Goal: Book appointment/travel/reservation: Book appointment/travel/reservation

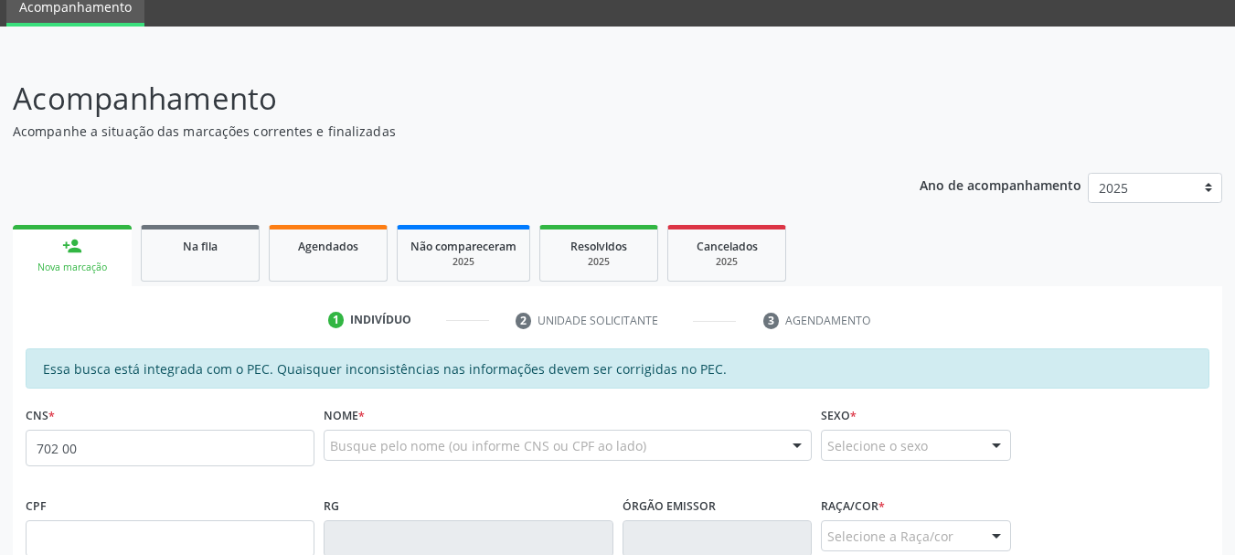
scroll to position [74, 0]
type input "702 0073 9772 3188"
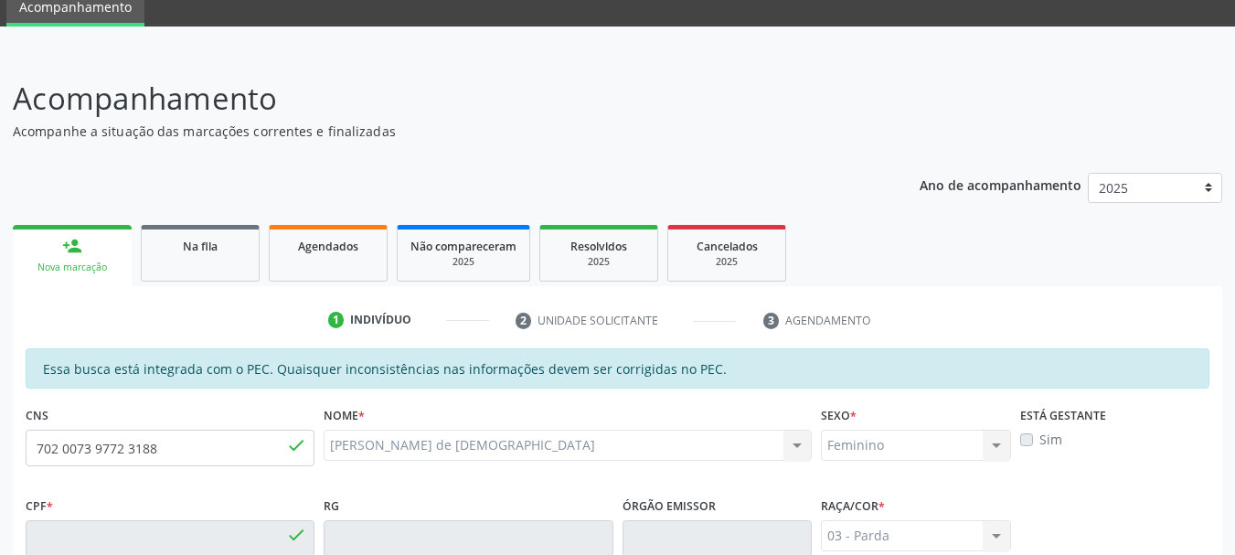
type input "703.099.244-05"
type input "[DATE]"
type input "[PERSON_NAME] de [DEMOGRAPHIC_DATA]"
type input "[PHONE_NUMBER]"
type input "46"
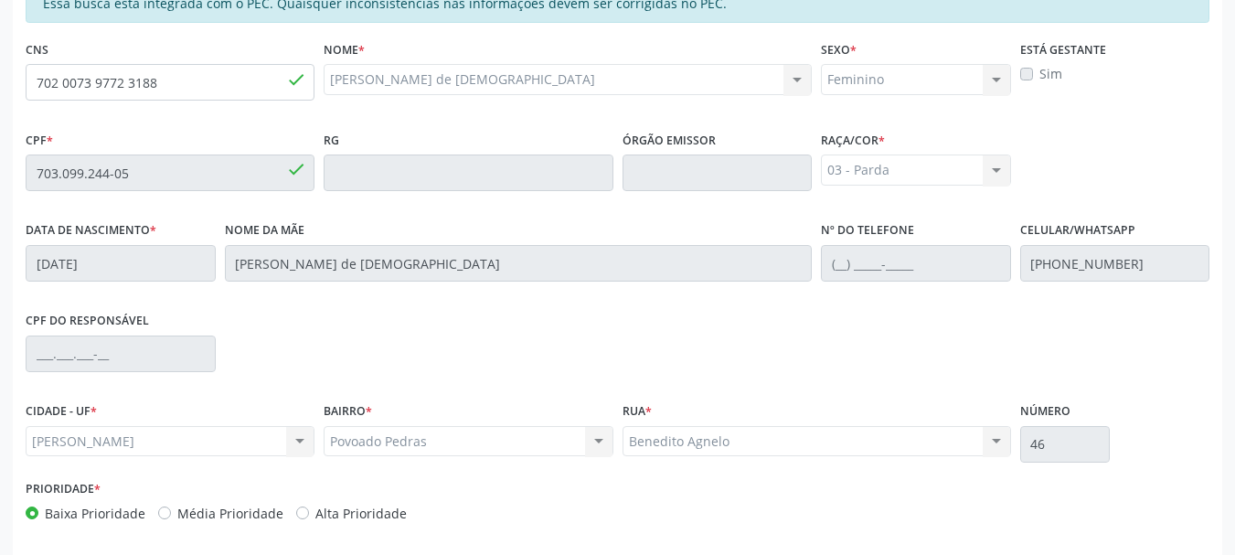
scroll to position [515, 0]
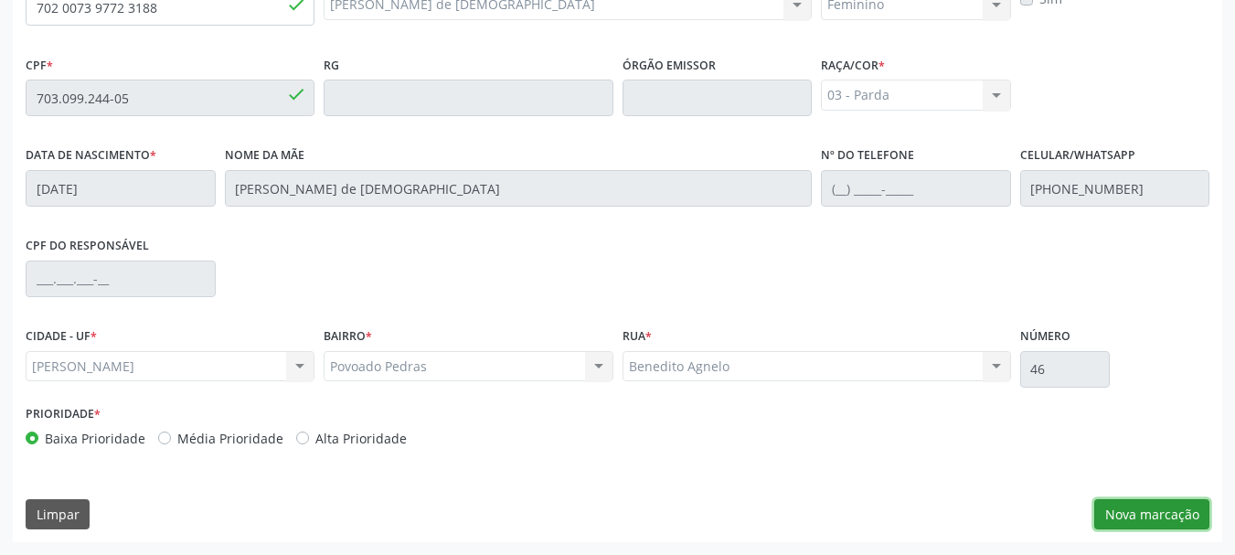
click at [1158, 517] on button "Nova marcação" at bounding box center [1151, 514] width 115 height 31
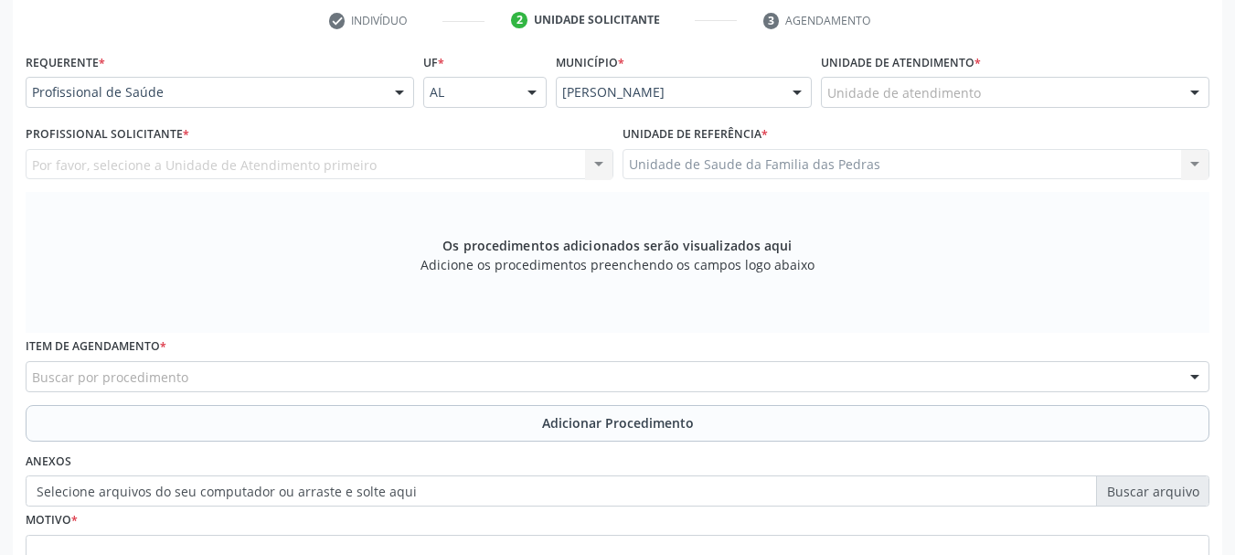
scroll to position [332, 0]
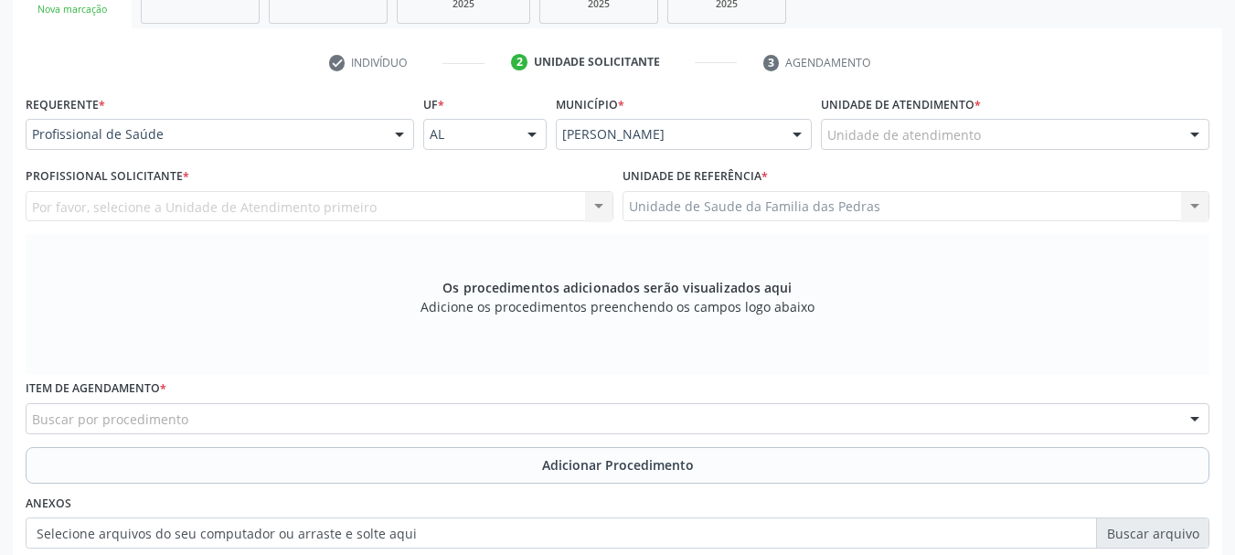
click at [828, 124] on div "Unidade de atendimento" at bounding box center [1015, 134] width 389 height 31
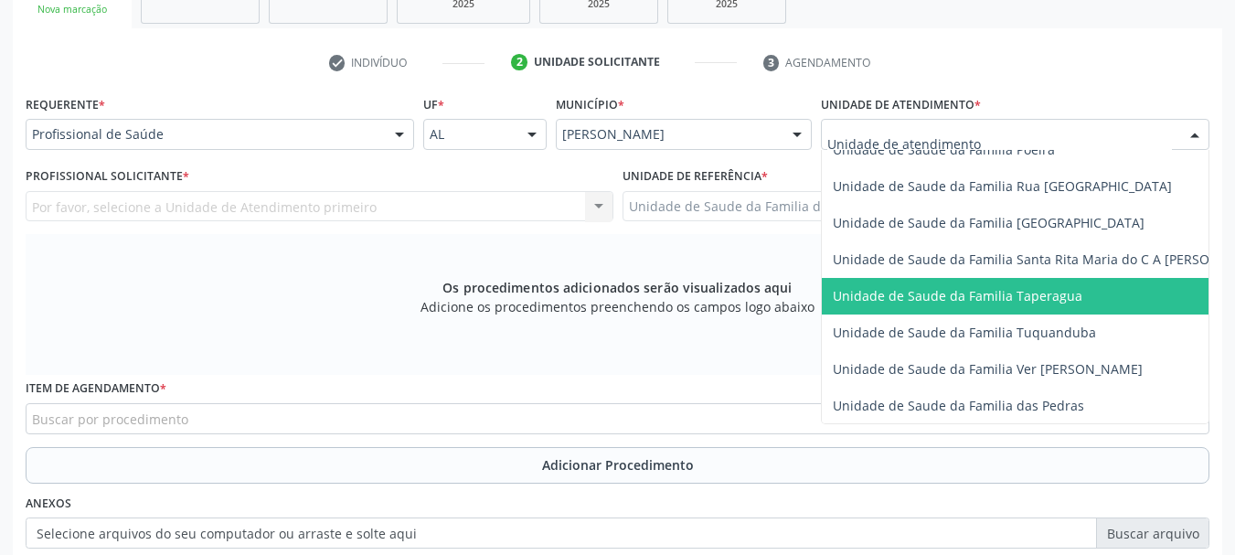
scroll to position [1280, 0]
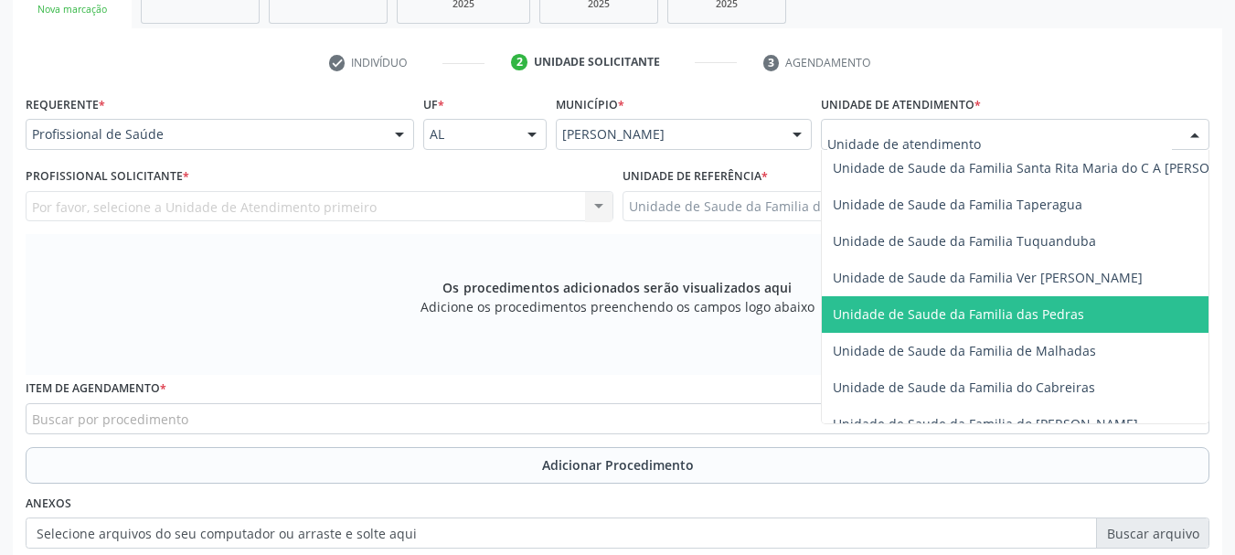
click at [902, 305] on span "Unidade de Saude da Familia das Pedras" at bounding box center [958, 313] width 251 height 17
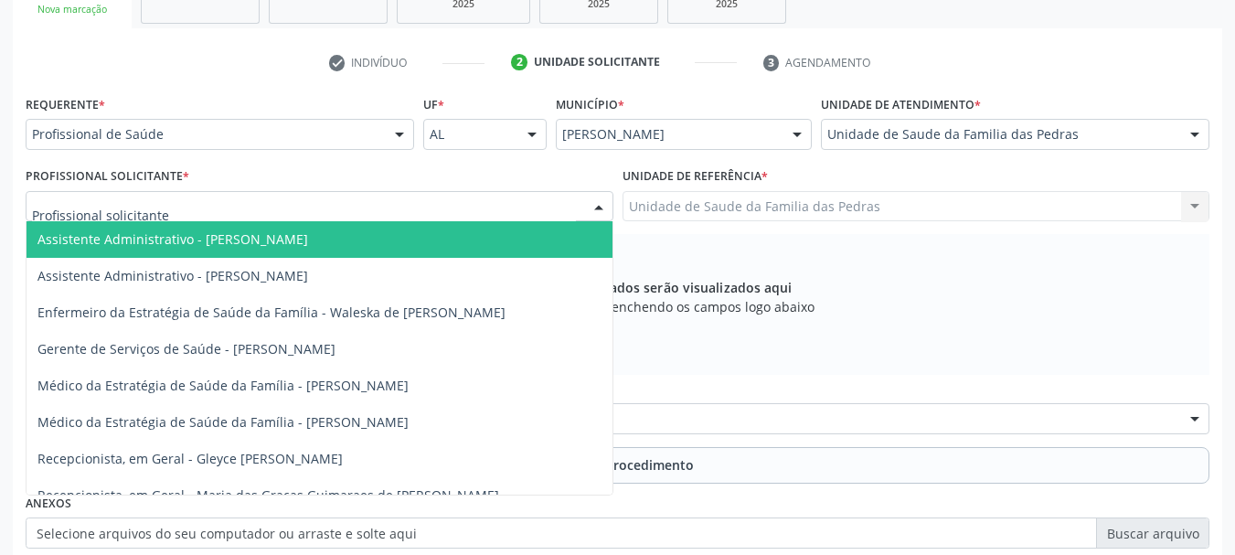
click at [585, 194] on div at bounding box center [598, 207] width 27 height 31
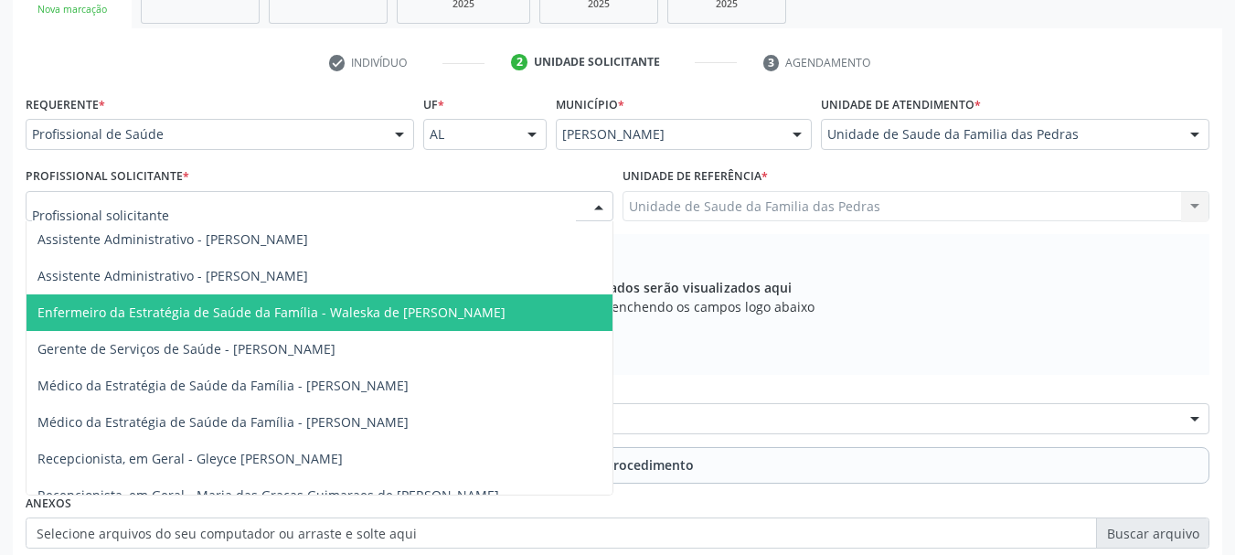
click at [476, 311] on span "Enfermeiro da Estratégia de Saúde da Família - Waleska de [PERSON_NAME]" at bounding box center [320, 312] width 586 height 37
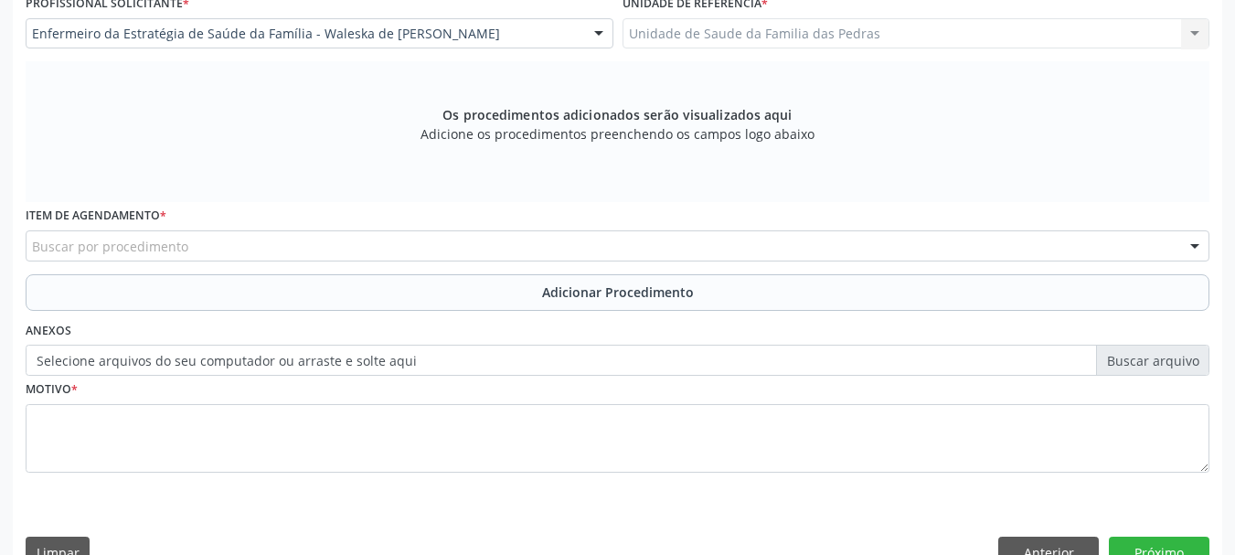
scroll to position [515, 0]
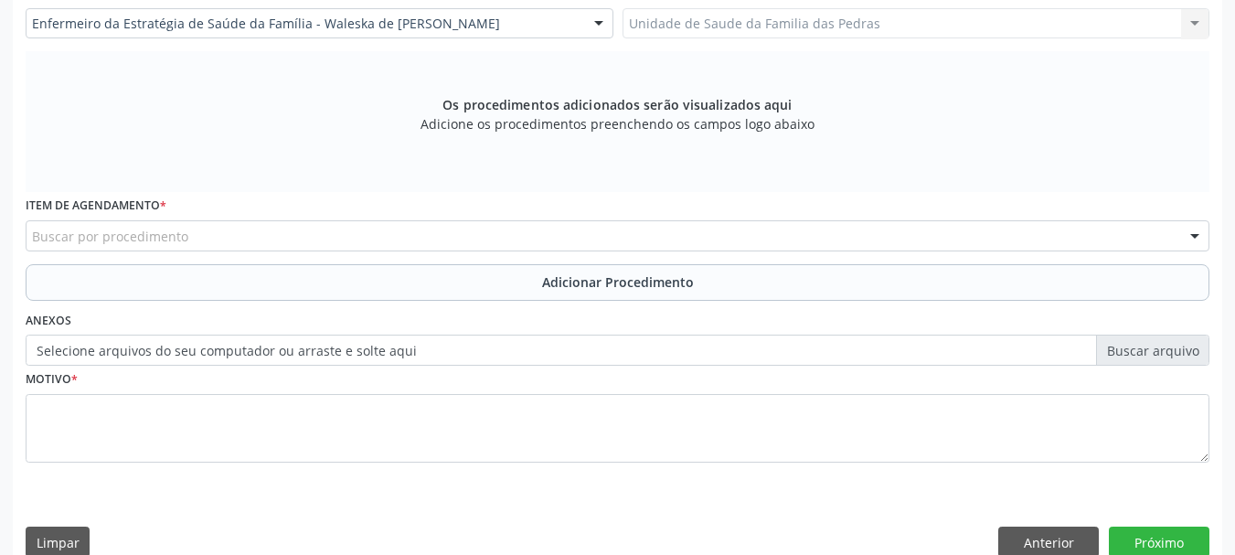
click at [467, 239] on div "Buscar por procedimento" at bounding box center [618, 235] width 1184 height 31
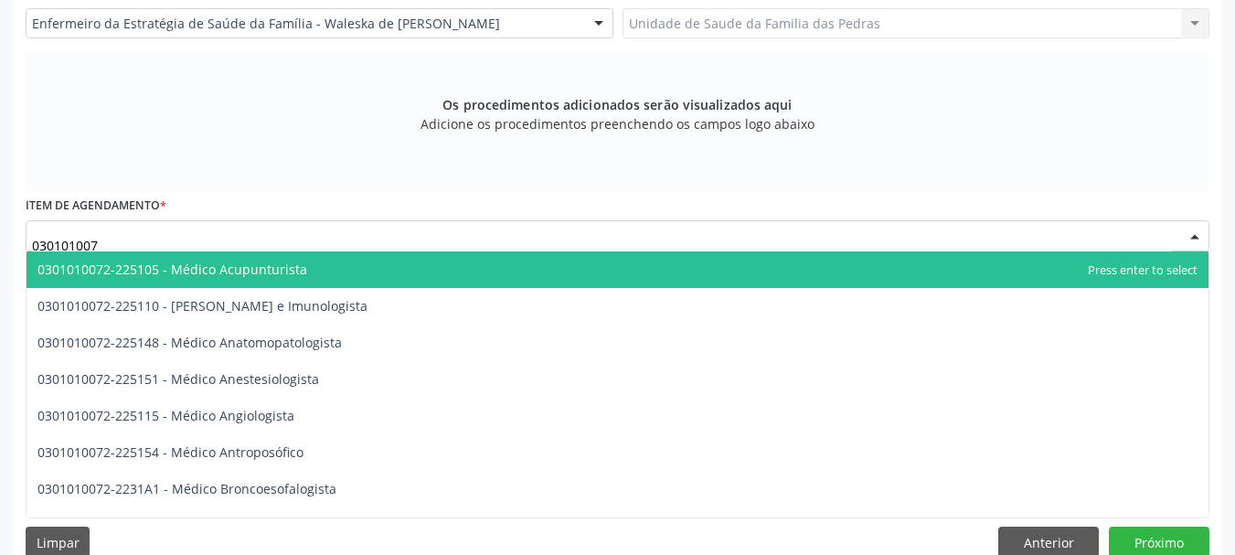
type input "0301010072"
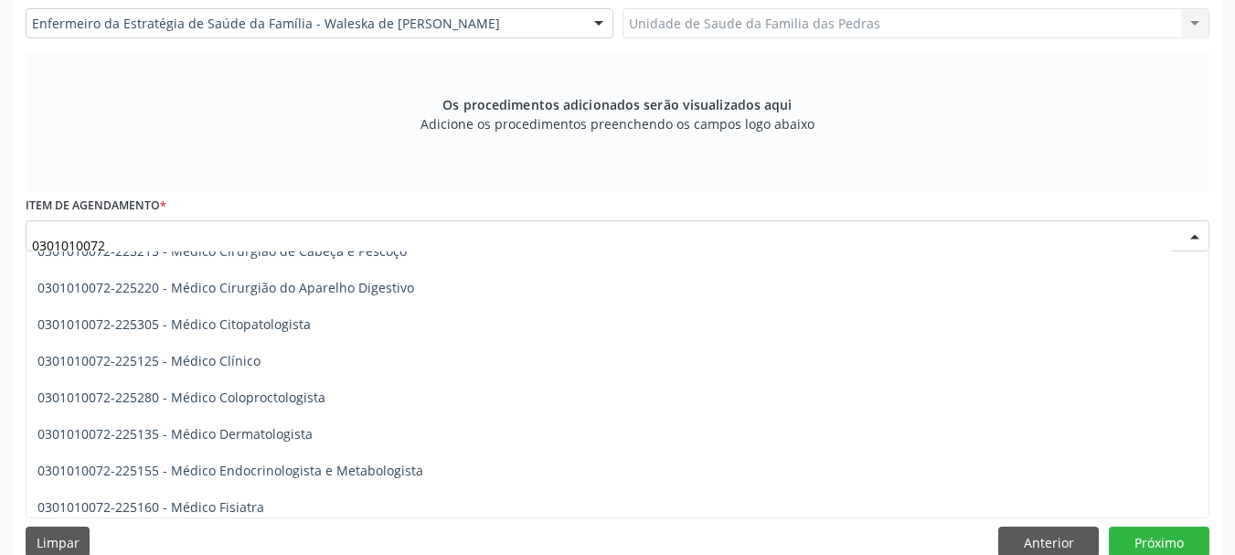
scroll to position [731, 0]
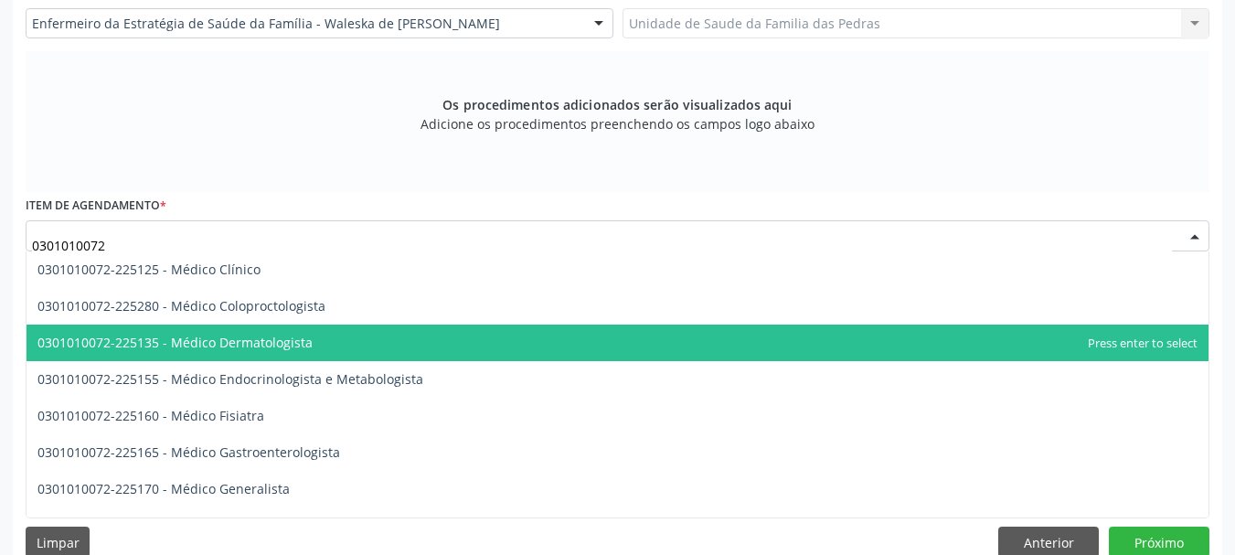
click at [447, 350] on span "0301010072-225135 - Médico Dermatologista" at bounding box center [618, 343] width 1182 height 37
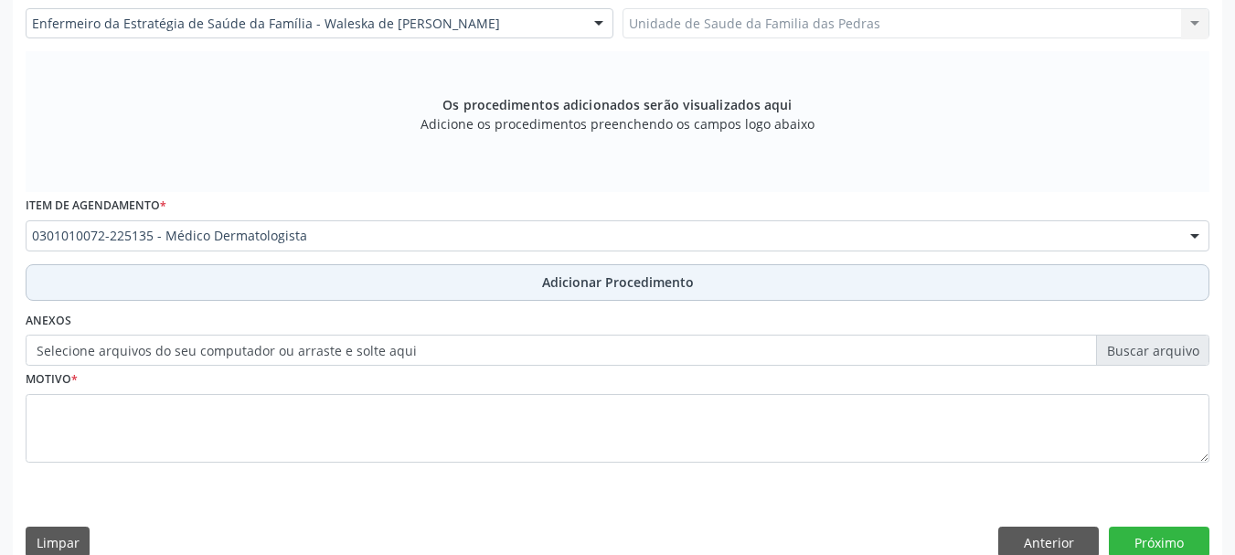
click at [439, 285] on button "Adicionar Procedimento" at bounding box center [618, 282] width 1184 height 37
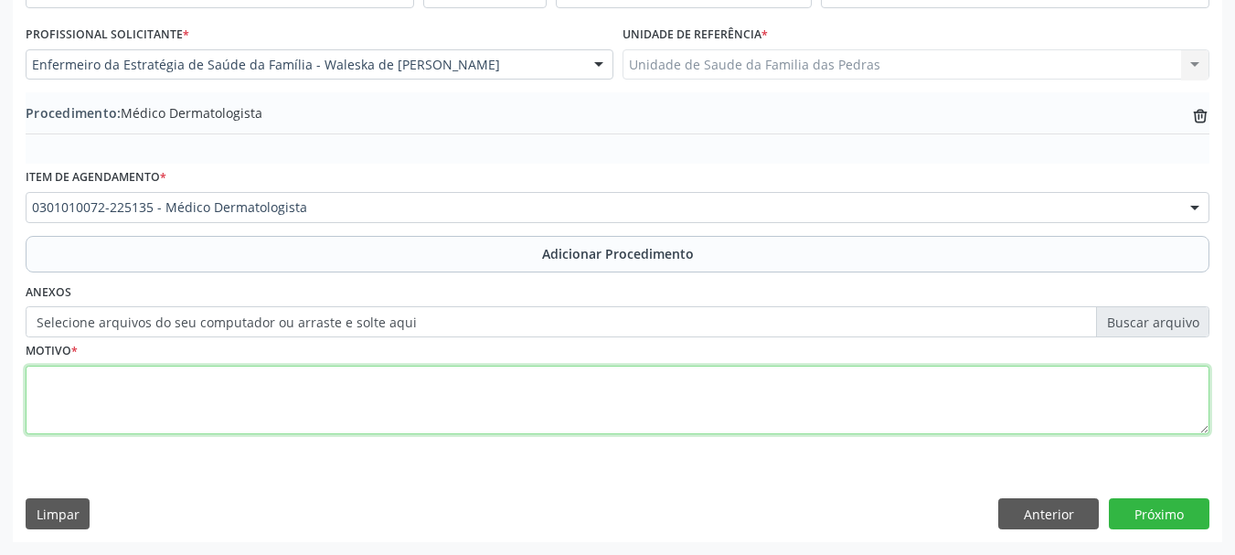
click at [418, 407] on textarea at bounding box center [618, 400] width 1184 height 69
type textarea "PRIORITÁRIO APRESENTANDO LESÃO NA REGIÃO DA FACE FREQUENTE."
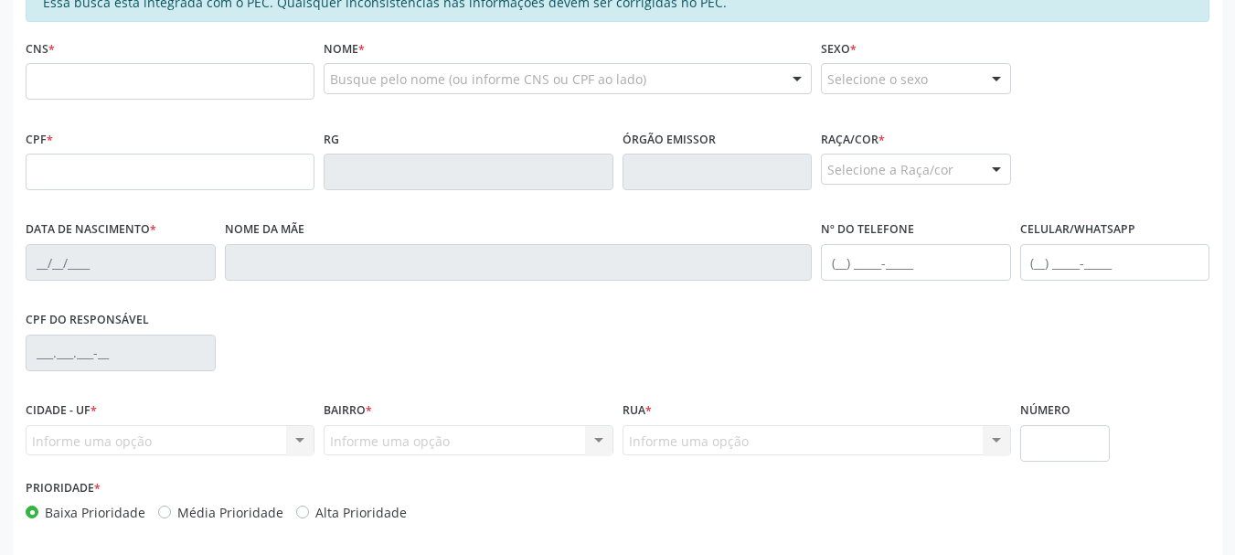
scroll to position [199, 0]
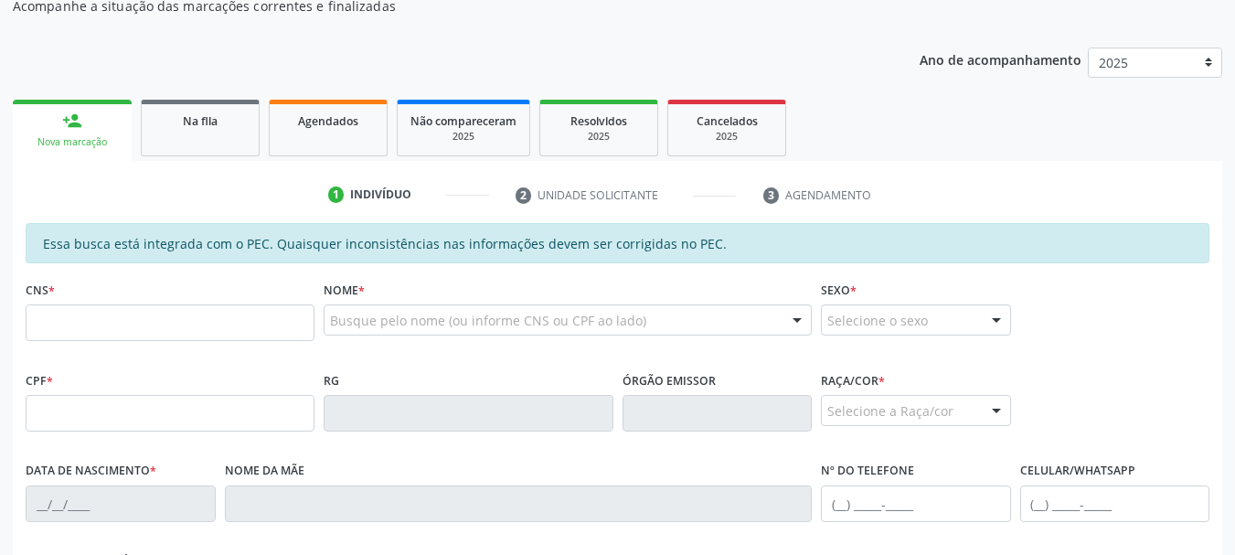
click at [73, 323] on input "text" at bounding box center [170, 322] width 289 height 37
type input "702 0073 9772 3188"
type input "703.099.244-05"
type input "[DATE]"
type input "[PERSON_NAME] de [DEMOGRAPHIC_DATA]"
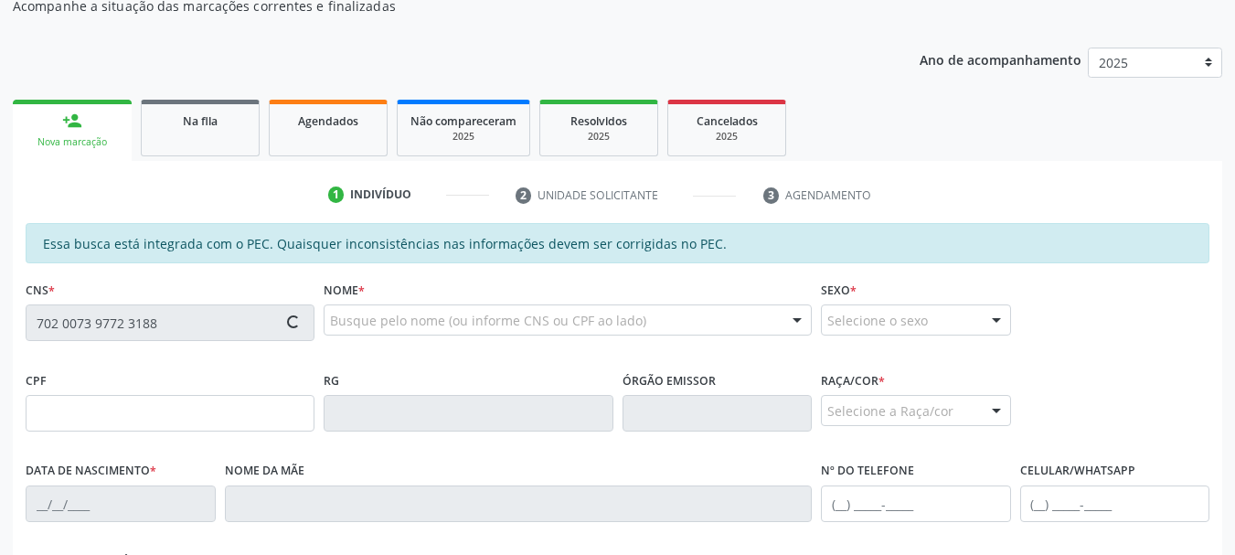
type input "[PHONE_NUMBER]"
type input "46"
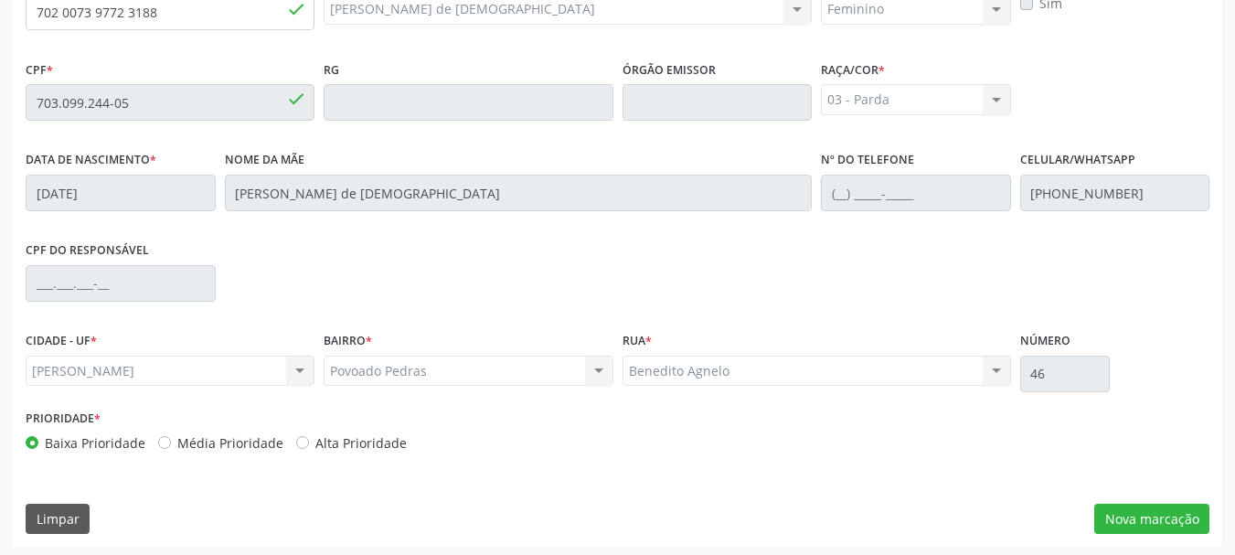
scroll to position [515, 0]
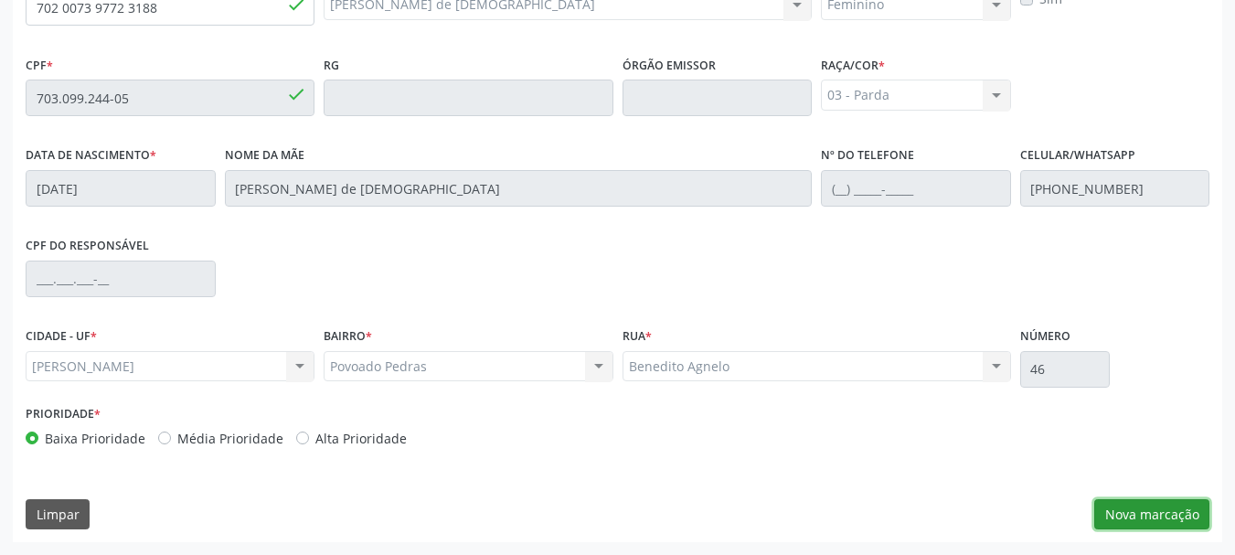
click at [1100, 508] on button "Nova marcação" at bounding box center [1151, 514] width 115 height 31
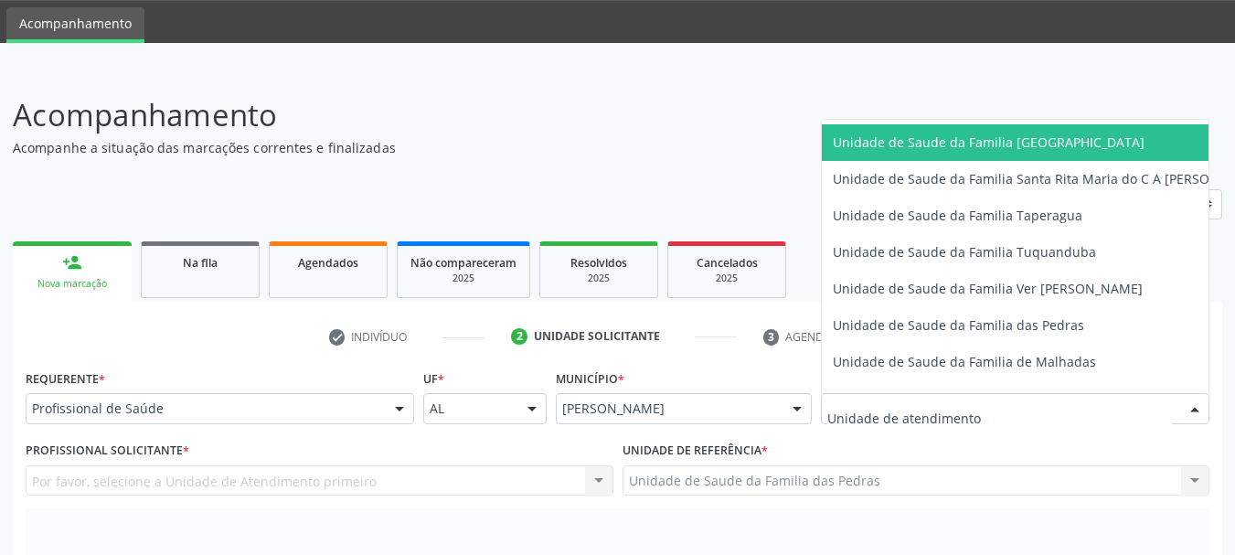
scroll to position [1280, 0]
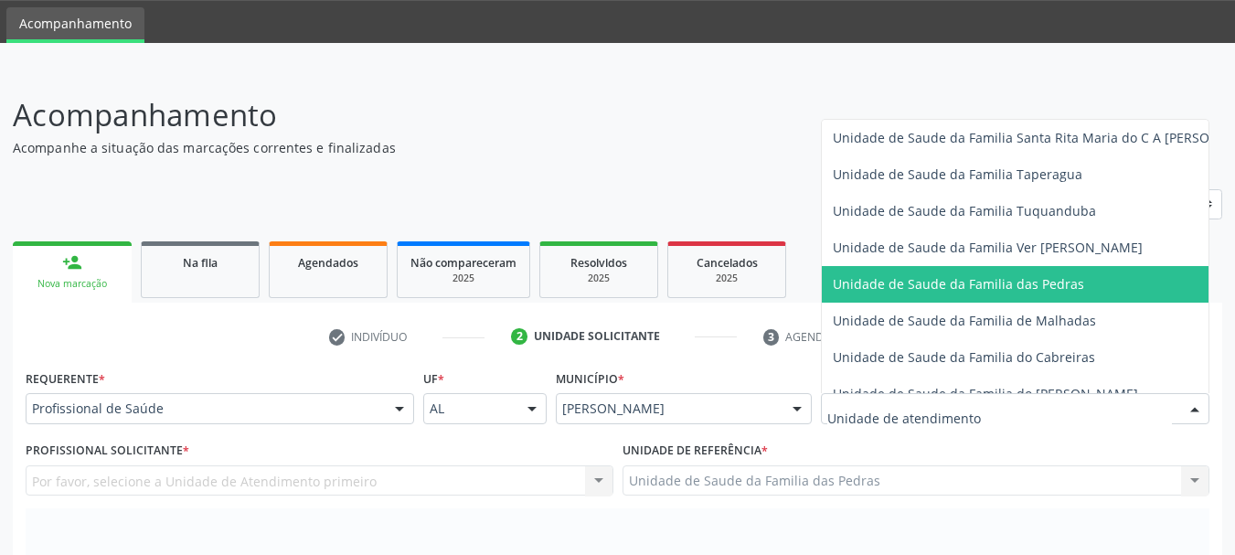
click at [876, 276] on span "Unidade de Saude da Familia das Pedras" at bounding box center [958, 283] width 251 height 17
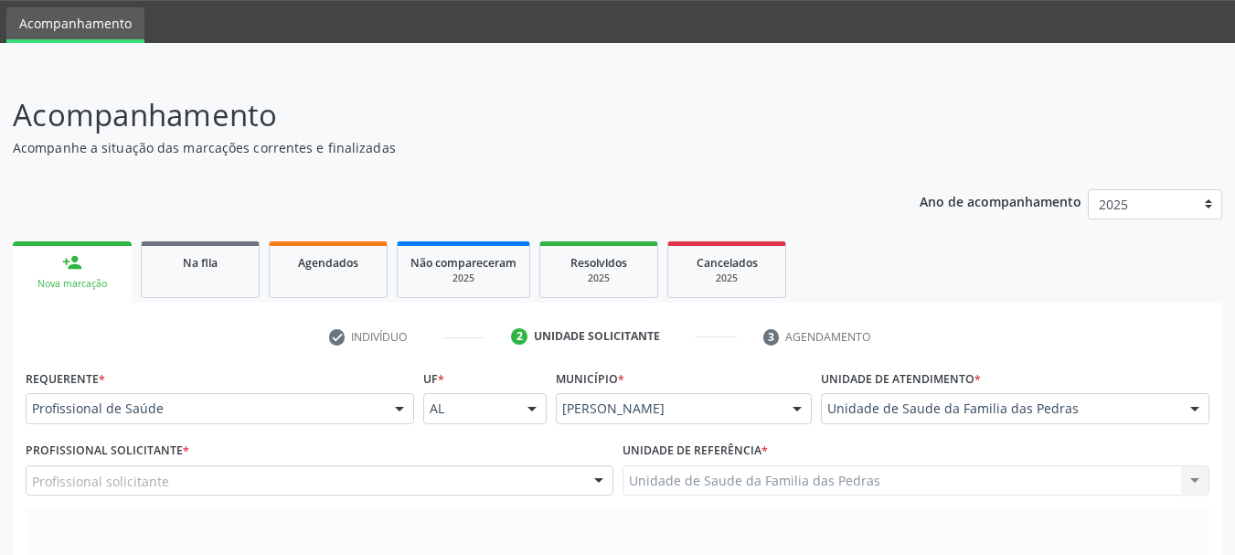
scroll to position [240, 0]
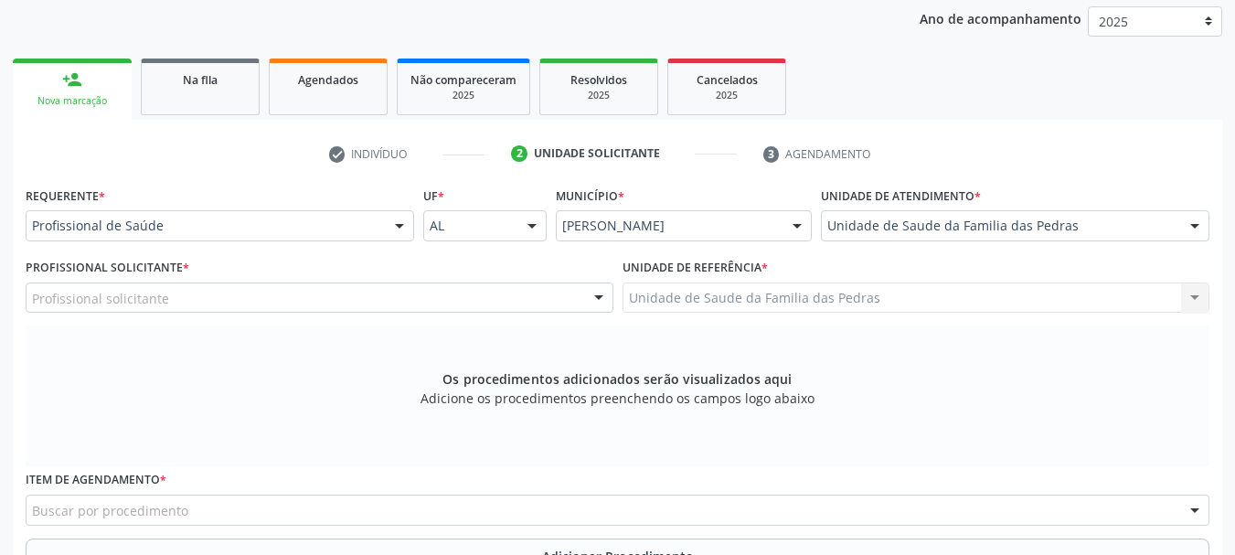
click at [407, 297] on div "Profissional solicitante" at bounding box center [320, 298] width 588 height 31
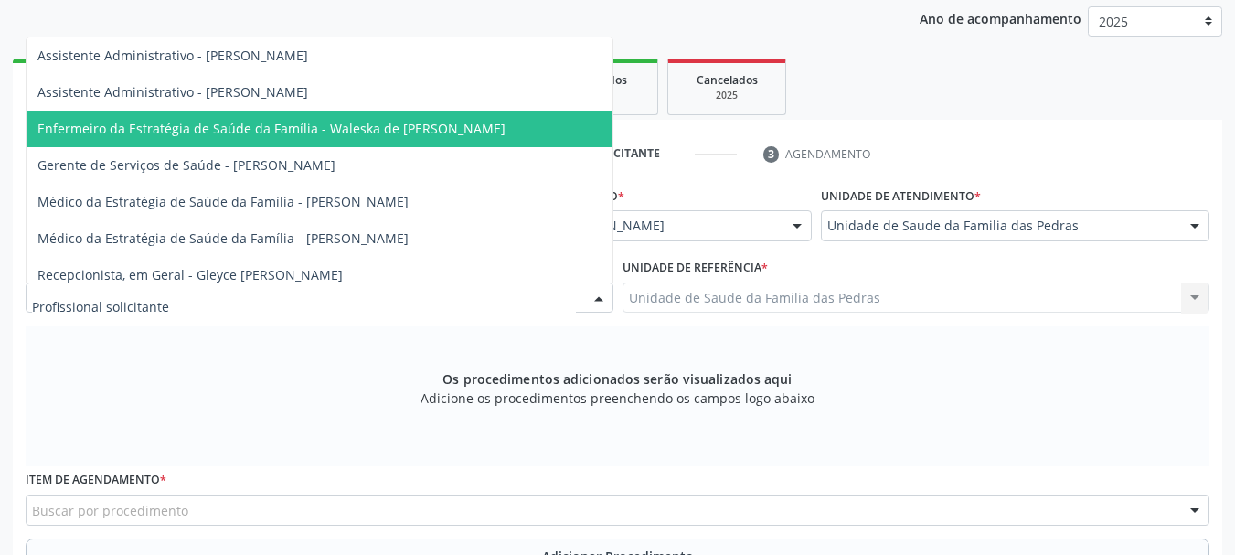
click at [383, 119] on span "Enfermeiro da Estratégia de Saúde da Família - Waleska de [PERSON_NAME]" at bounding box center [320, 129] width 586 height 37
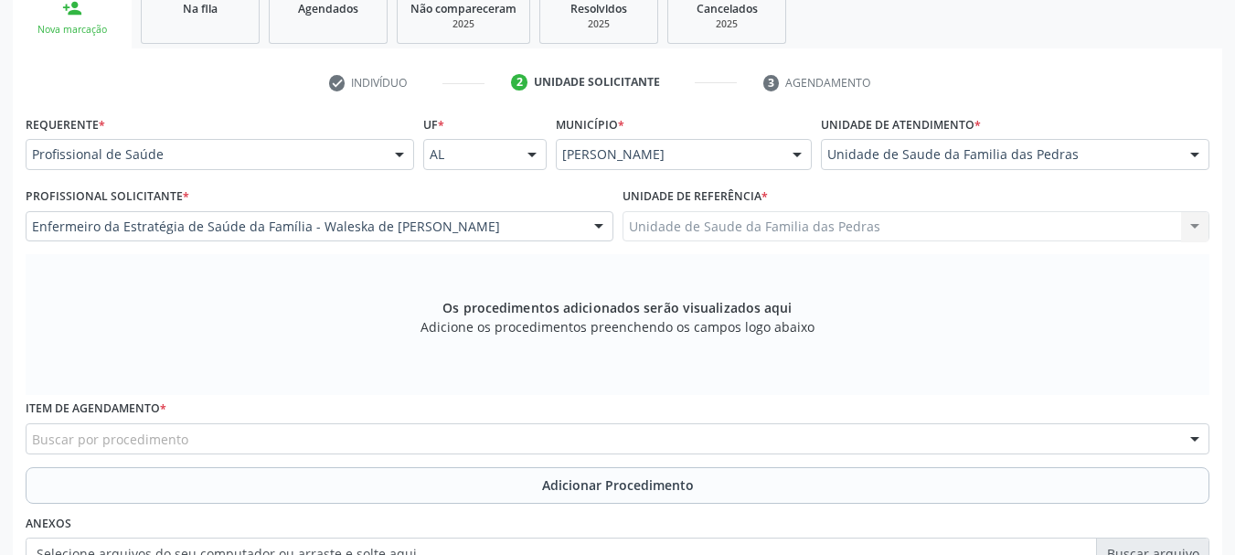
scroll to position [515, 0]
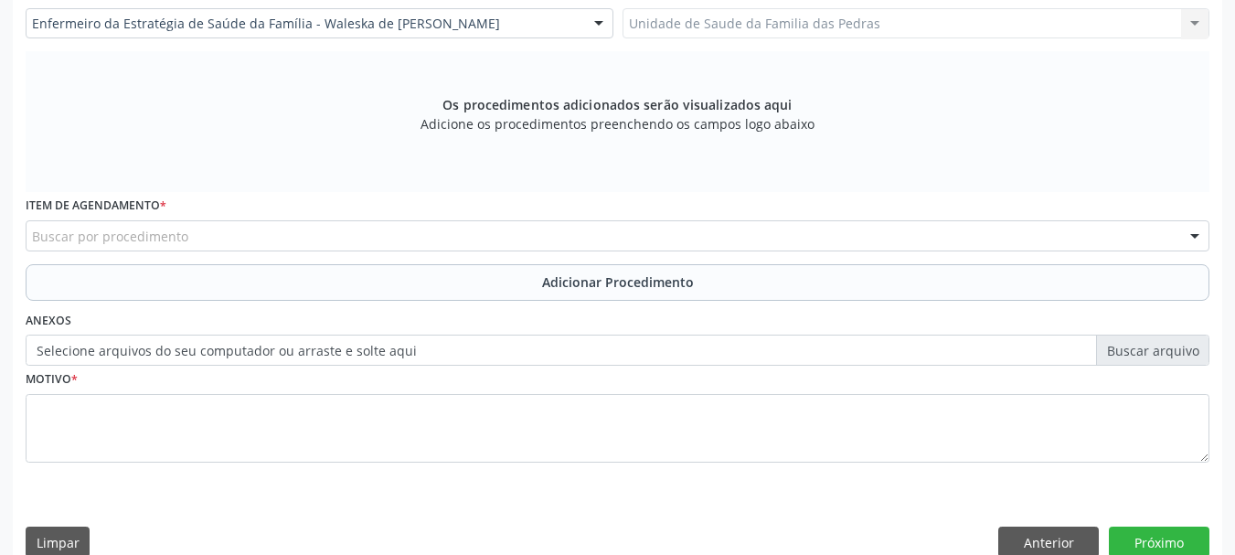
click at [475, 243] on div "Buscar por procedimento" at bounding box center [618, 235] width 1184 height 31
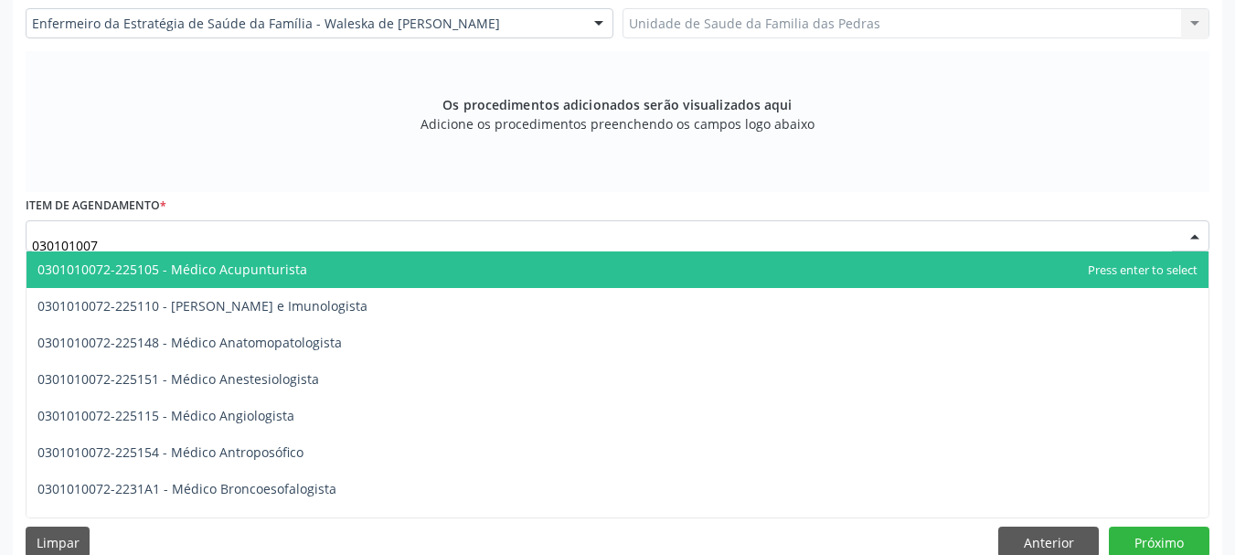
type input "0301010072"
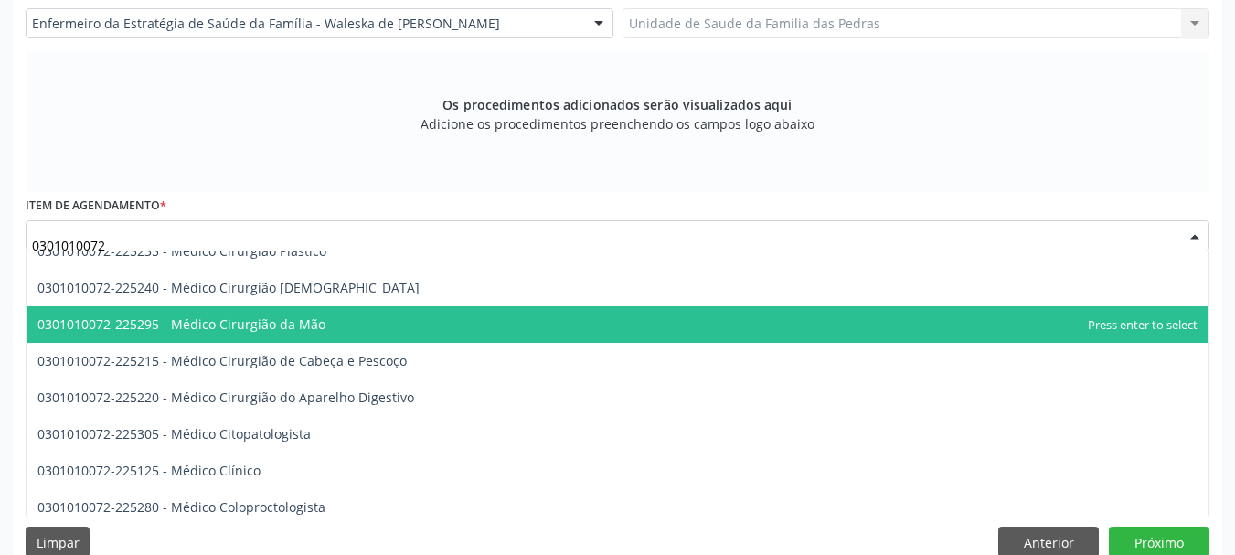
scroll to position [640, 0]
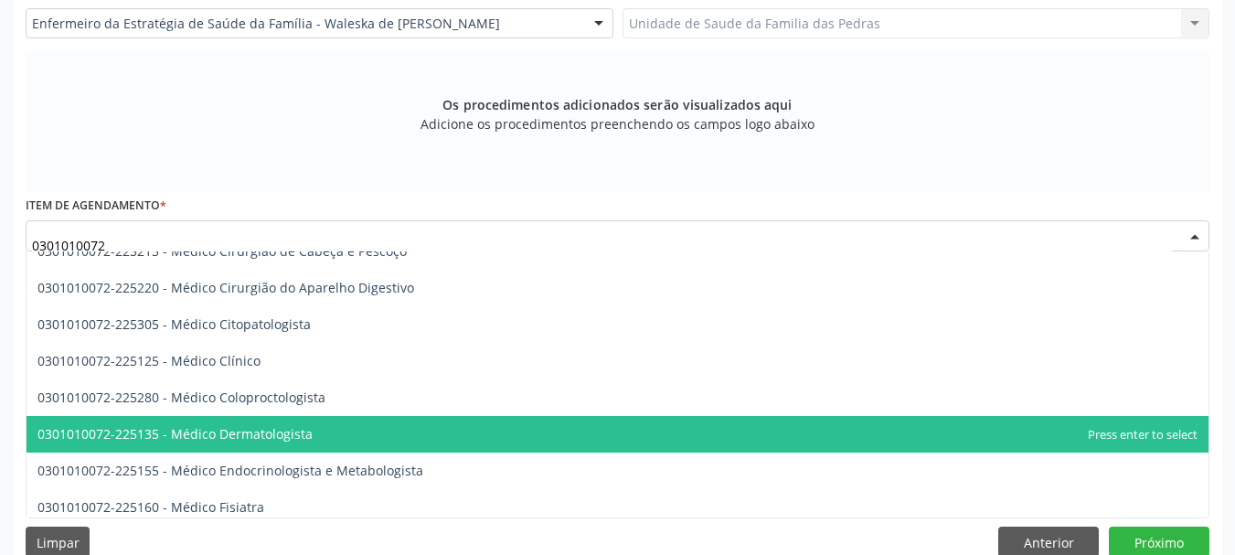
click at [351, 421] on span "0301010072-225135 - Médico Dermatologista" at bounding box center [618, 434] width 1182 height 37
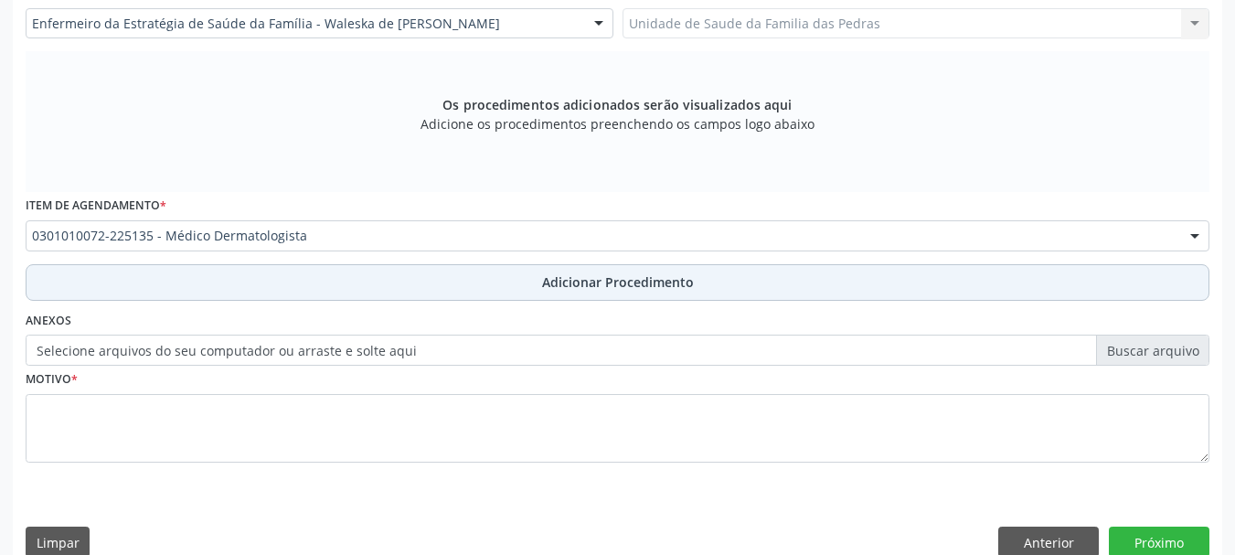
click at [308, 279] on button "Adicionar Procedimento" at bounding box center [618, 282] width 1184 height 37
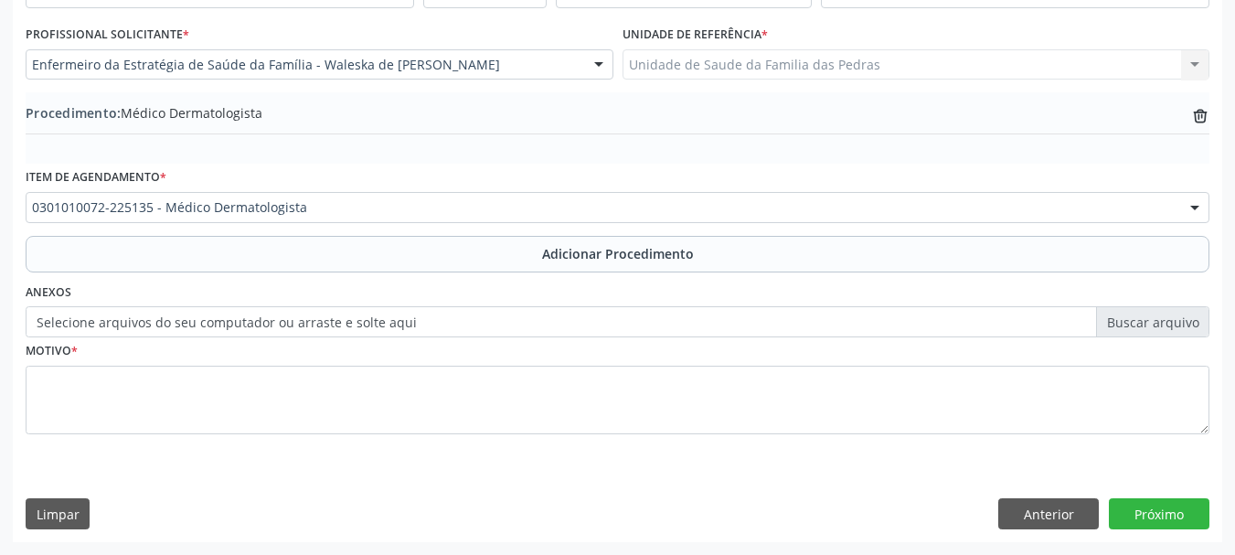
scroll to position [474, 0]
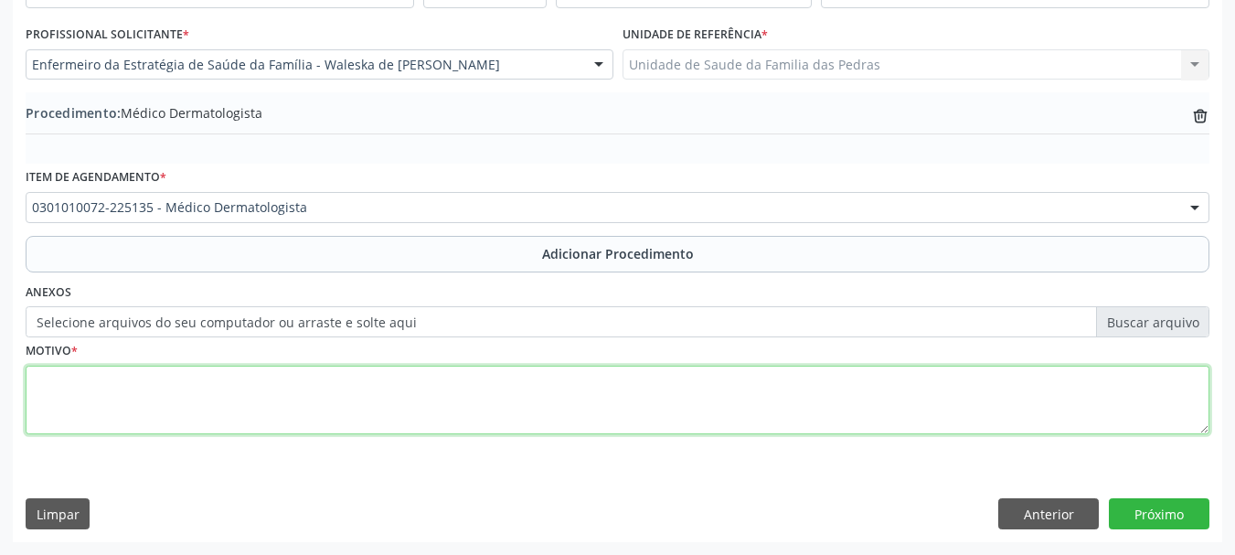
click at [245, 400] on textarea at bounding box center [618, 400] width 1184 height 69
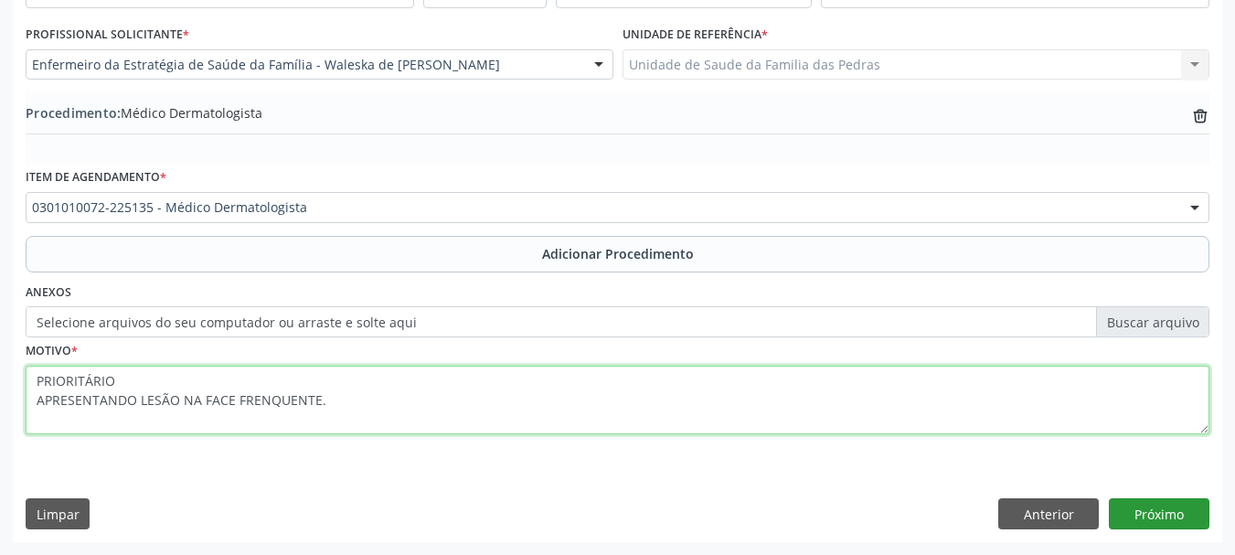
type textarea "PRIORITÁRIO APRESENTANDO LESÃO NA FACE FRENQUENTE."
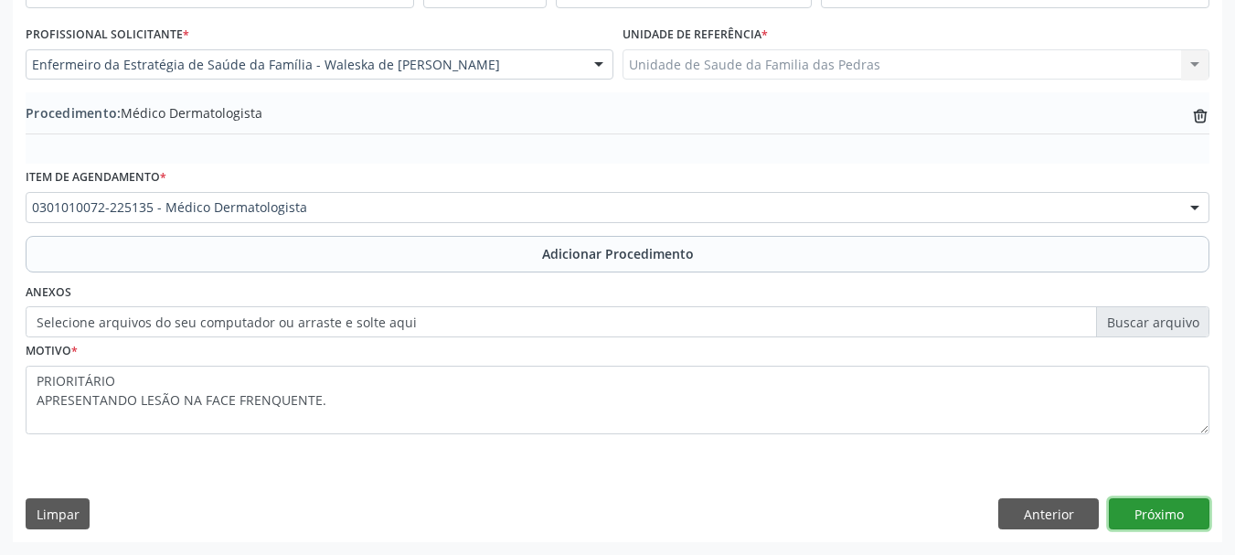
click at [1142, 513] on button "Próximo" at bounding box center [1159, 513] width 101 height 31
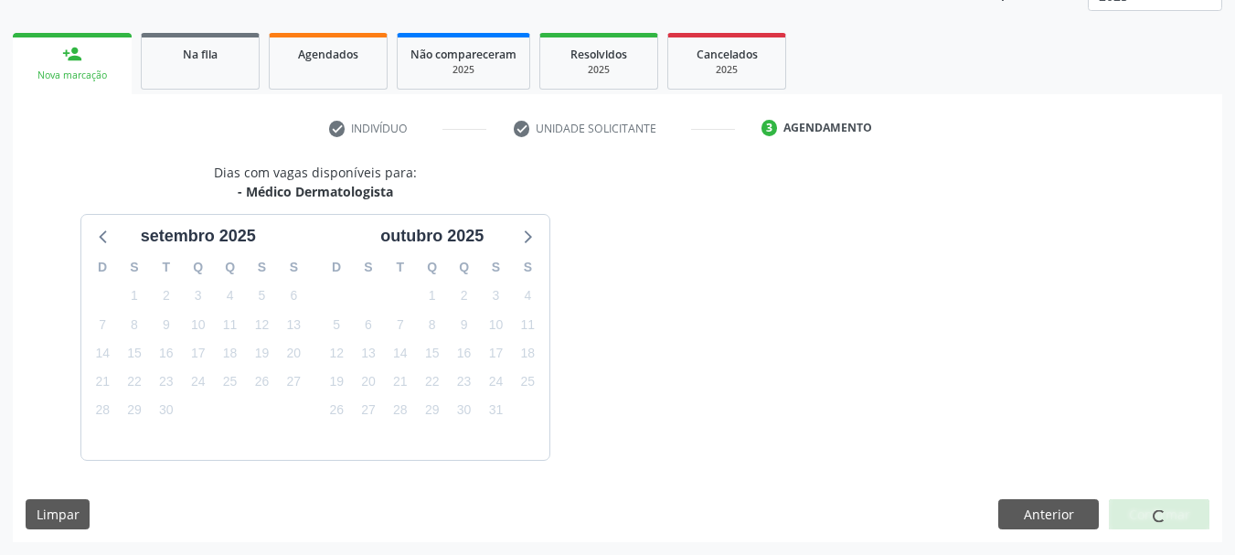
scroll to position [320, 0]
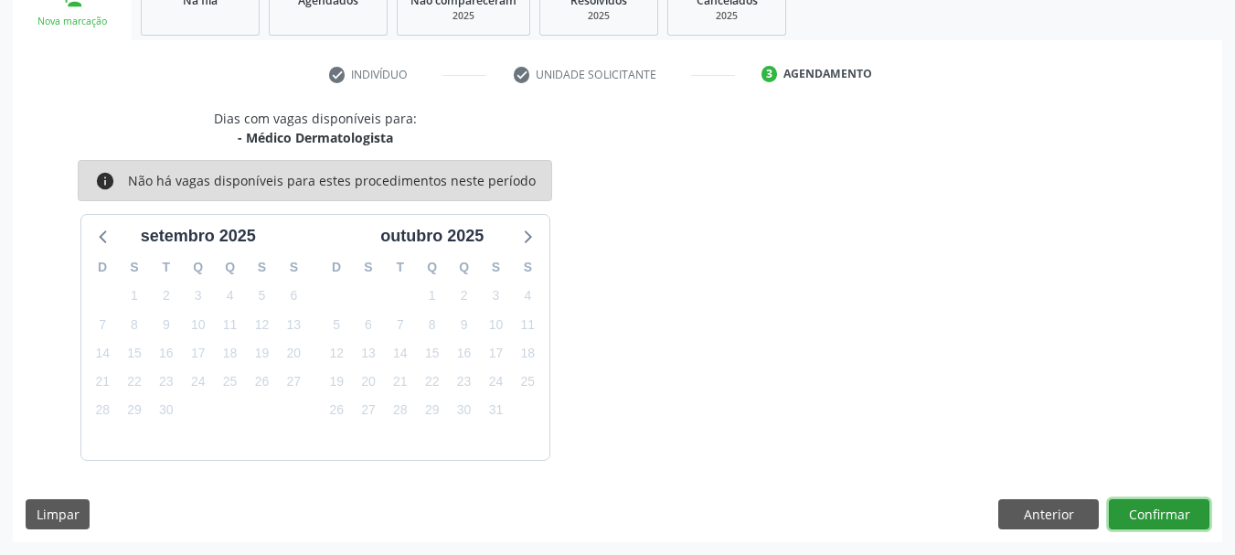
click at [1142, 513] on button "Confirmar" at bounding box center [1159, 514] width 101 height 31
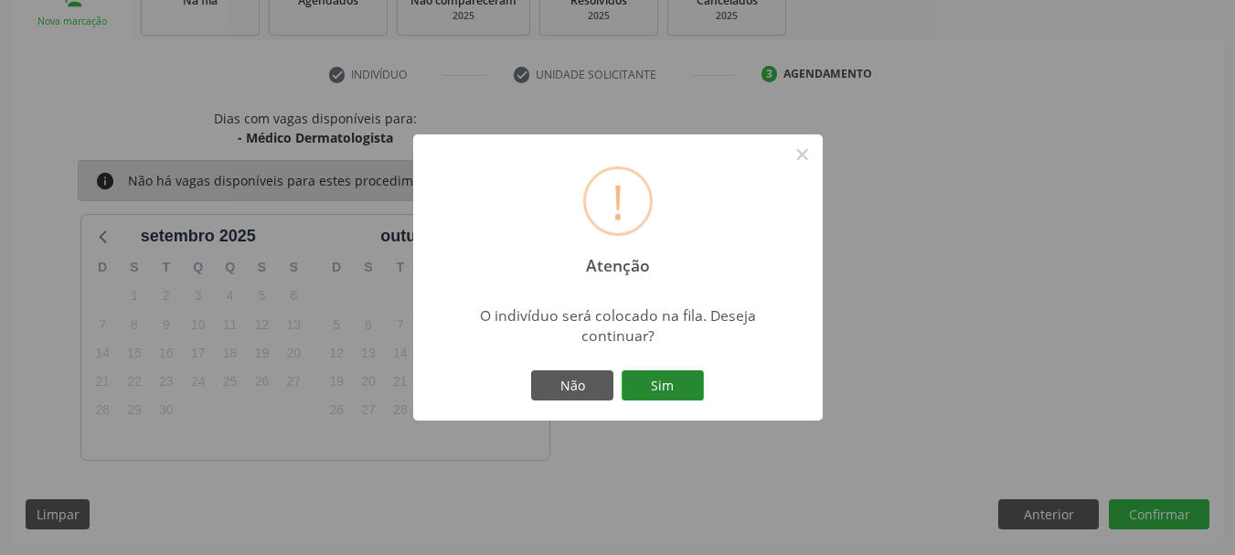
click at [626, 378] on button "Sim" at bounding box center [663, 385] width 82 height 31
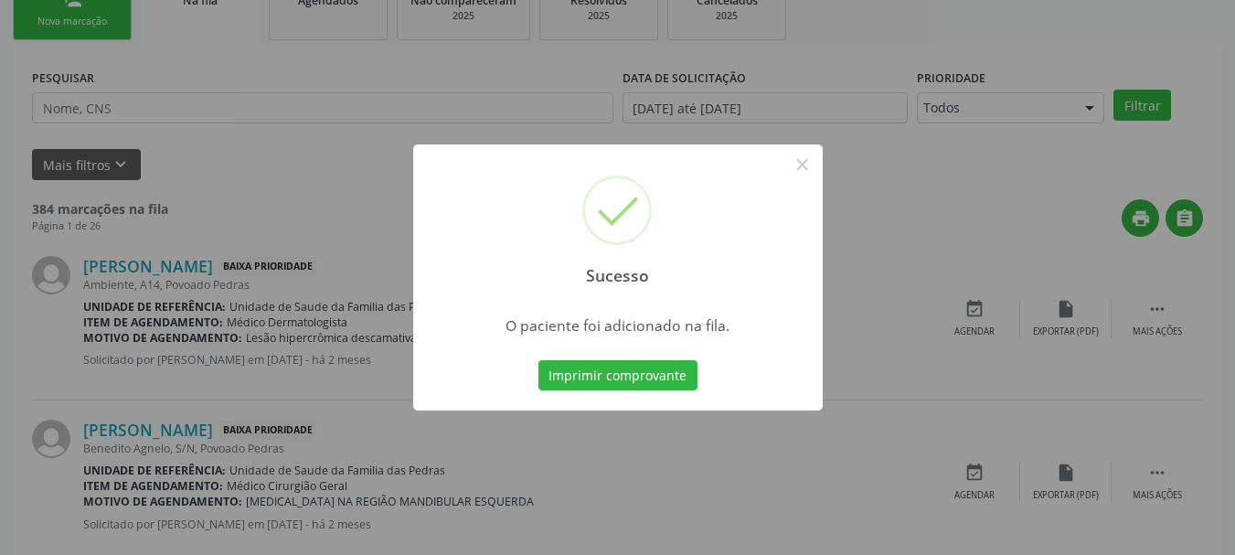
scroll to position [74, 0]
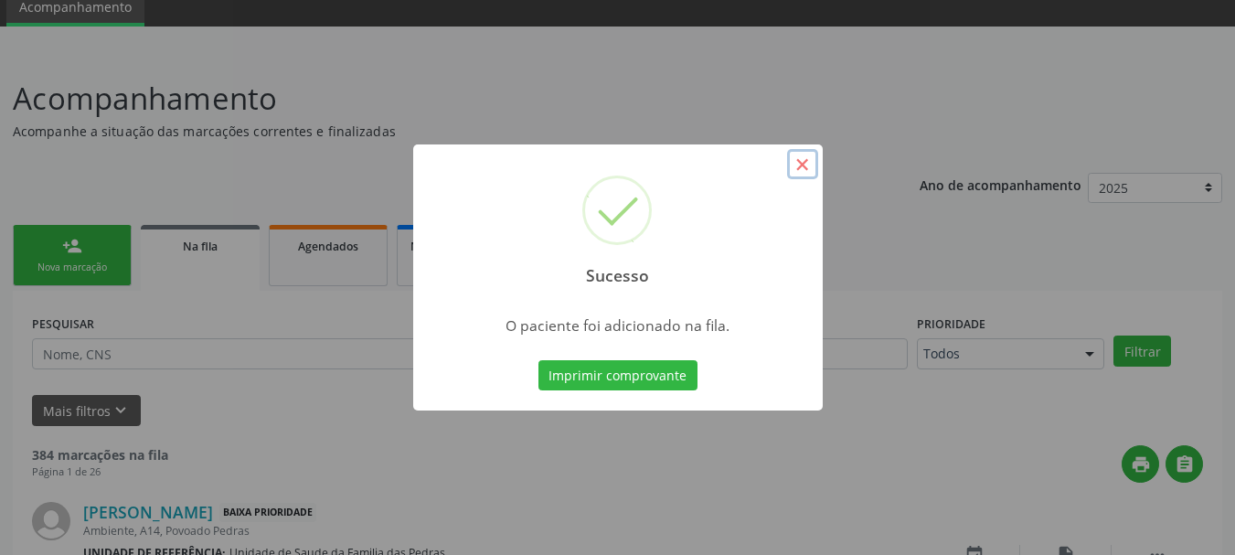
click at [798, 165] on button "×" at bounding box center [802, 164] width 31 height 31
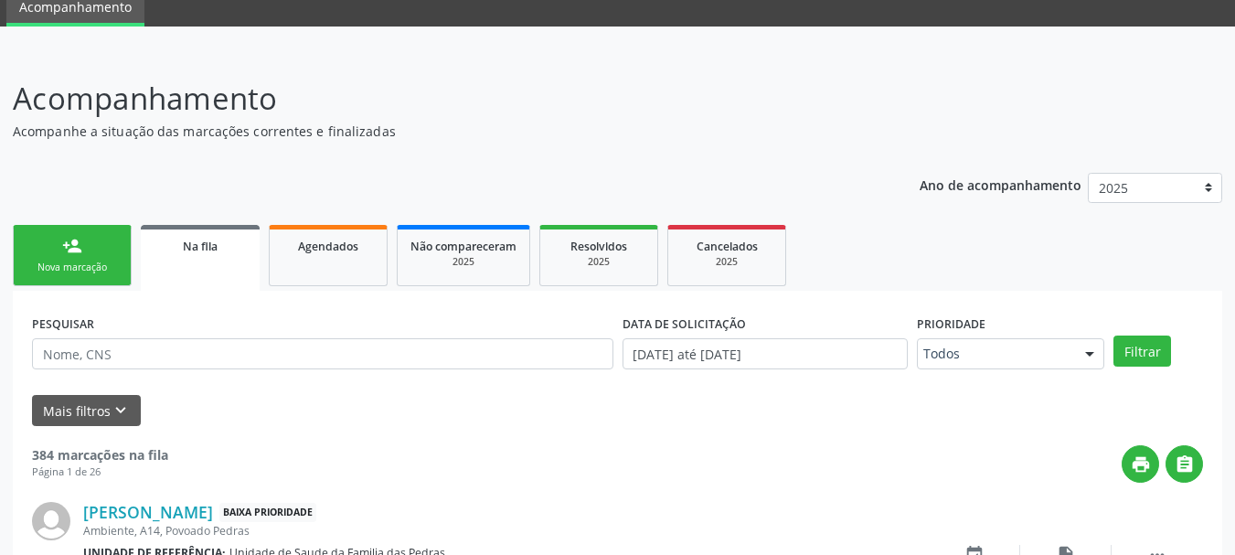
click at [73, 247] on div "person_add" at bounding box center [72, 246] width 20 height 20
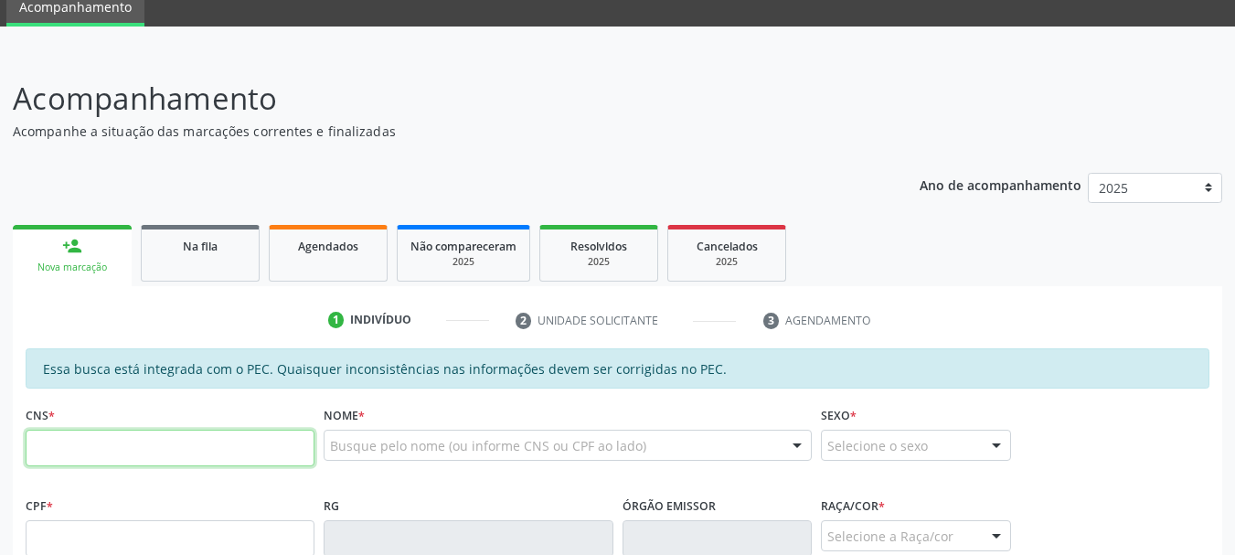
click at [164, 453] on input "text" at bounding box center [170, 448] width 289 height 37
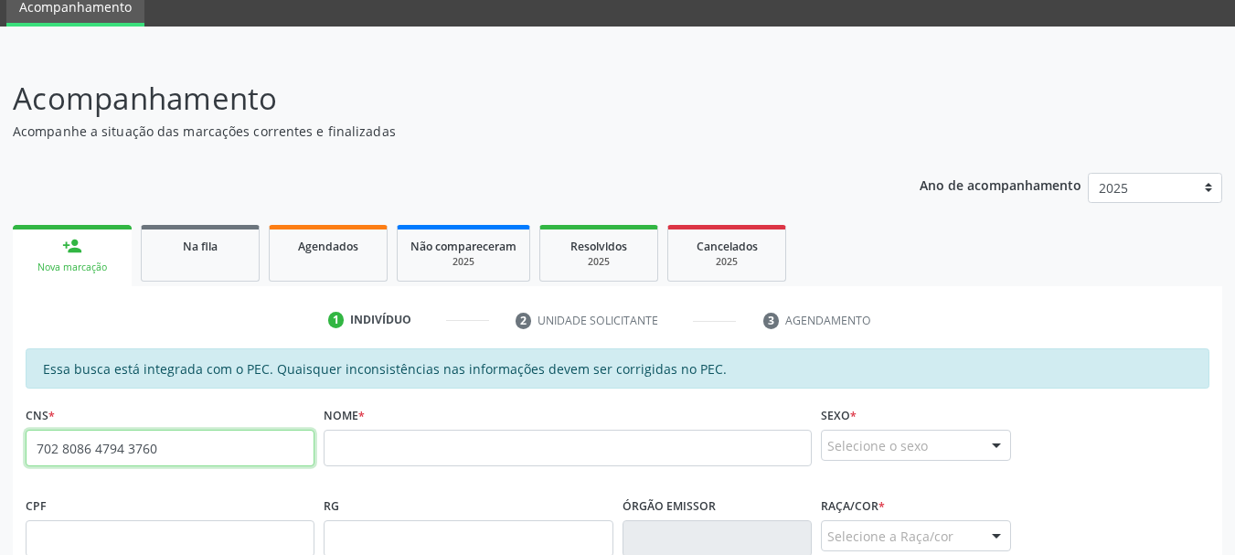
click at [210, 445] on input "702 8086 4794 3760" at bounding box center [170, 448] width 289 height 37
type input "7"
type input "700 0077 2621 9003"
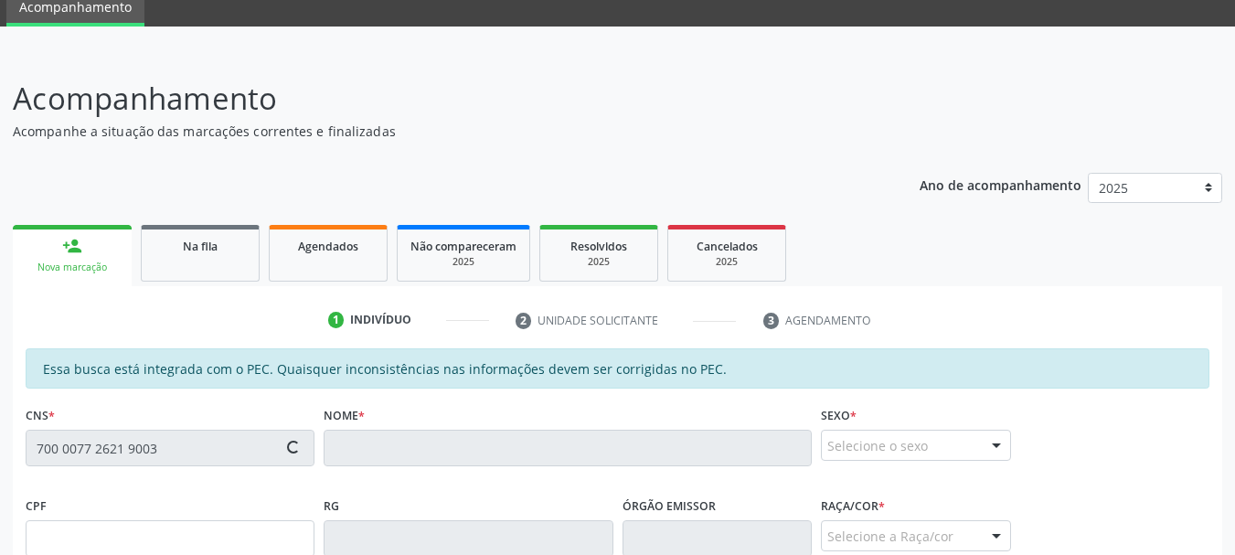
type input "043.497.084-05"
type input "[DATE]"
type input "[PERSON_NAME]"
type input "[PHONE_NUMBER]"
type input "S/N"
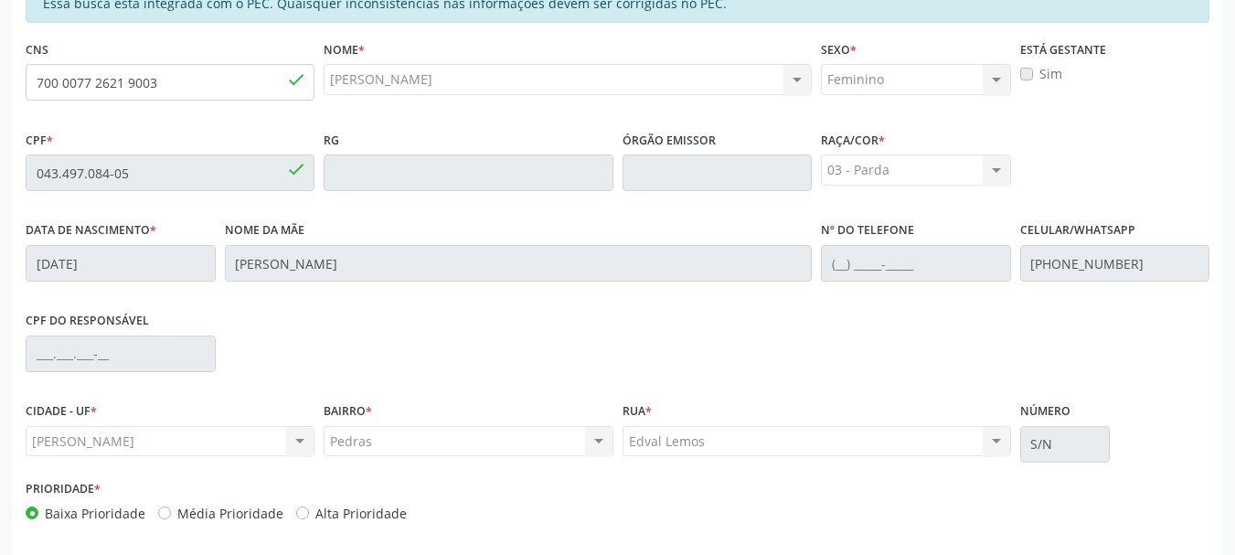
scroll to position [515, 0]
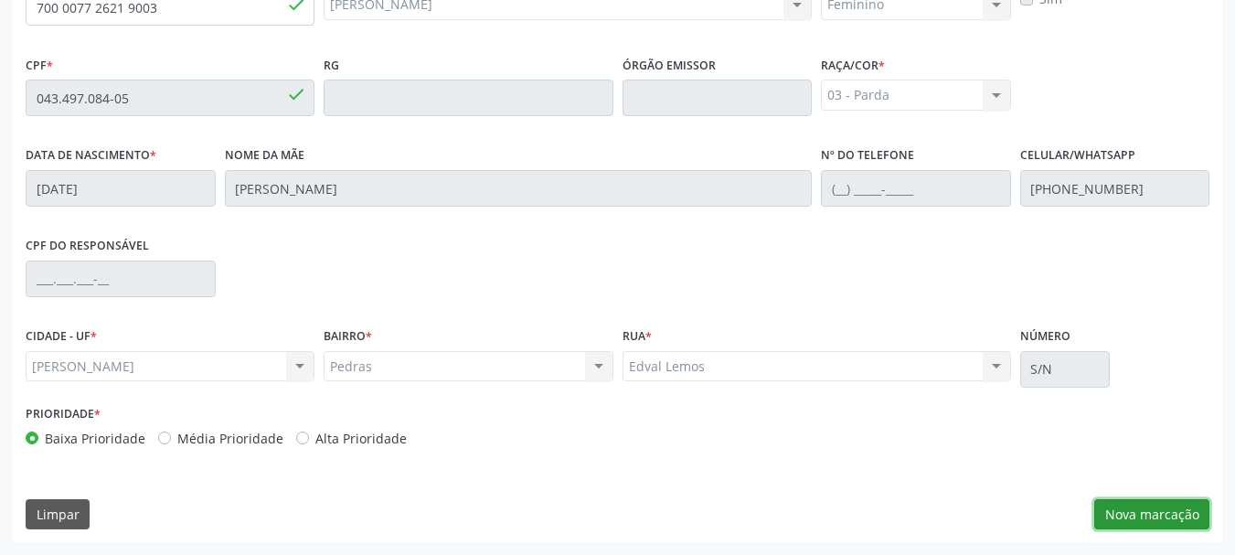
click at [1128, 509] on button "Nova marcação" at bounding box center [1151, 514] width 115 height 31
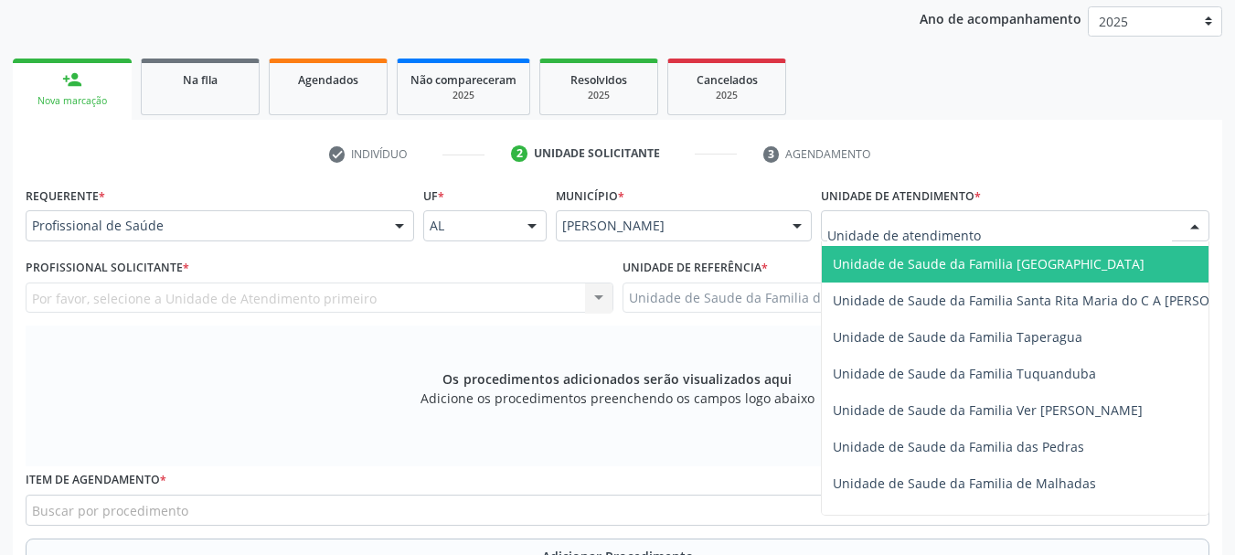
scroll to position [1280, 0]
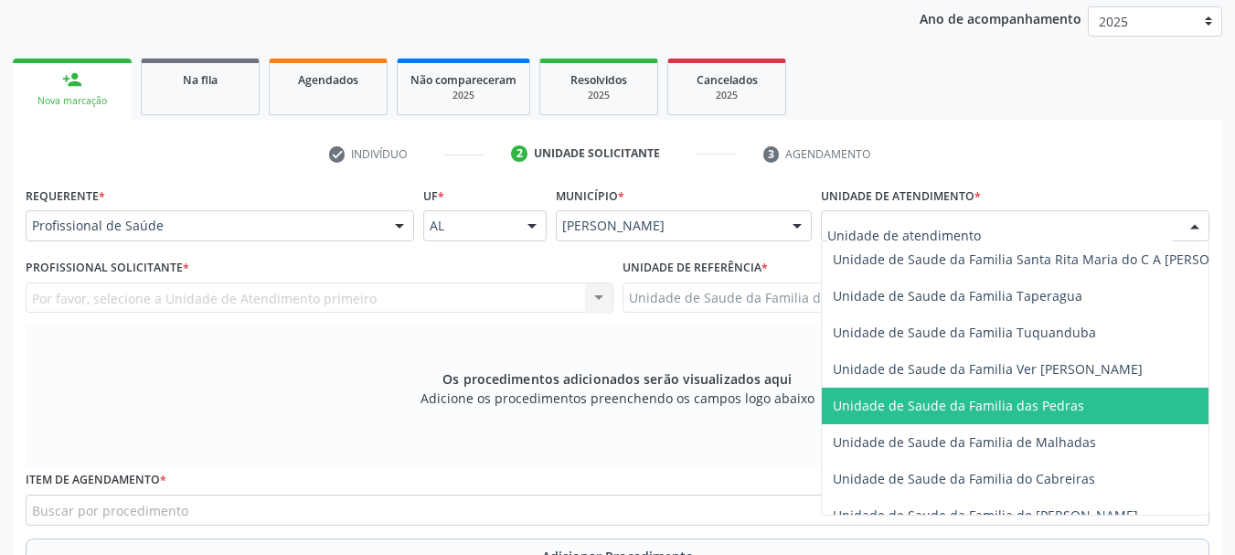
click at [874, 403] on span "Unidade de Saude da Familia das Pedras" at bounding box center [958, 405] width 251 height 17
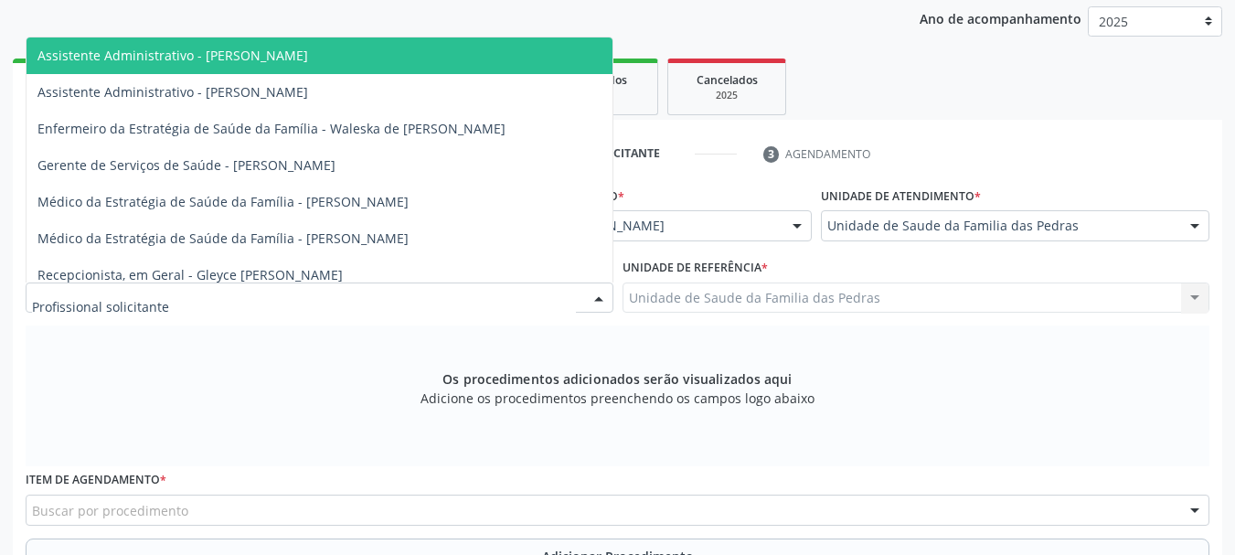
click at [463, 300] on div at bounding box center [320, 298] width 588 height 31
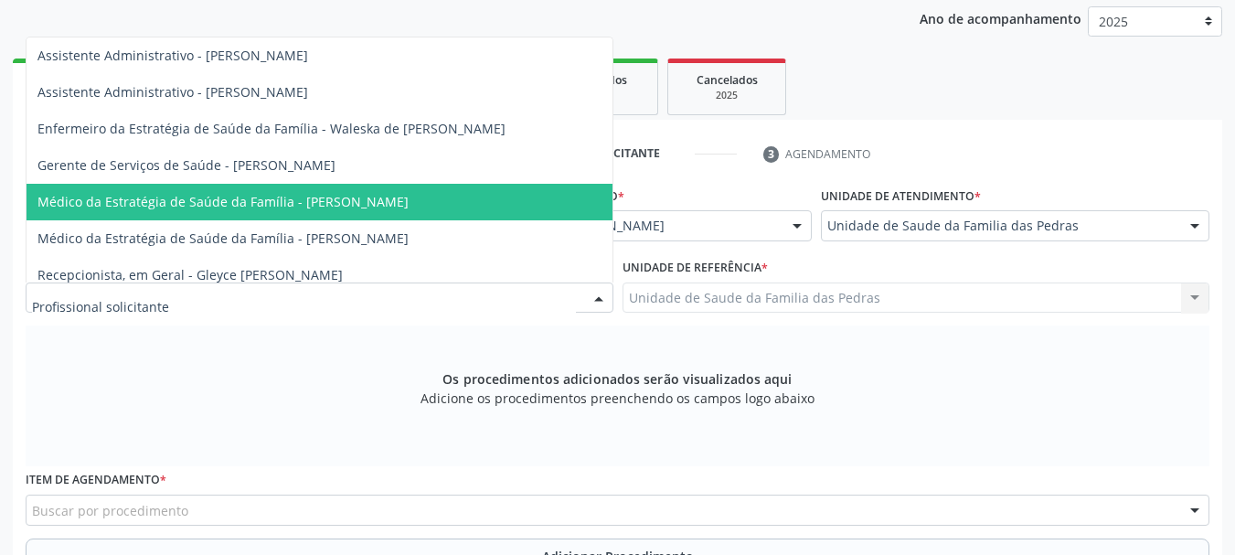
click at [384, 187] on span "Médico da Estratégia de Saúde da Família - [PERSON_NAME]" at bounding box center [320, 202] width 586 height 37
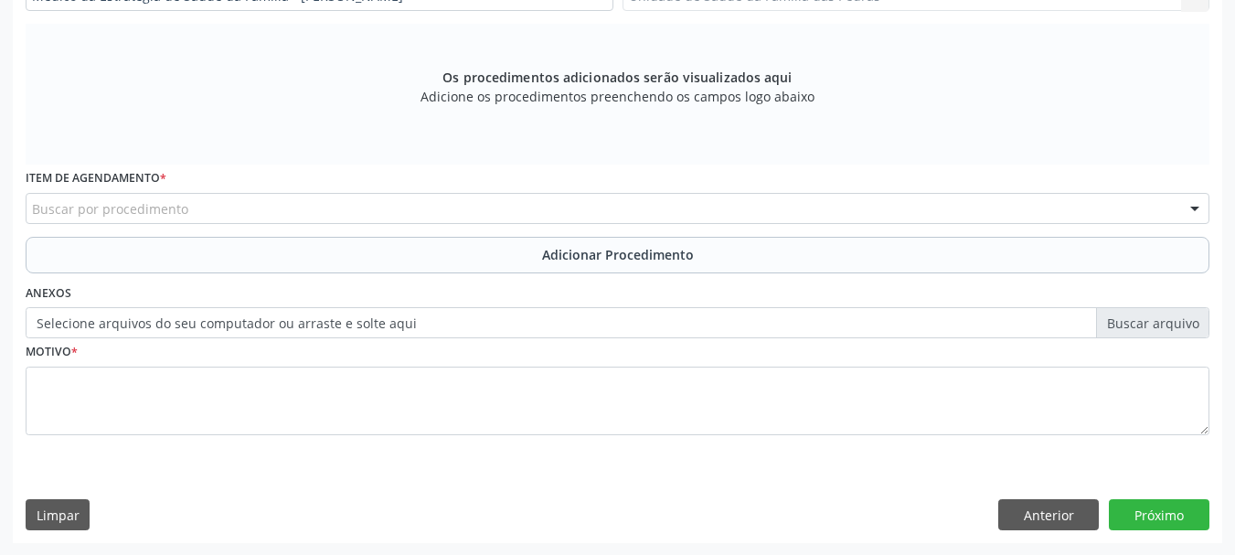
scroll to position [543, 0]
click at [382, 208] on div "Buscar por procedimento" at bounding box center [618, 207] width 1184 height 31
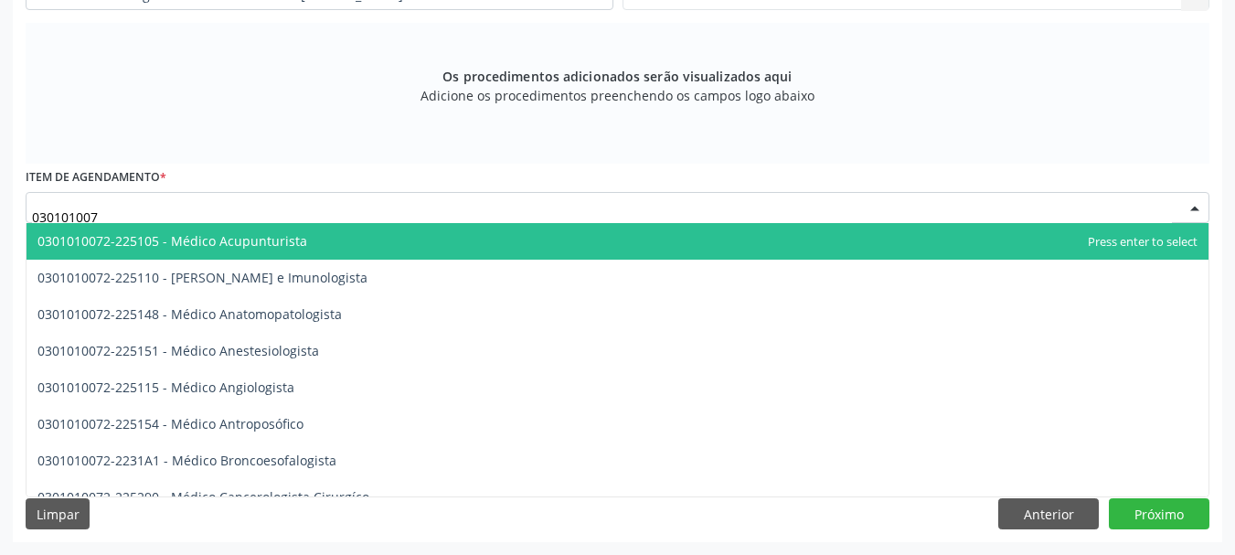
type input "0301010072"
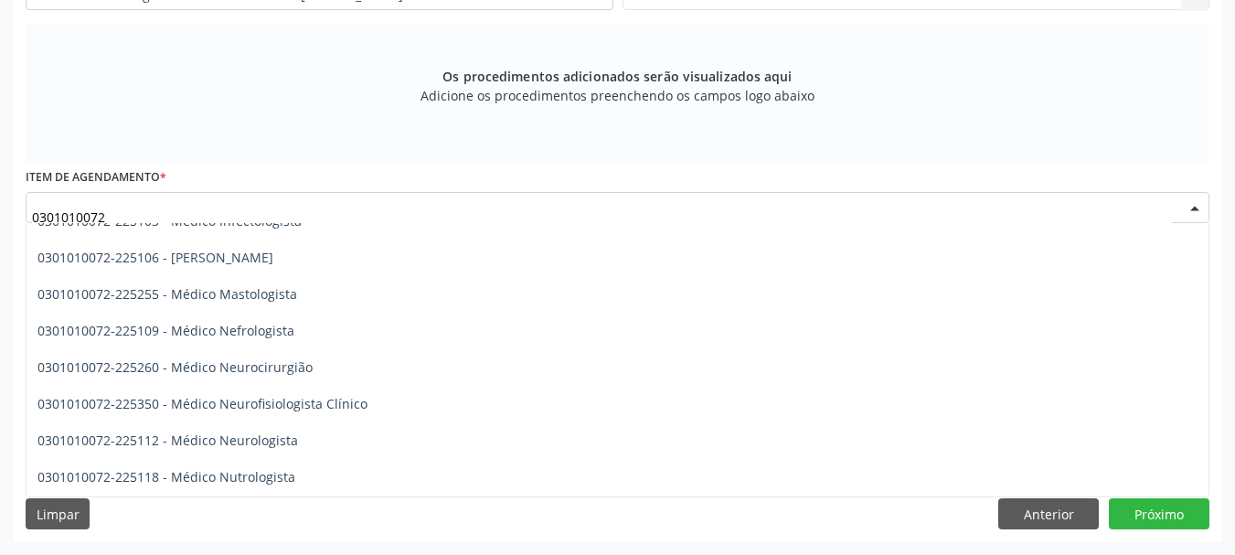
scroll to position [1280, 0]
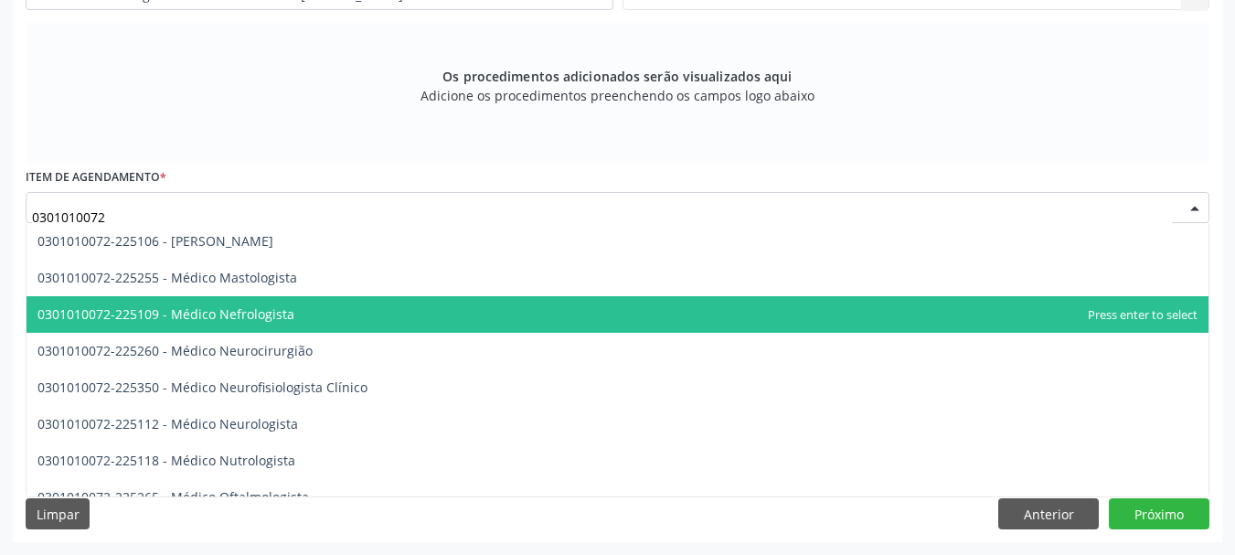
click at [362, 312] on span "0301010072-225109 - Médico Nefrologista" at bounding box center [618, 314] width 1182 height 37
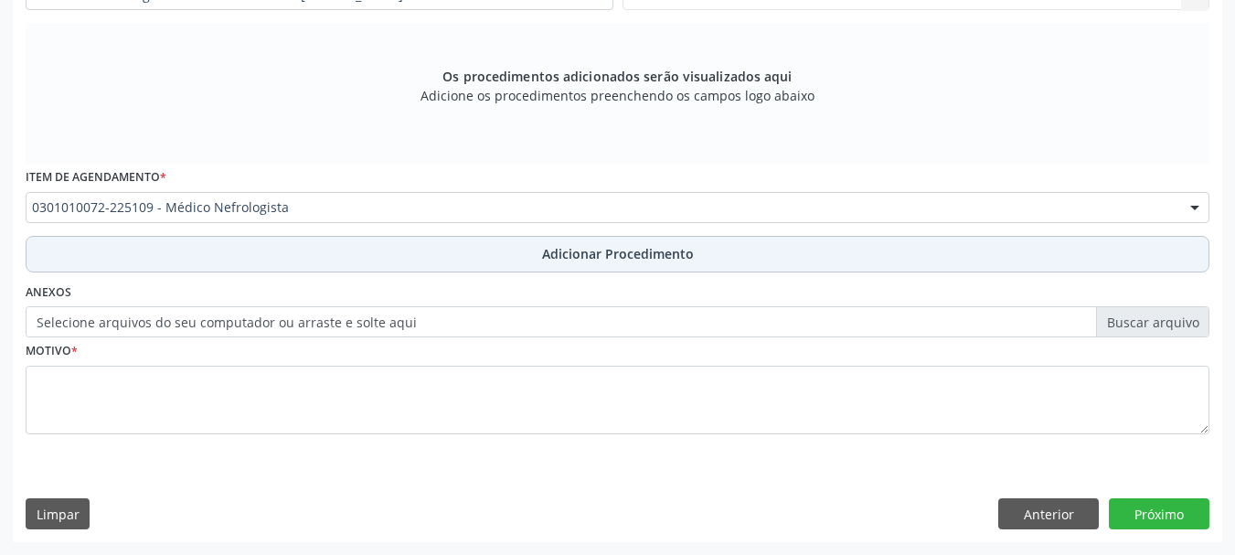
click at [363, 255] on button "Adicionar Procedimento" at bounding box center [618, 254] width 1184 height 37
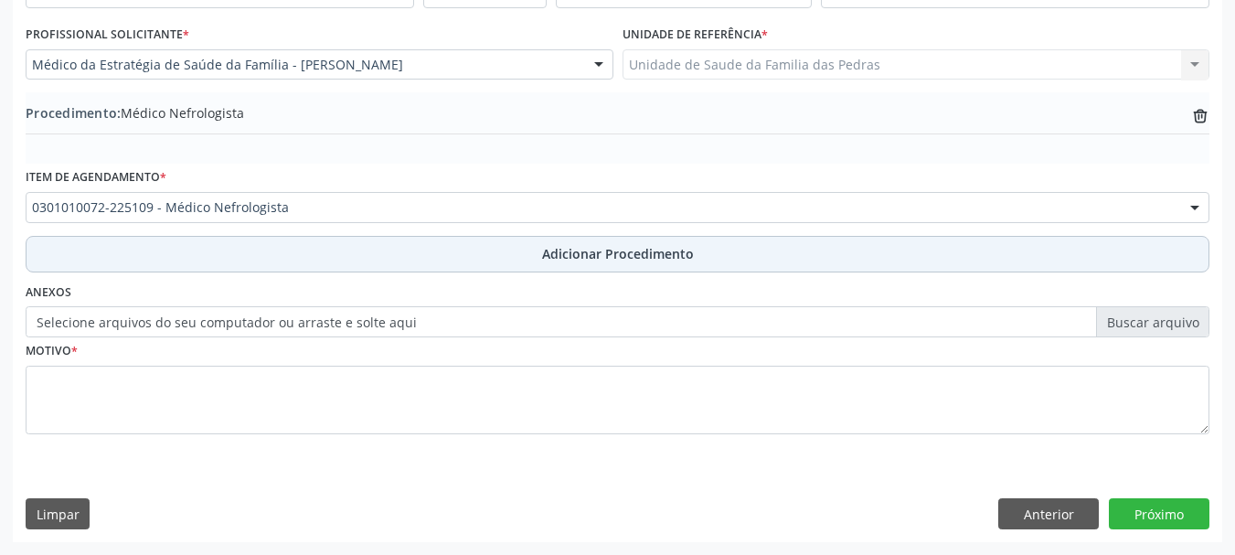
scroll to position [474, 0]
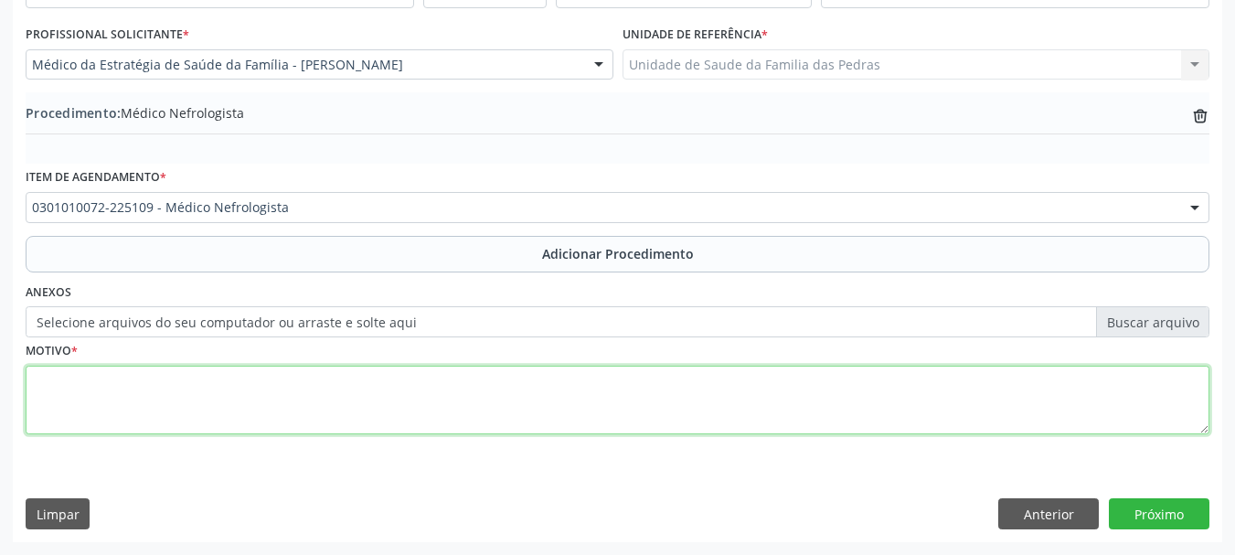
click at [354, 403] on textarea at bounding box center [618, 400] width 1184 height 69
click at [355, 399] on textarea "PACIENTE 53 ANOS HAS, DM" at bounding box center [618, 400] width 1184 height 69
type textarea "PACIENTE 53 ANOS HAS, DM APRESENTANDO MICROALBULIMINURIA."
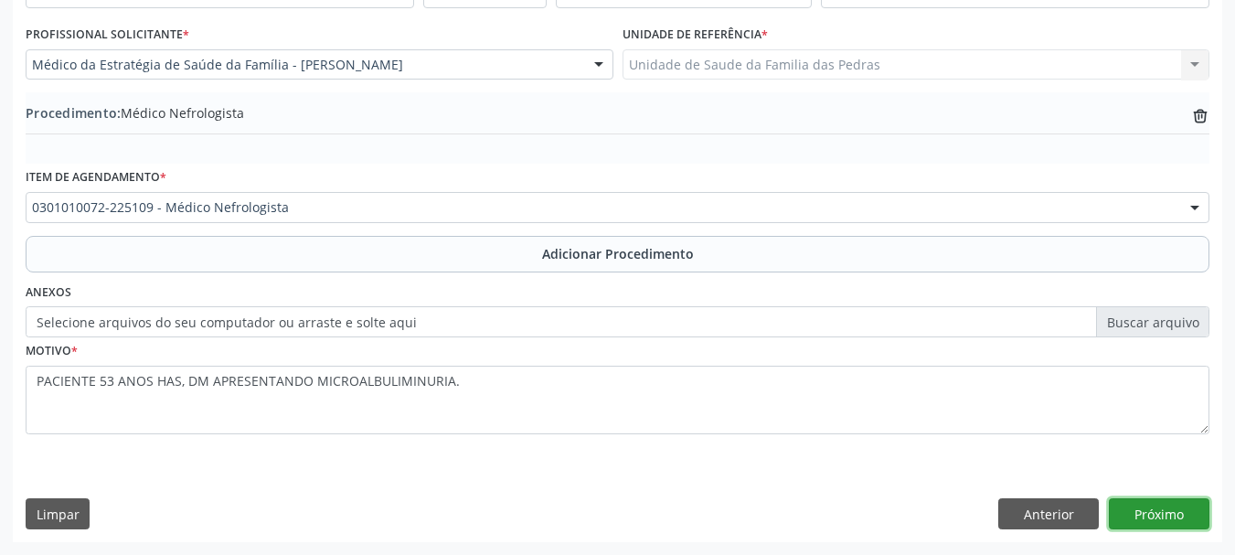
click at [1168, 519] on button "Próximo" at bounding box center [1159, 513] width 101 height 31
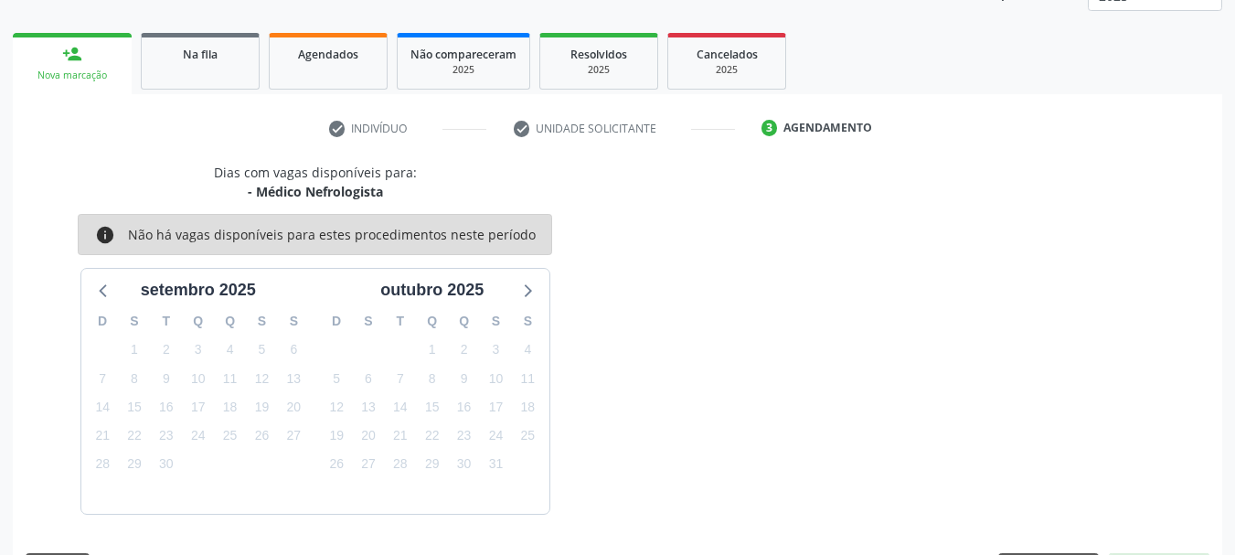
scroll to position [320, 0]
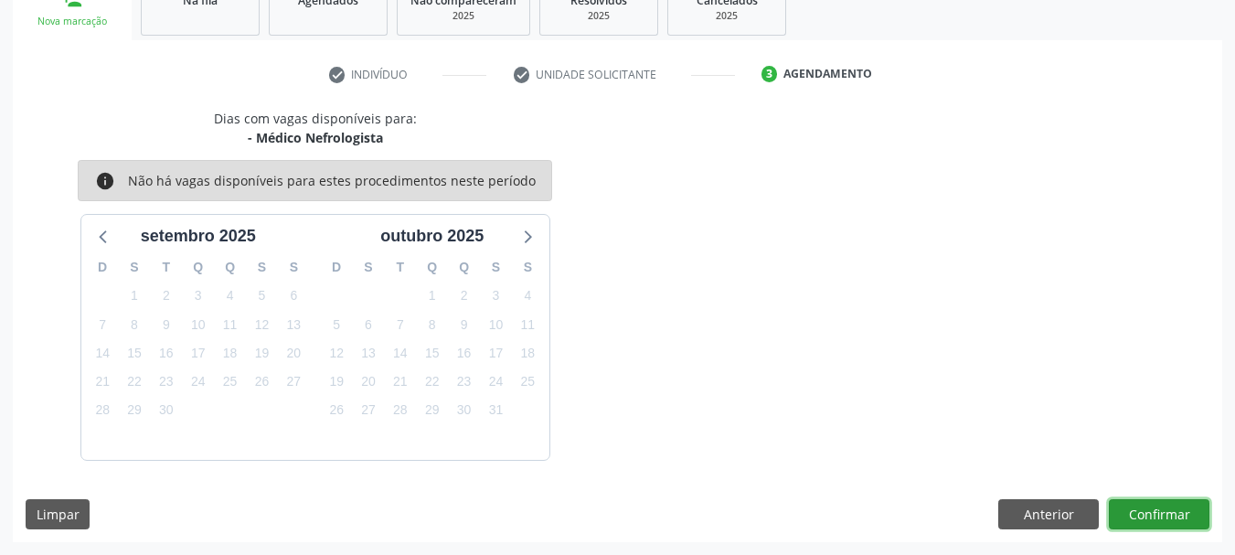
click at [1168, 519] on button "Confirmar" at bounding box center [1159, 514] width 101 height 31
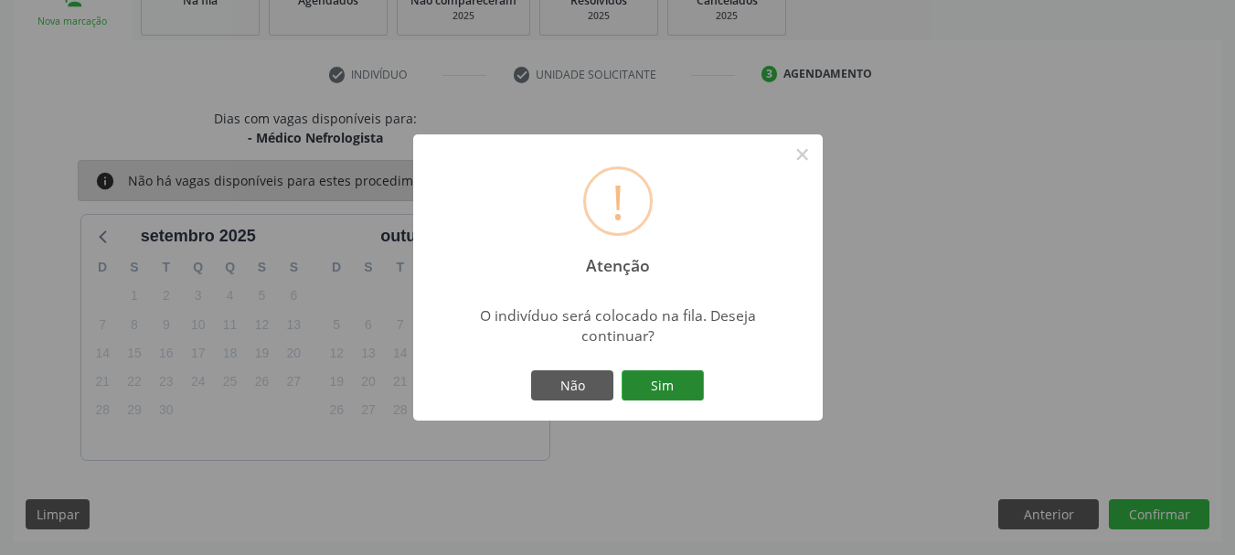
click at [688, 400] on button "Sim" at bounding box center [663, 385] width 82 height 31
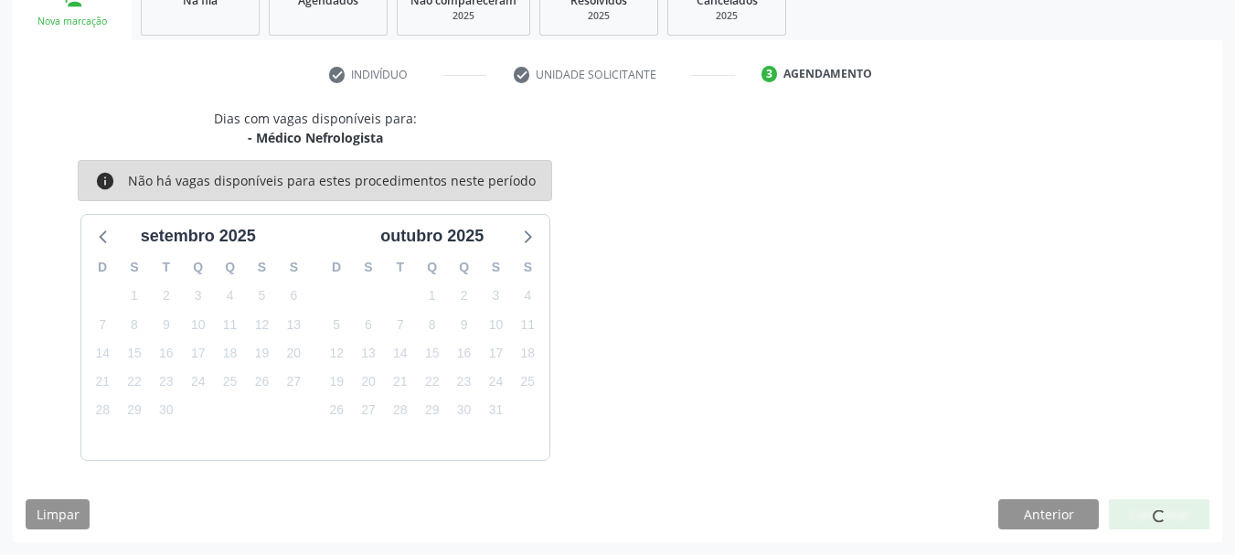
scroll to position [74, 0]
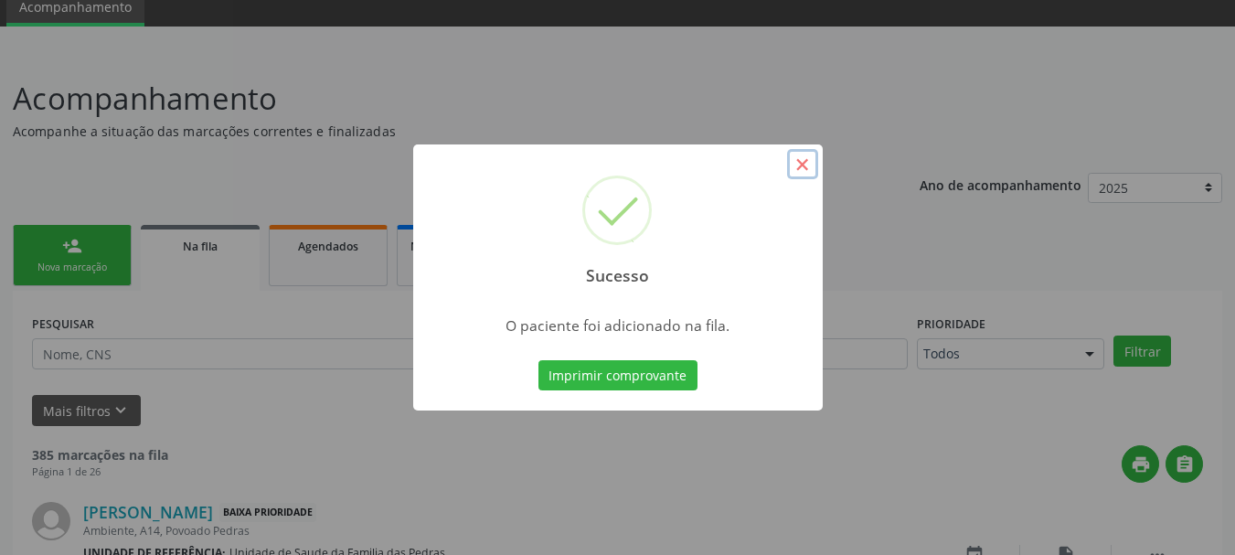
click at [798, 165] on button "×" at bounding box center [802, 164] width 31 height 31
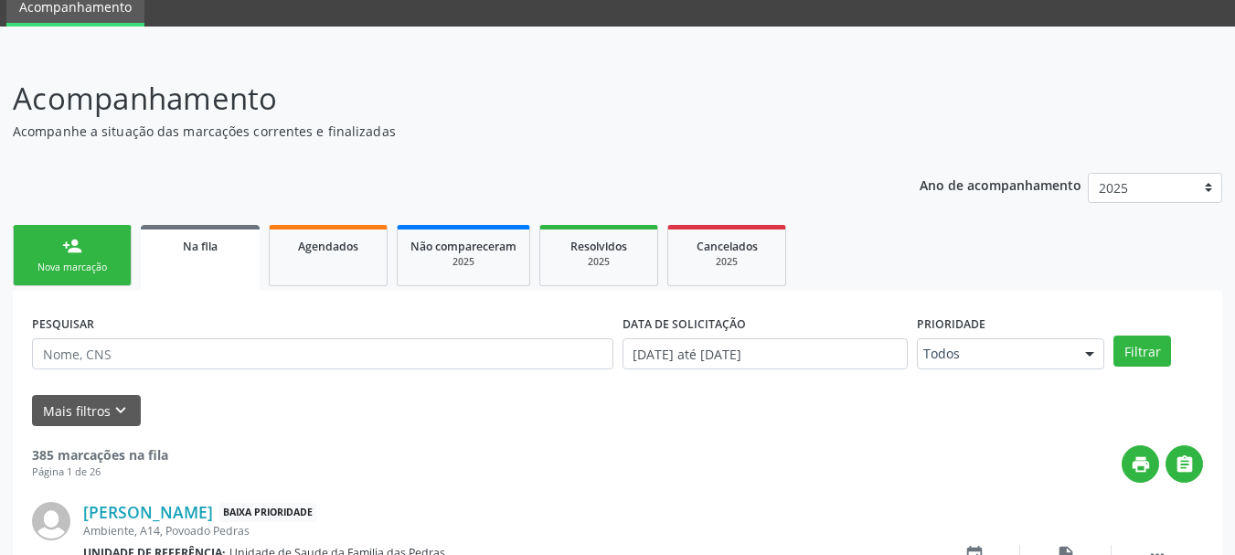
click at [121, 257] on link "person_add Nova marcação" at bounding box center [72, 255] width 119 height 61
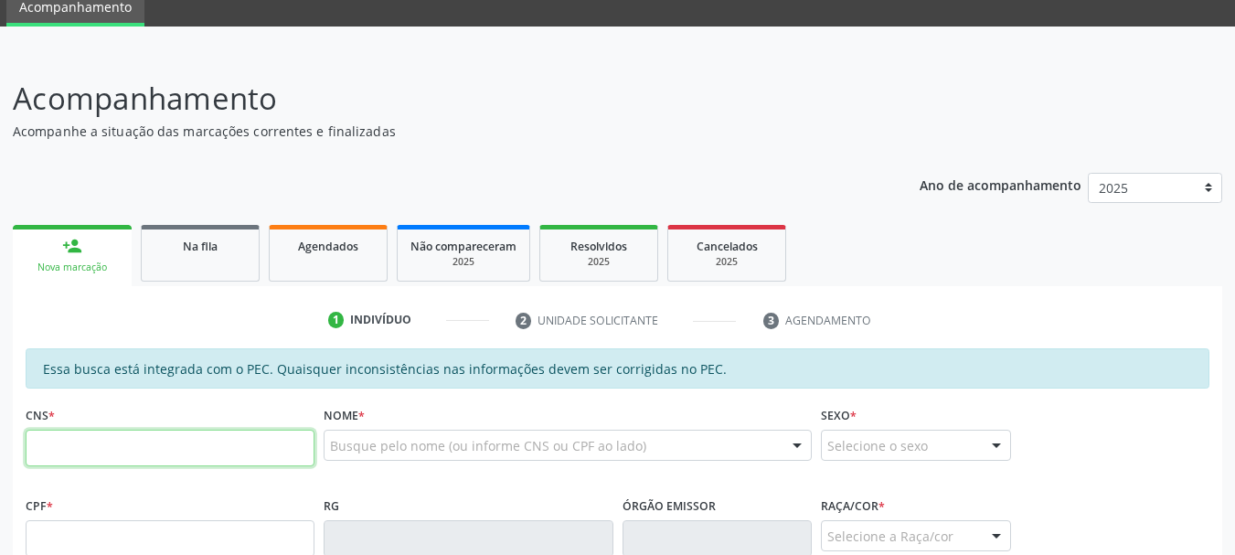
click at [136, 444] on input "text" at bounding box center [170, 448] width 289 height 37
type input "700 0077 2621 9003"
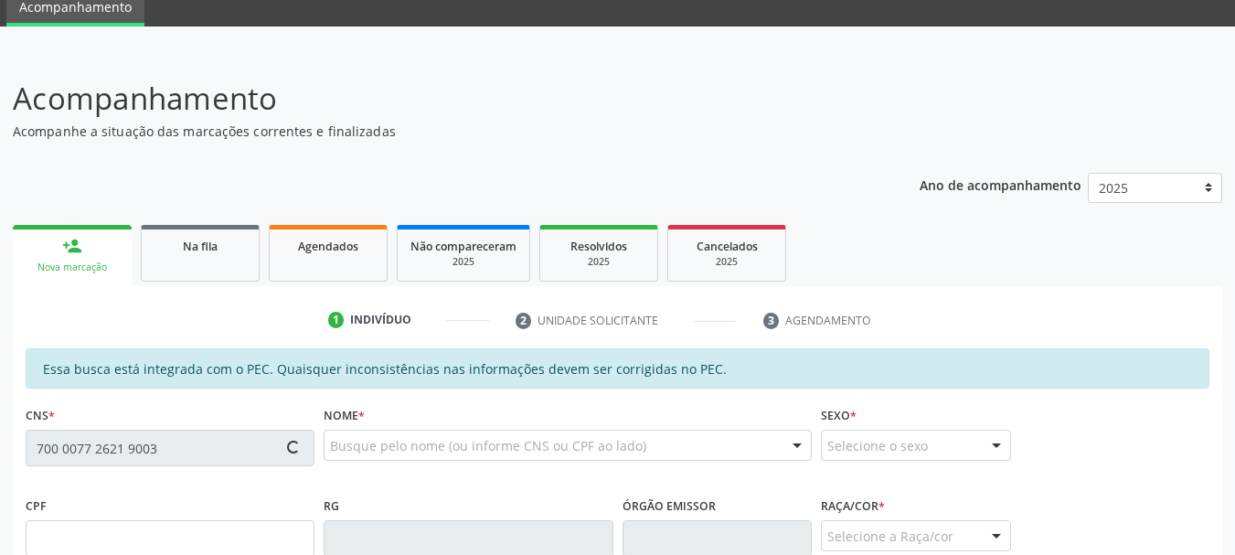
type input "043.497.084-05"
type input "[DATE]"
type input "[PERSON_NAME]"
type input "[PHONE_NUMBER]"
type input "S/N"
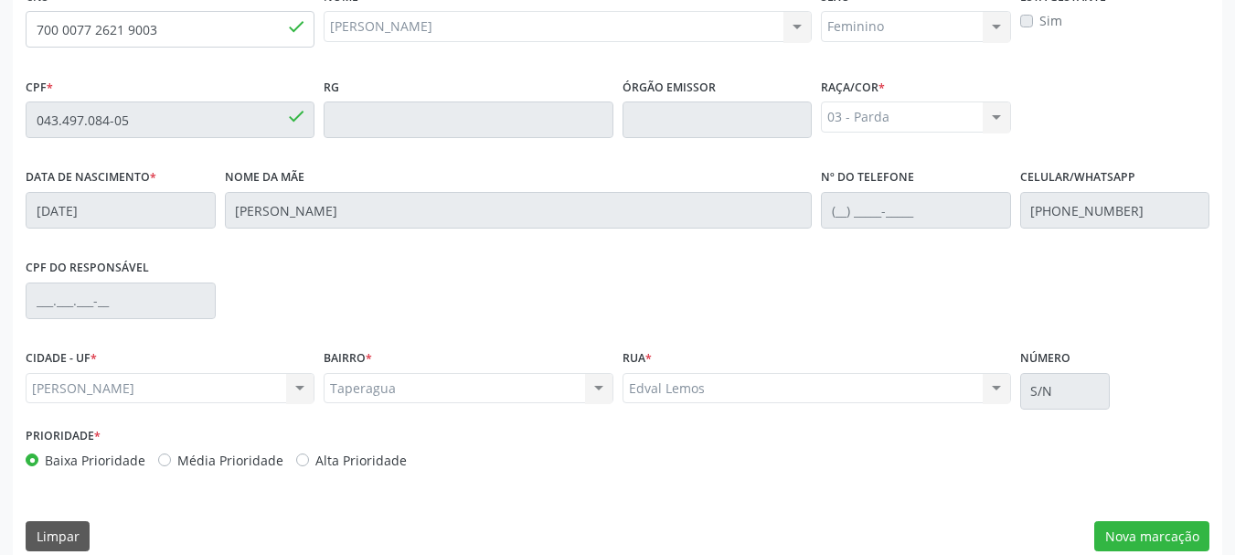
scroll to position [515, 0]
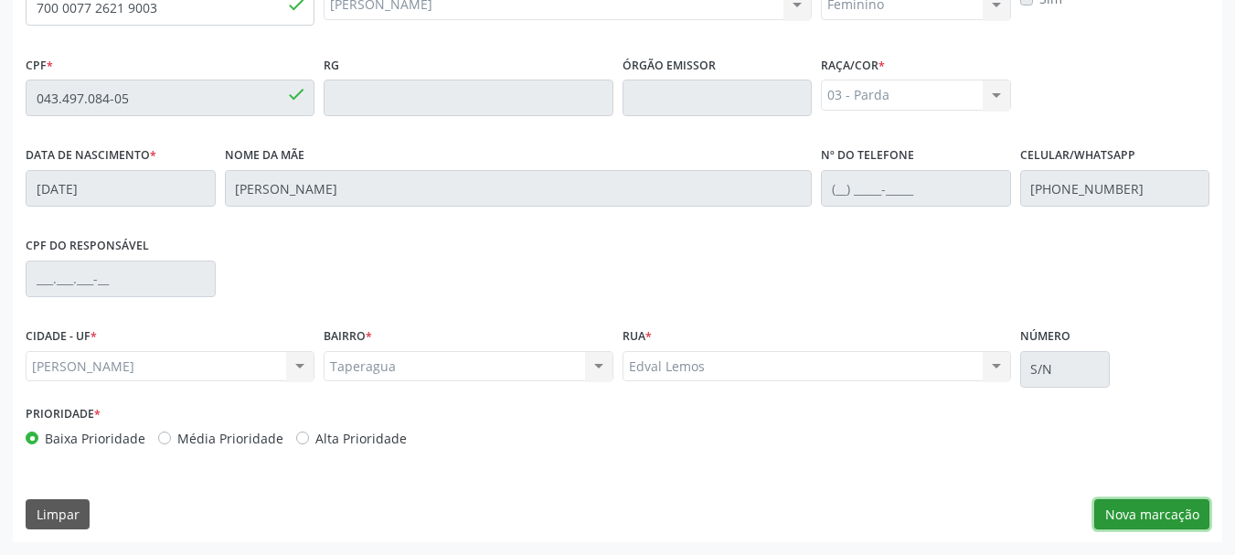
click at [1131, 524] on button "Nova marcação" at bounding box center [1151, 514] width 115 height 31
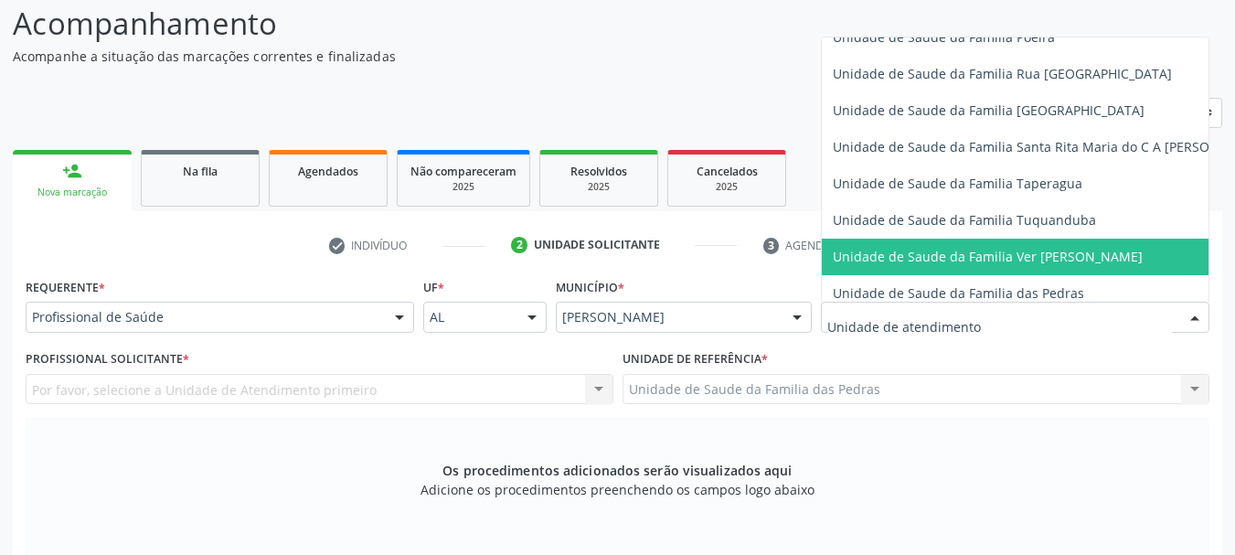
scroll to position [1280, 0]
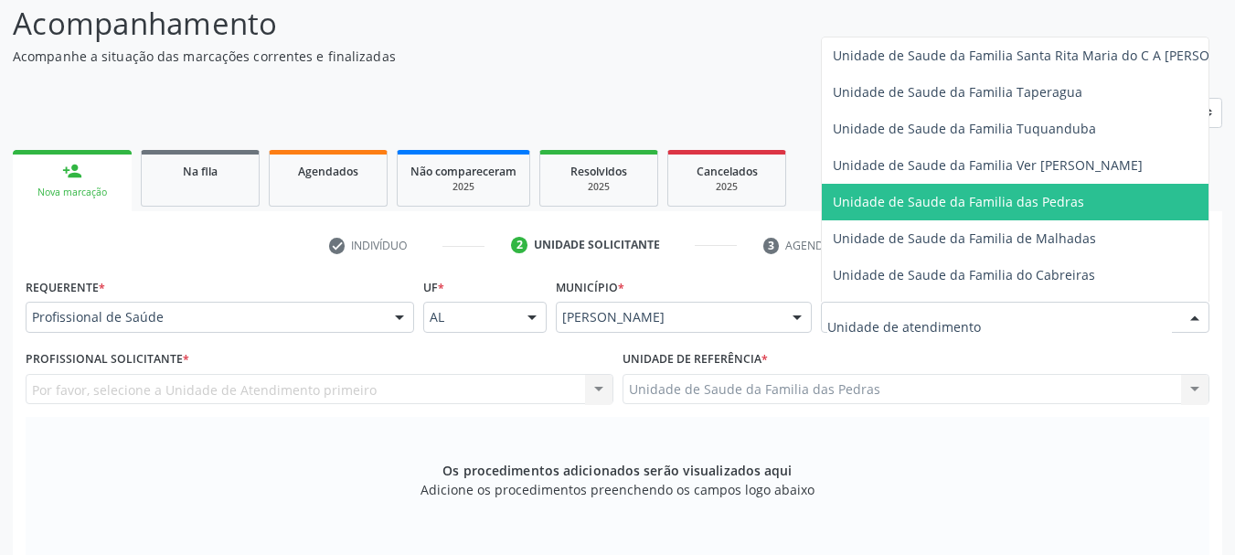
click at [856, 206] on span "Unidade de Saude da Familia das Pedras" at bounding box center [958, 201] width 251 height 17
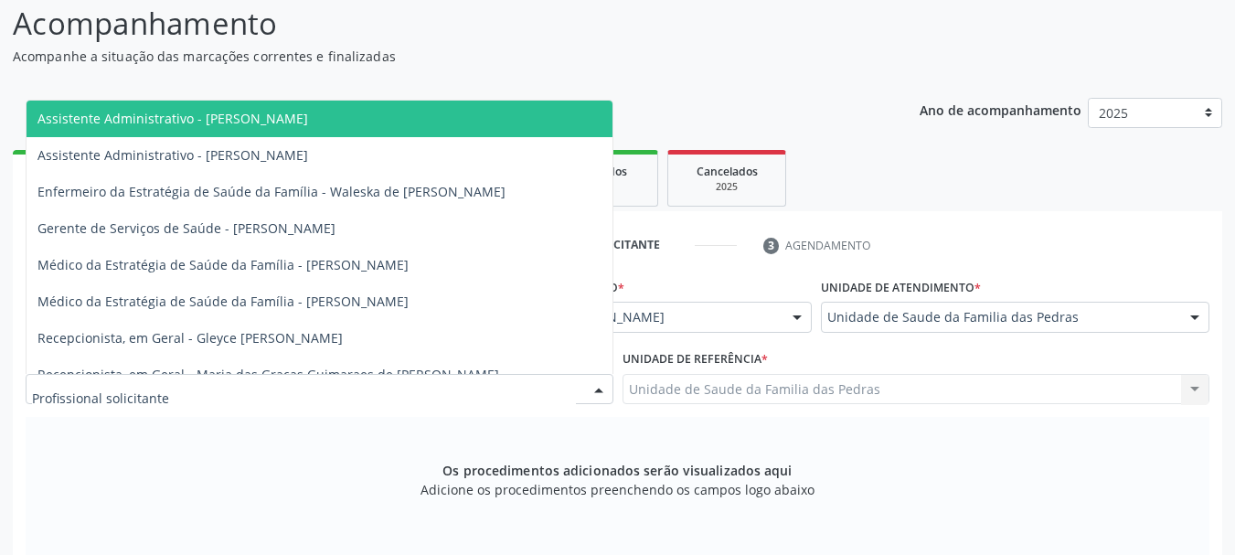
click at [585, 391] on div at bounding box center [598, 390] width 27 height 31
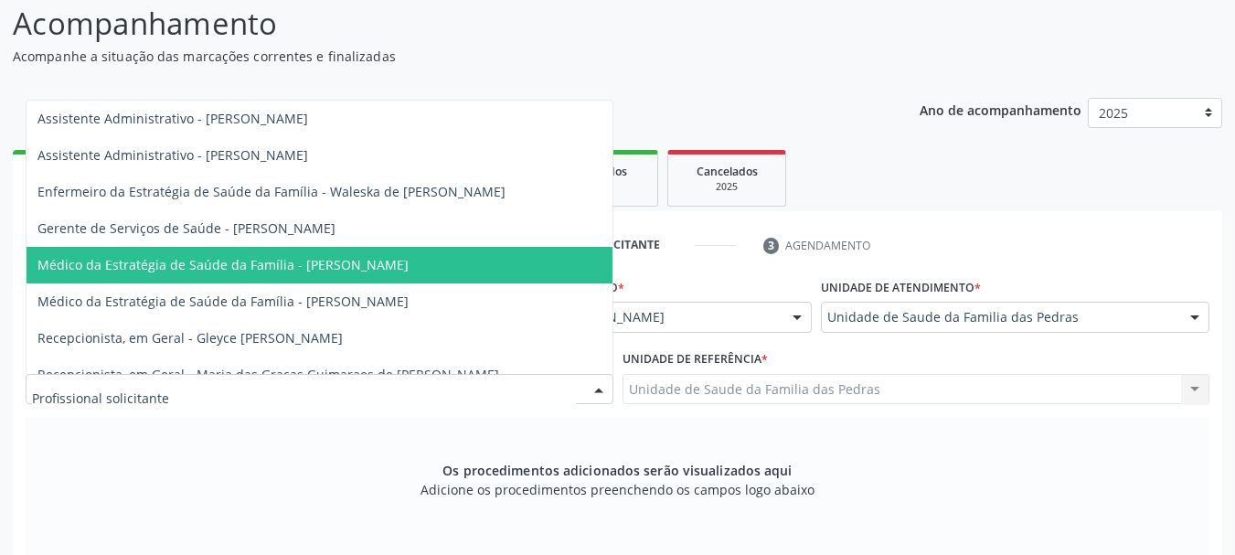
click at [407, 278] on span "Médico da Estratégia de Saúde da Família - [PERSON_NAME]" at bounding box center [320, 265] width 586 height 37
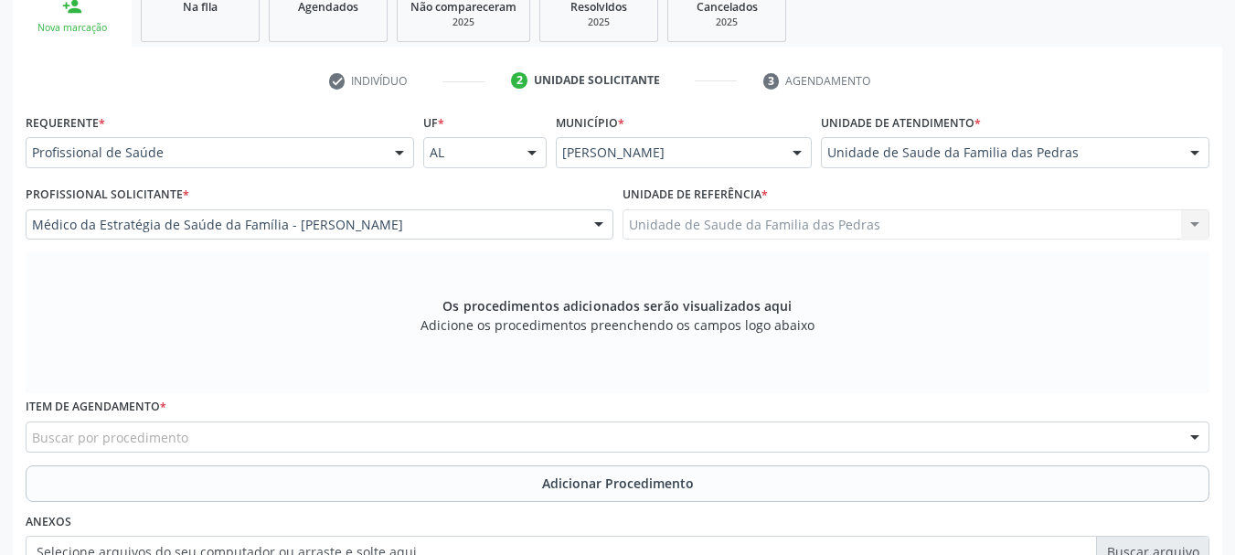
scroll to position [332, 0]
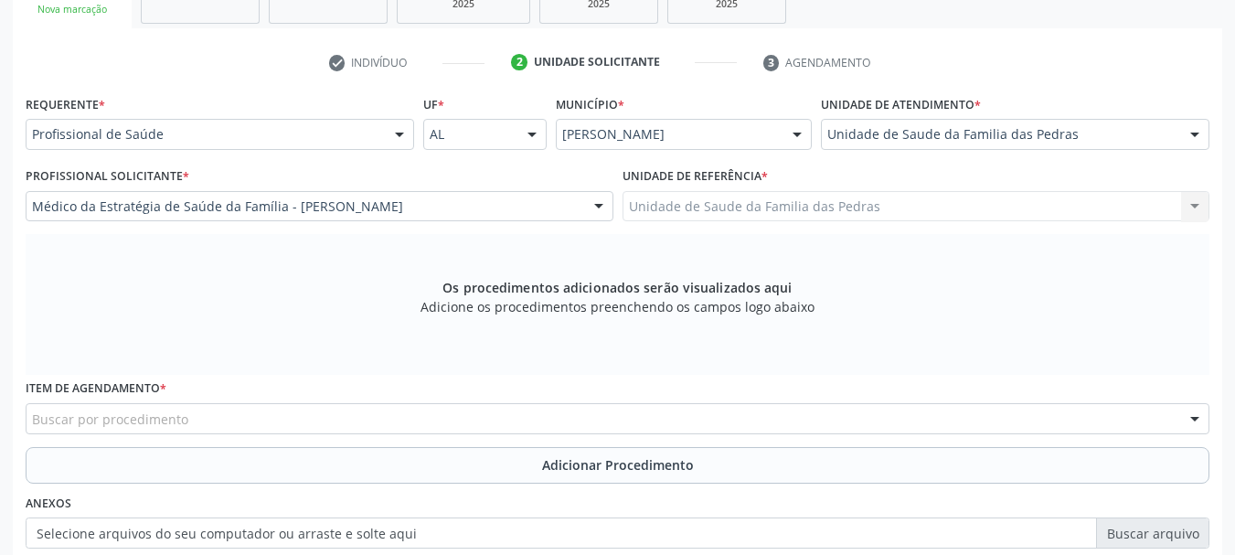
click at [387, 422] on div "Buscar por procedimento" at bounding box center [618, 418] width 1184 height 31
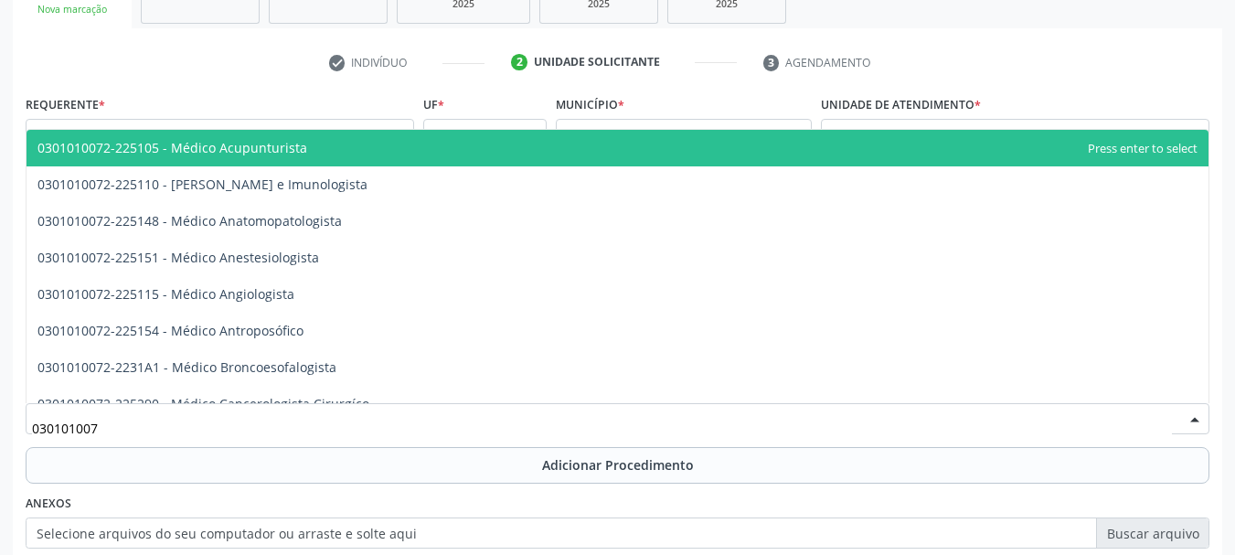
type input "0301010072"
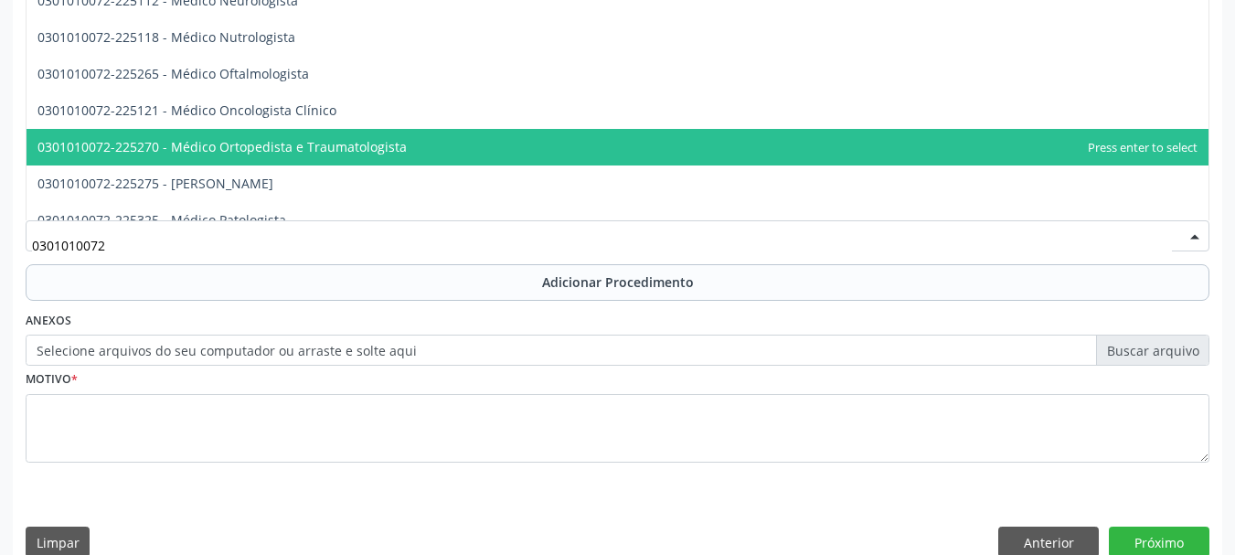
scroll to position [1336, 0]
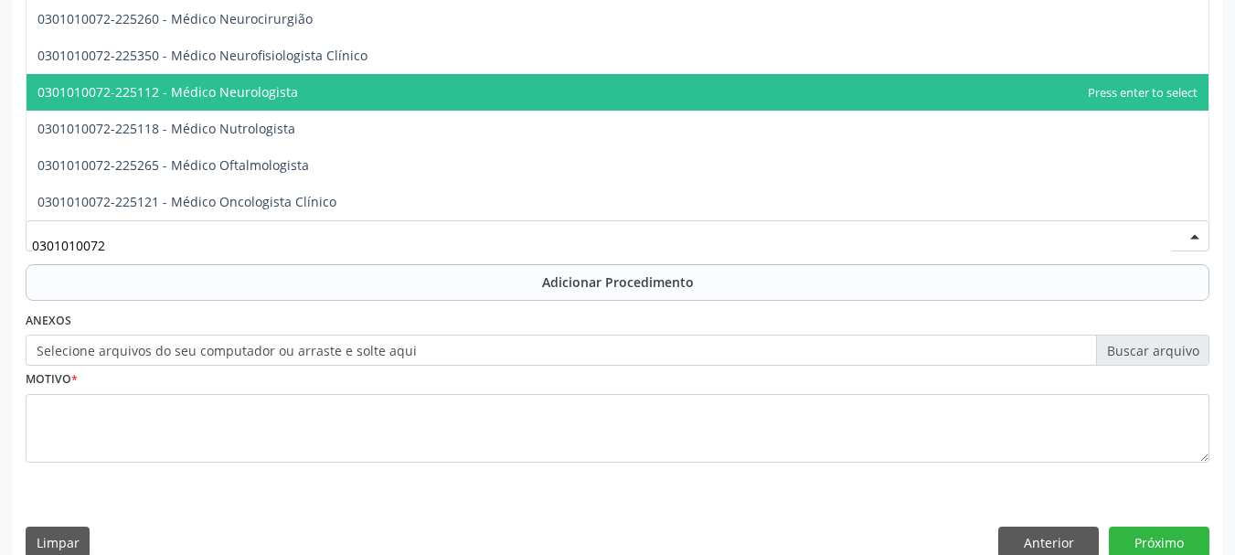
click at [350, 92] on span "0301010072-225112 - Médico Neurologista" at bounding box center [618, 92] width 1182 height 37
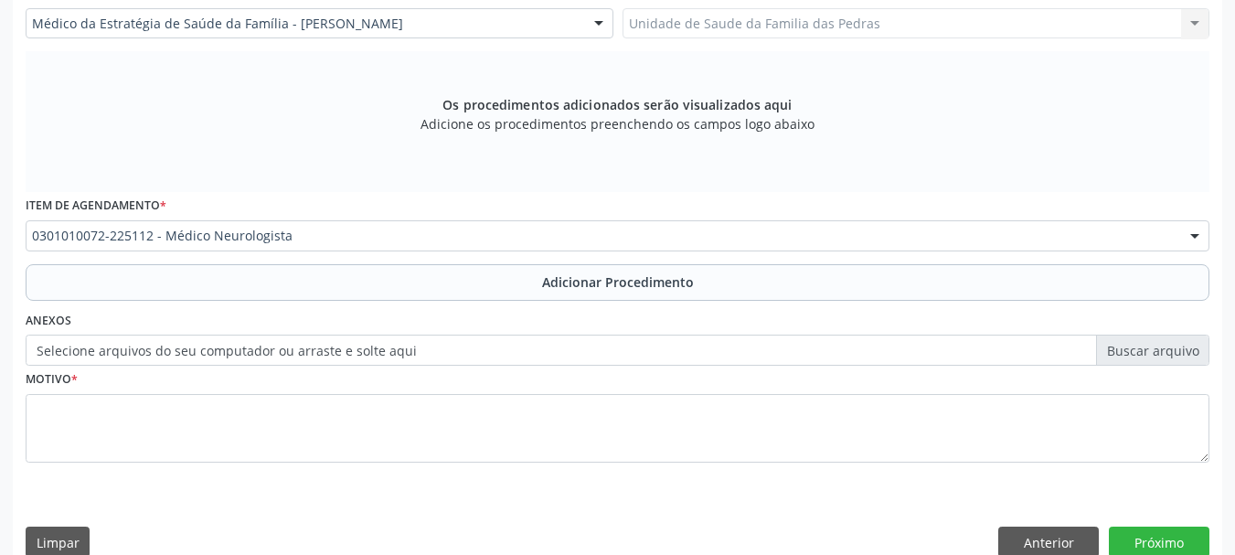
click at [366, 273] on button "Adicionar Procedimento" at bounding box center [618, 282] width 1184 height 37
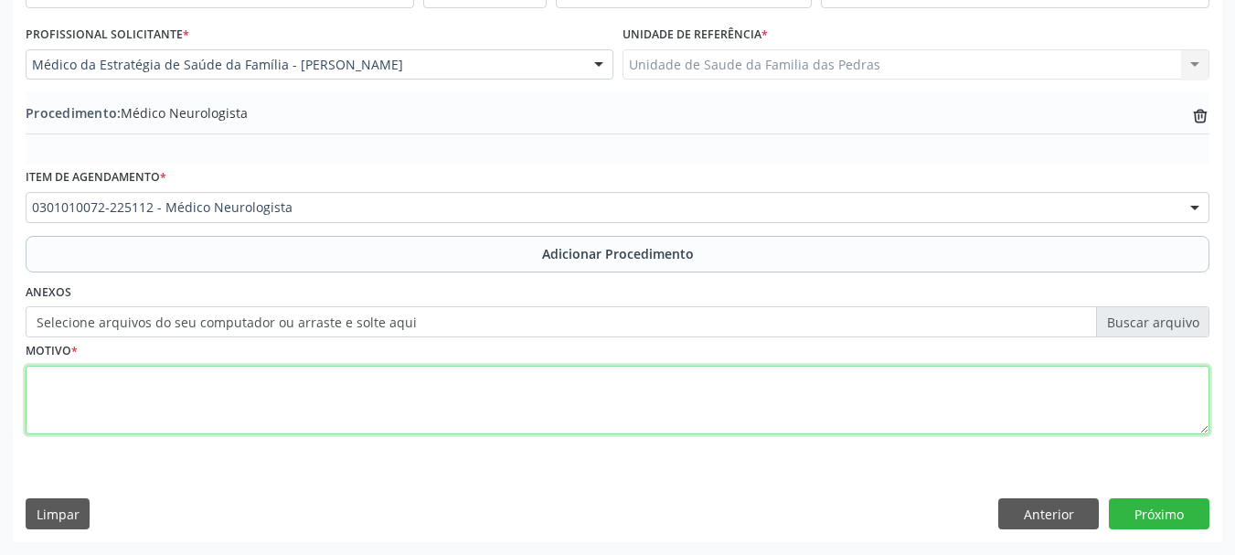
click at [302, 407] on textarea at bounding box center [618, 400] width 1184 height 69
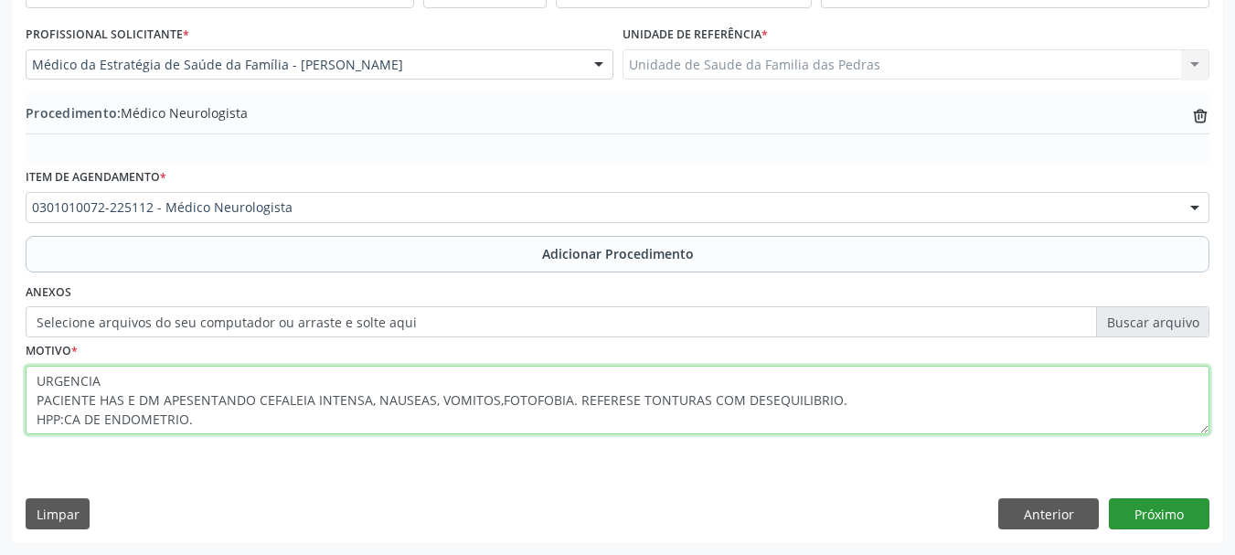
type textarea "URGENCIA PACIENTE HAS E DM APESENTANDO CEFALEIA INTENSA, NAUSEAS, VOMITOS,FOTOF…"
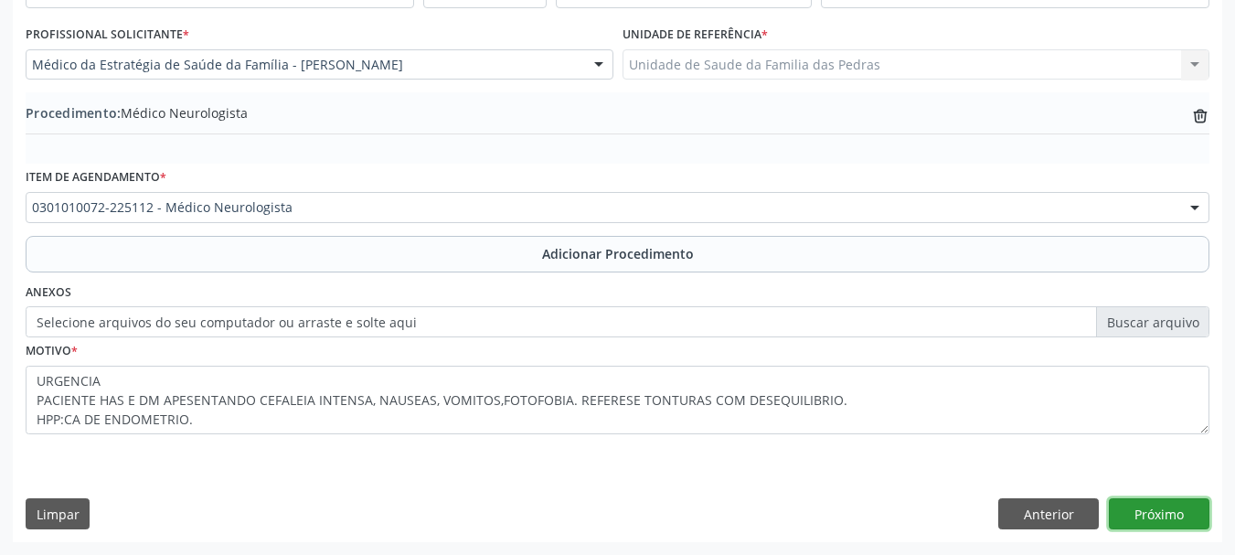
click at [1139, 521] on button "Próximo" at bounding box center [1159, 513] width 101 height 31
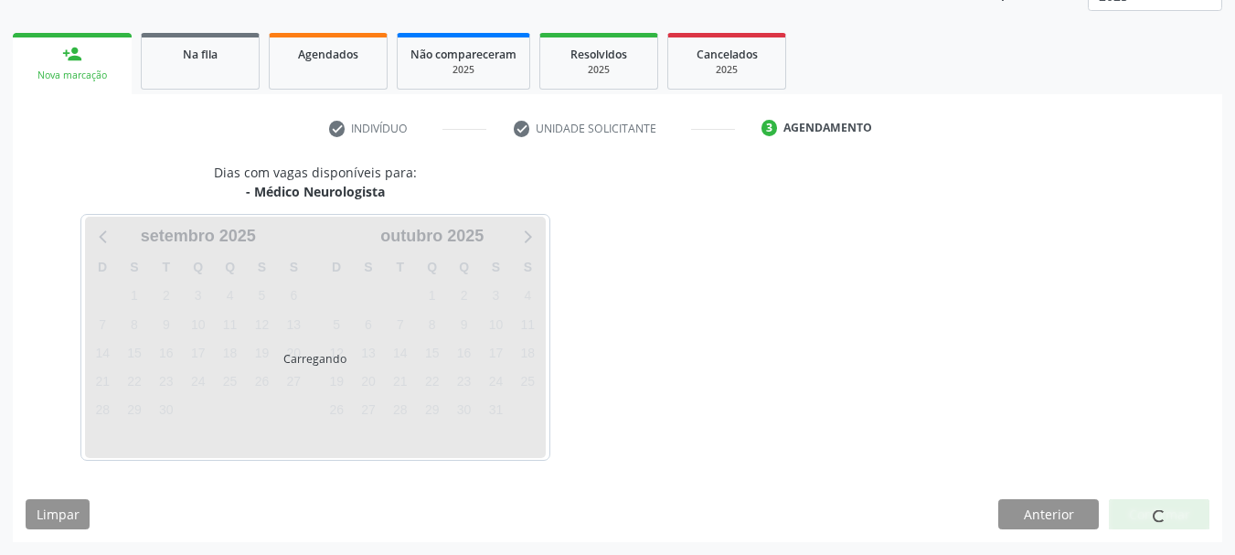
scroll to position [320, 0]
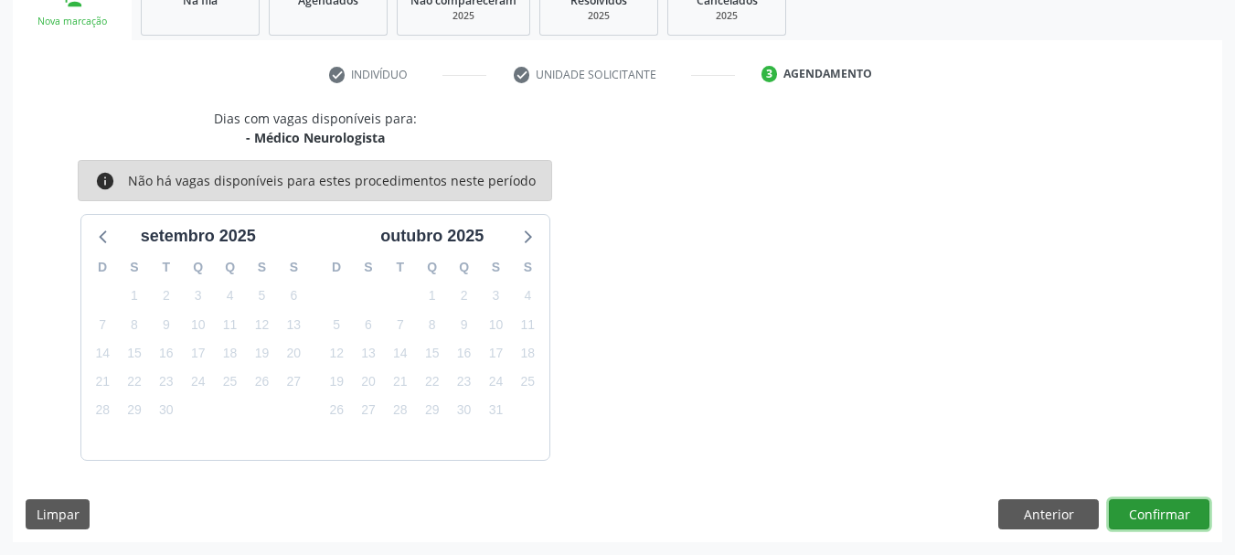
click at [1139, 519] on button "Confirmar" at bounding box center [1159, 514] width 101 height 31
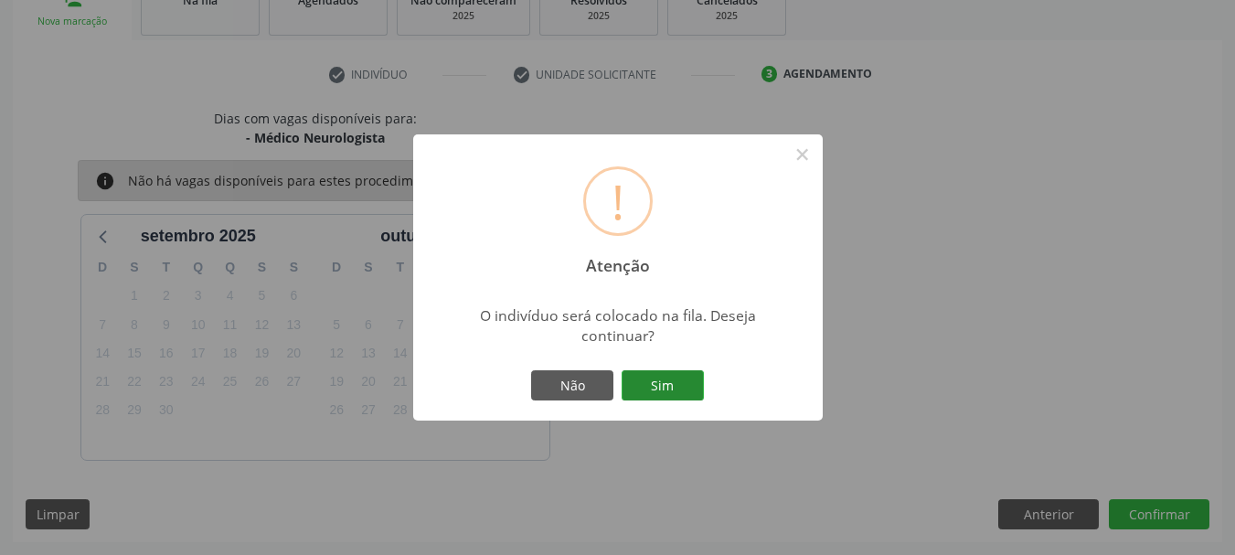
click at [654, 383] on button "Sim" at bounding box center [663, 385] width 82 height 31
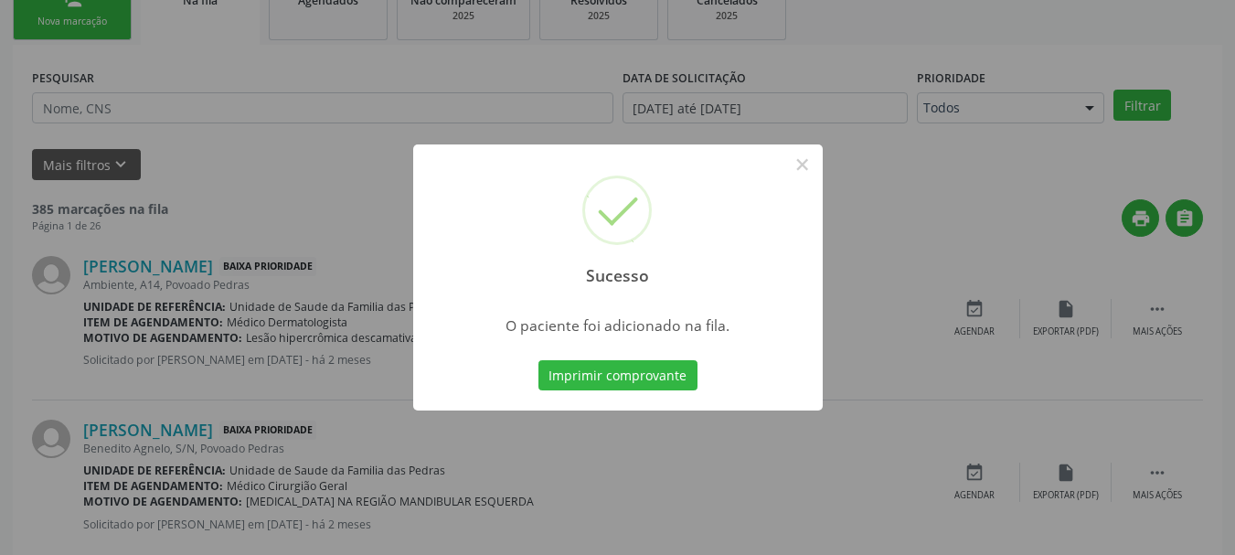
scroll to position [74, 0]
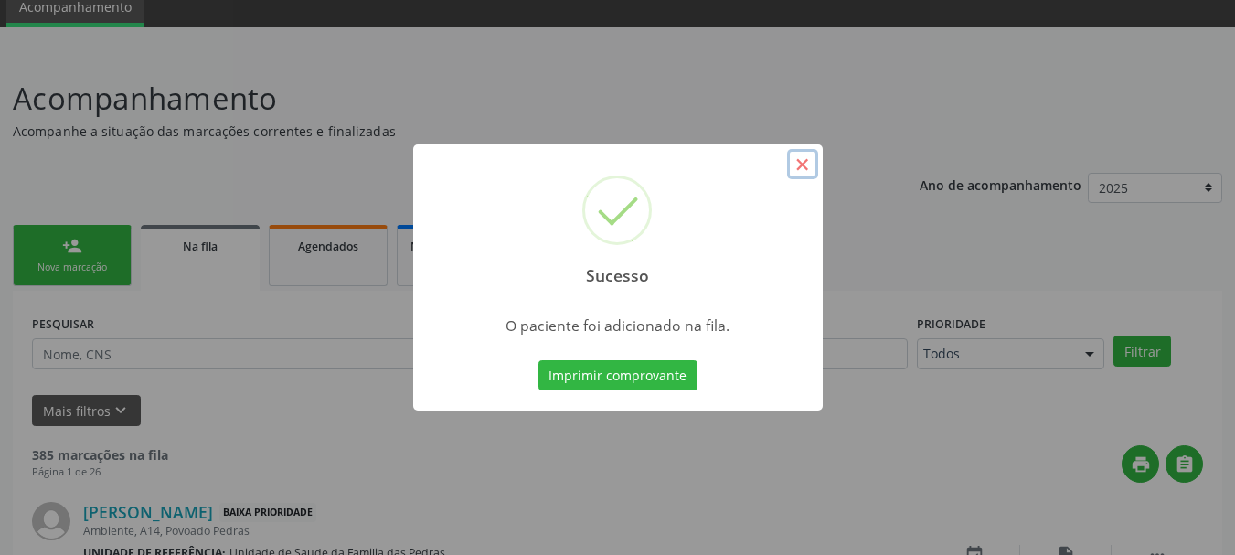
click at [802, 161] on button "×" at bounding box center [802, 164] width 31 height 31
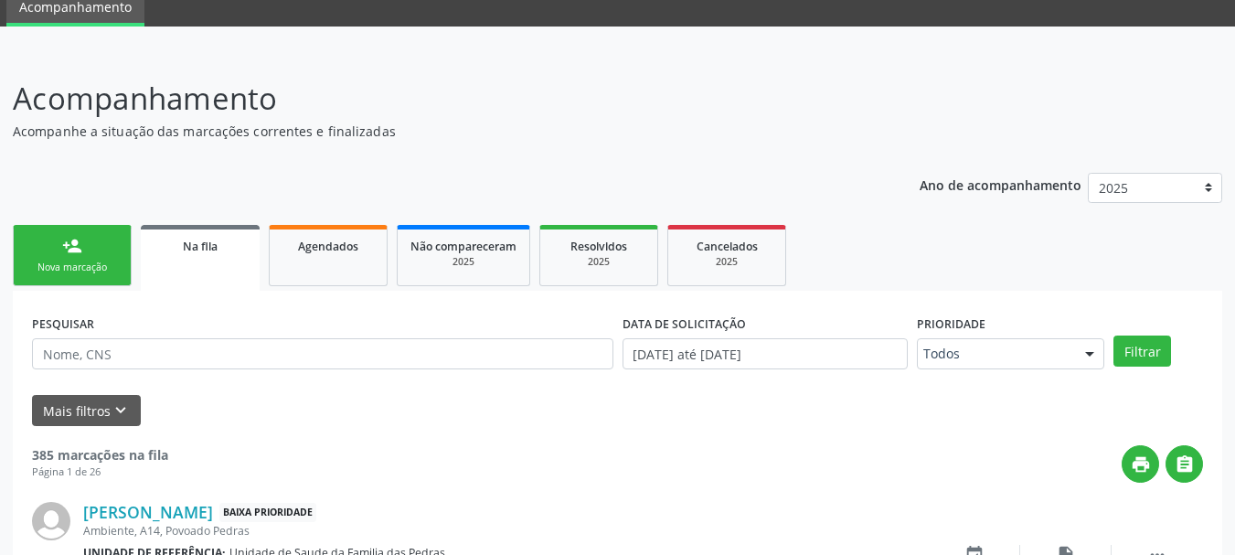
click at [75, 243] on div "person_add" at bounding box center [72, 246] width 20 height 20
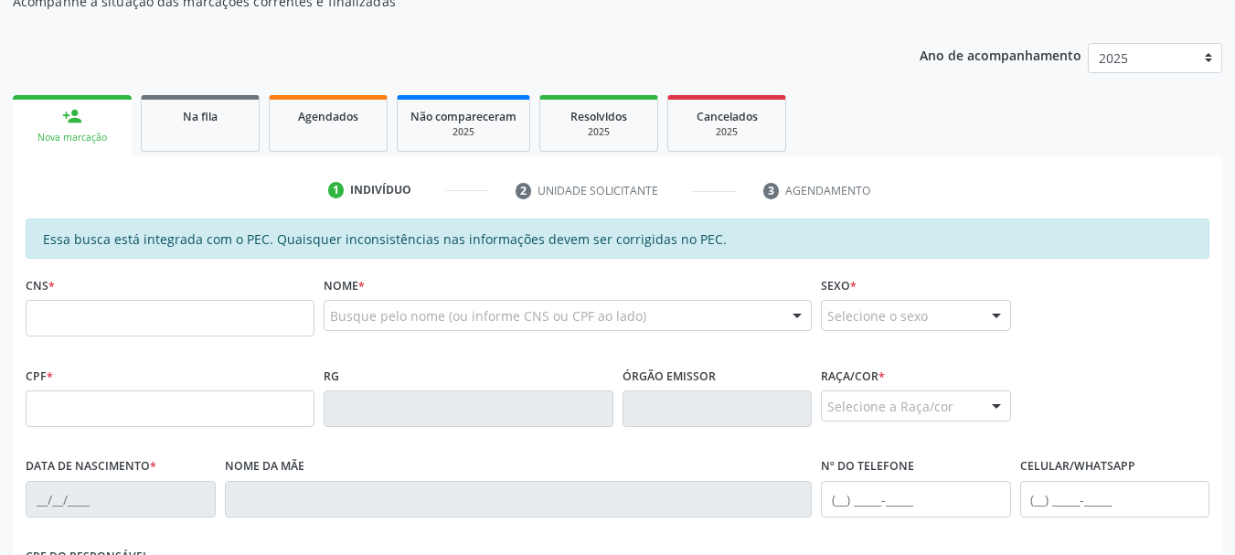
scroll to position [348, 0]
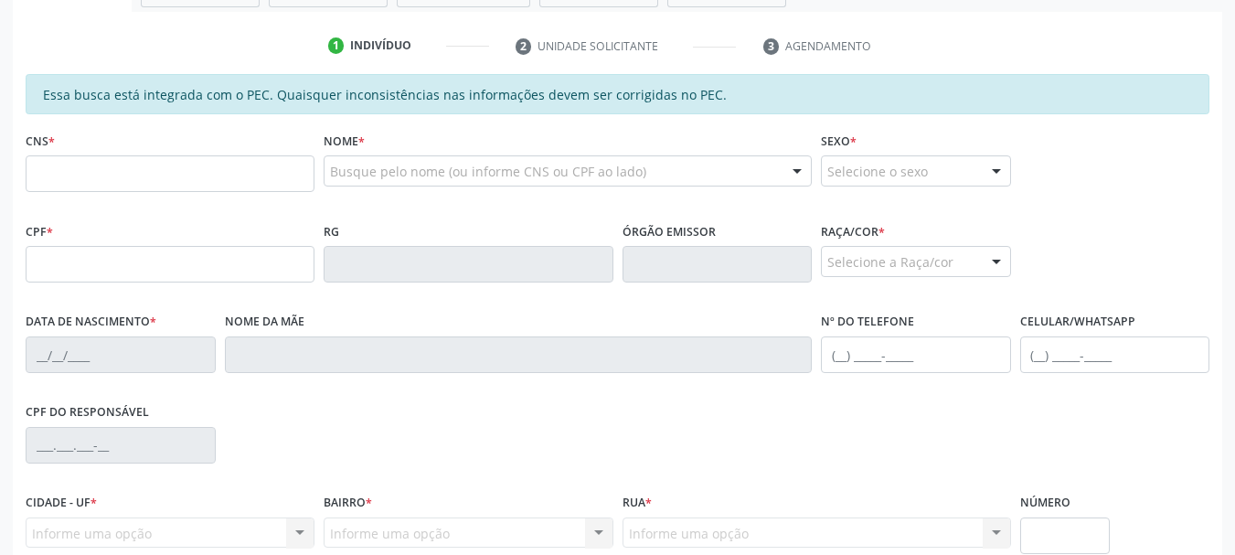
click at [73, 143] on div "CNS *" at bounding box center [170, 159] width 289 height 65
click at [130, 166] on input "text" at bounding box center [170, 173] width 289 height 37
paste input "700 5091 0390 5454"
type input "700 5091 0390 5454"
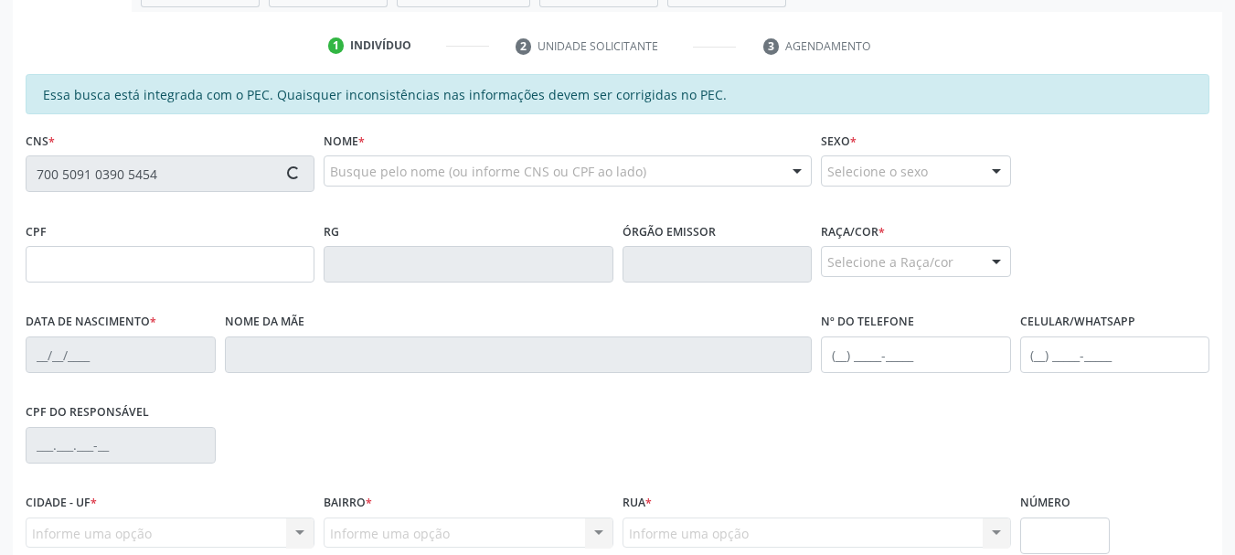
type input "007.479.644-59"
type input "[DATE]"
type input "[PERSON_NAME]"
type input "[PHONE_NUMBER]"
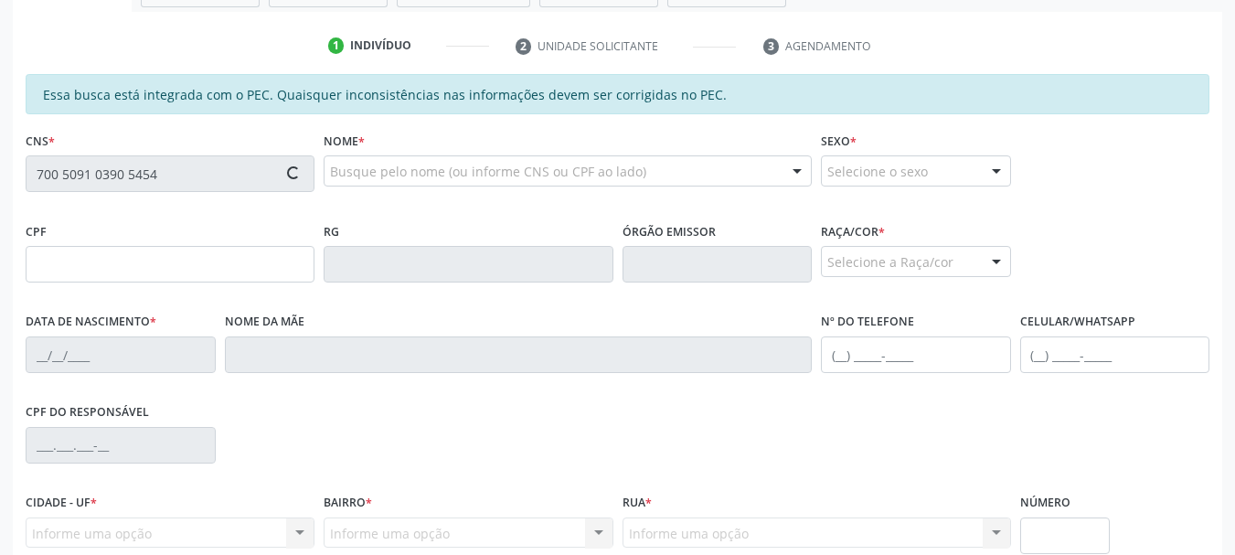
type input "S/N"
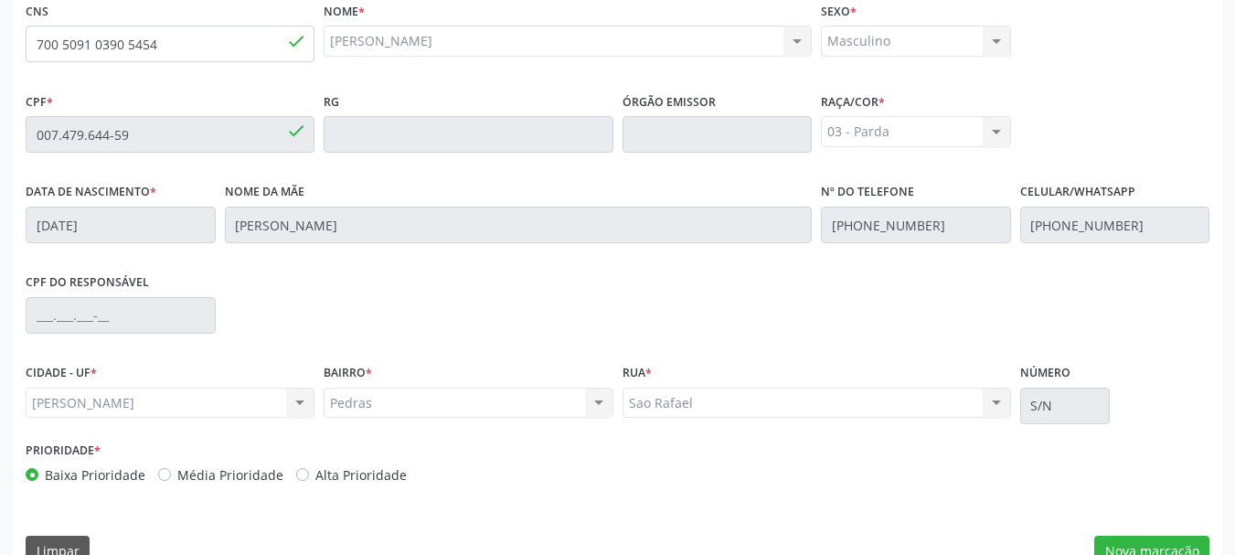
scroll to position [515, 0]
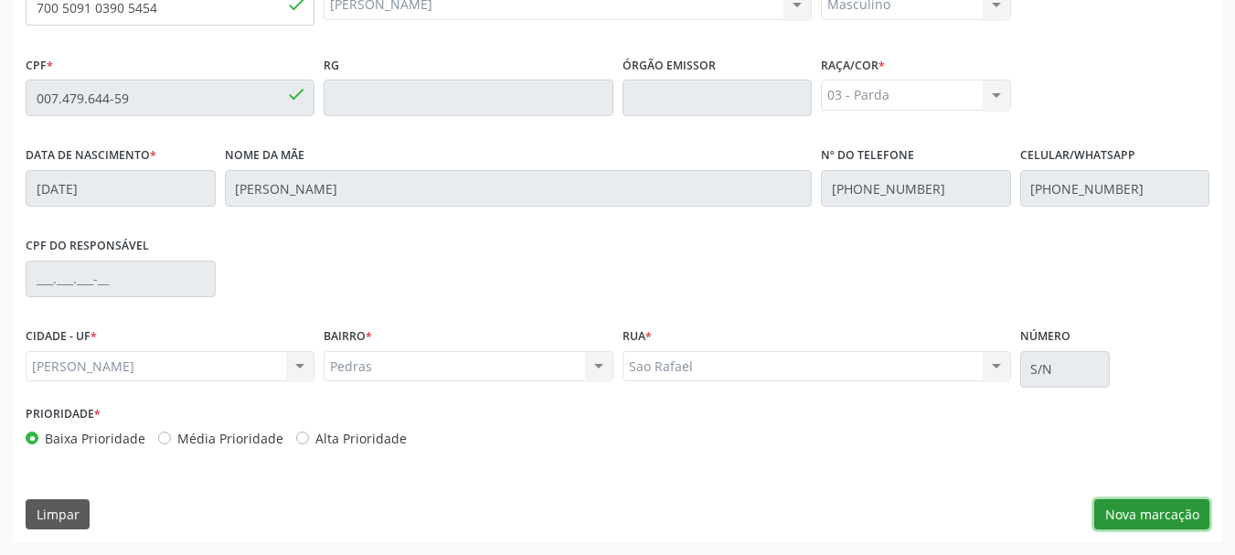
click at [1149, 509] on button "Nova marcação" at bounding box center [1151, 514] width 115 height 31
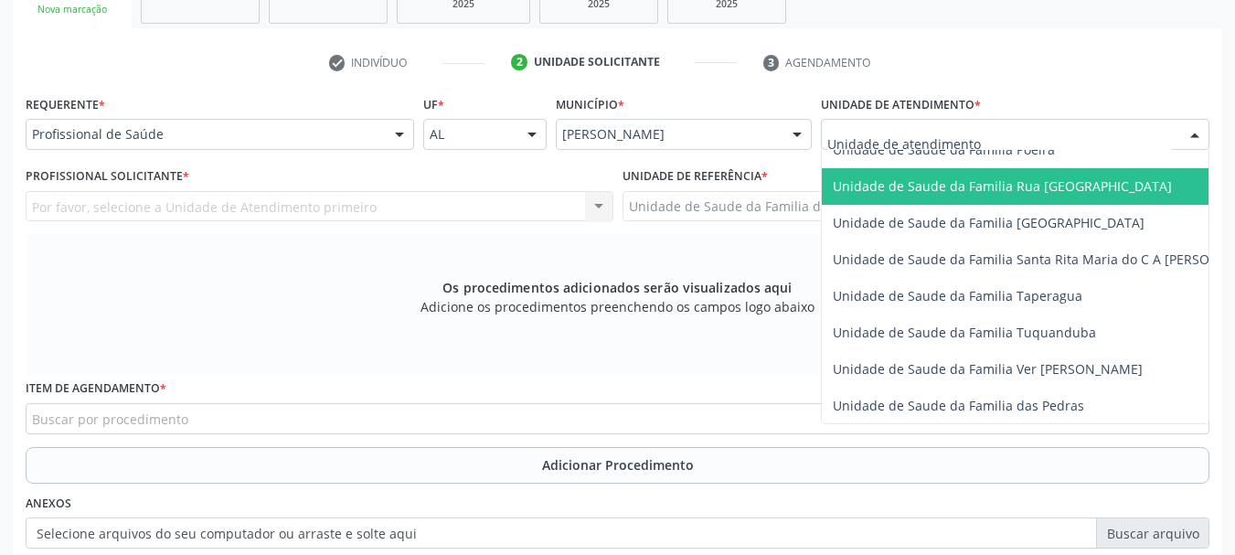
scroll to position [1280, 0]
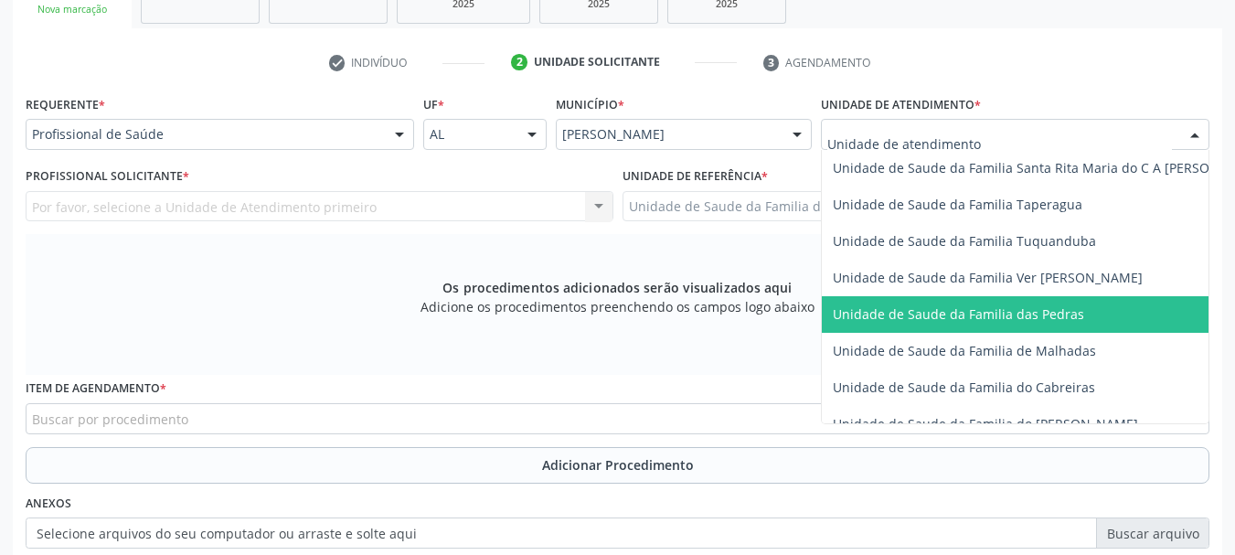
click at [873, 315] on span "Unidade de Saude da Familia das Pedras" at bounding box center [958, 313] width 251 height 17
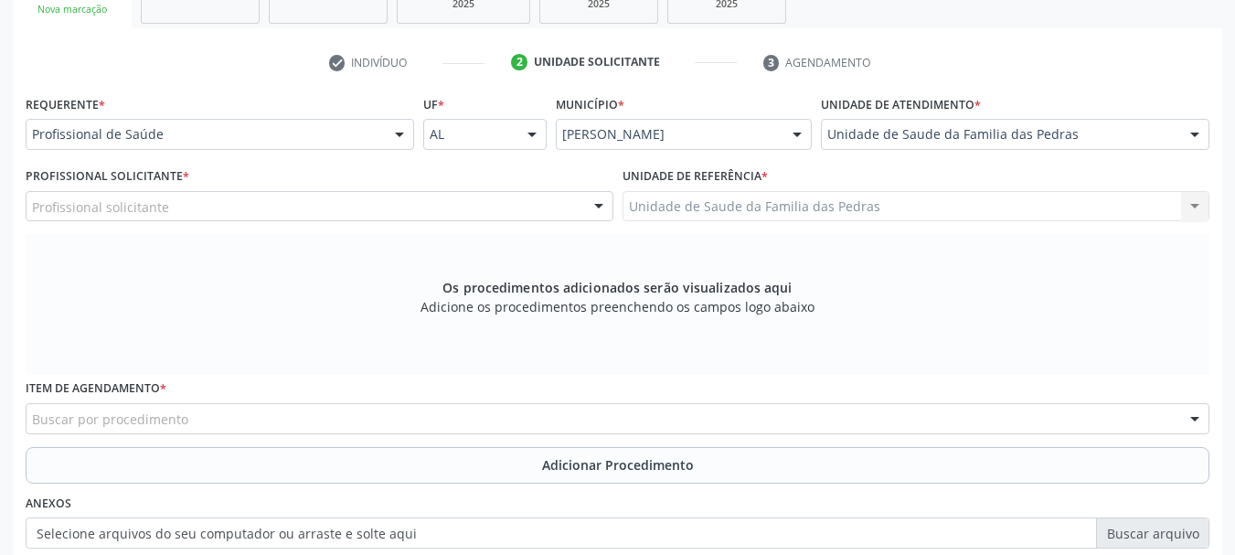
click at [452, 215] on div "Profissional solicitante" at bounding box center [320, 206] width 588 height 31
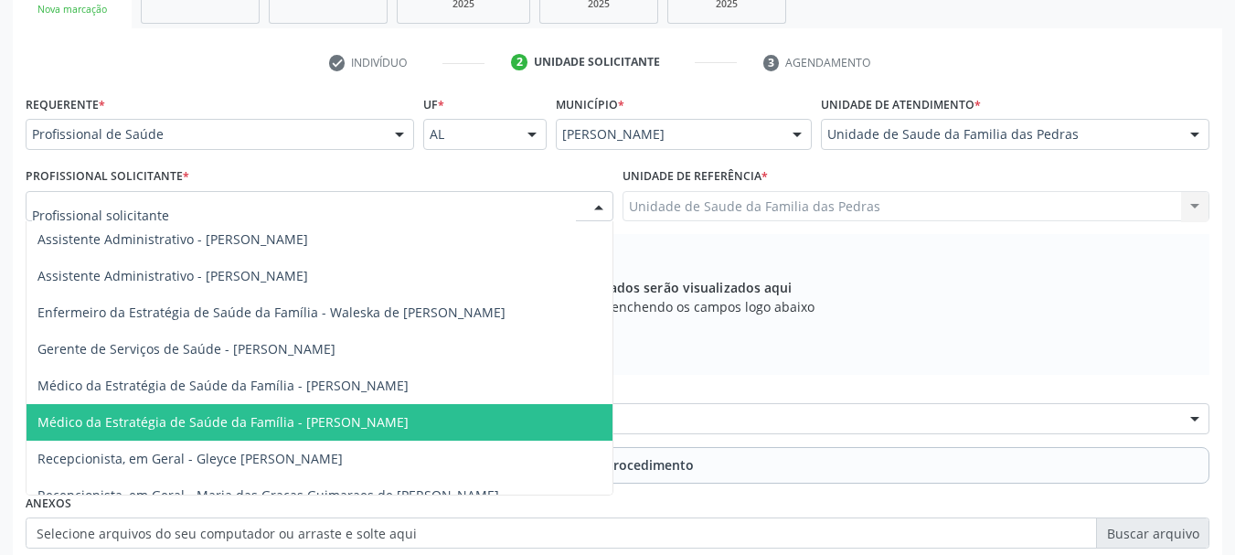
click at [367, 426] on span "Médico da Estratégia de Saúde da Família - [PERSON_NAME]" at bounding box center [222, 421] width 371 height 17
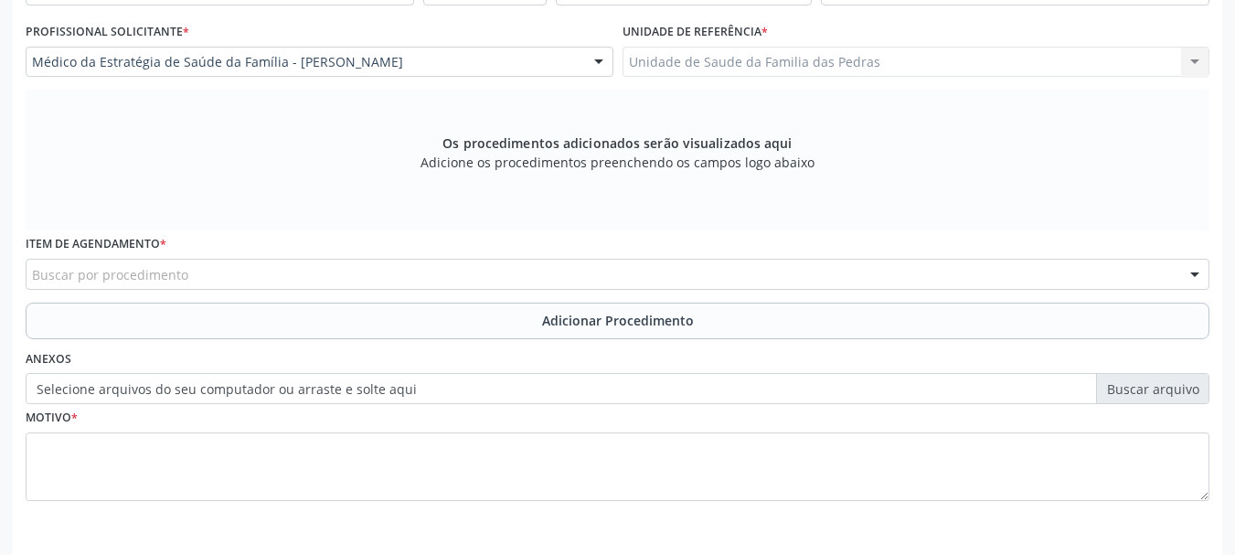
scroll to position [515, 0]
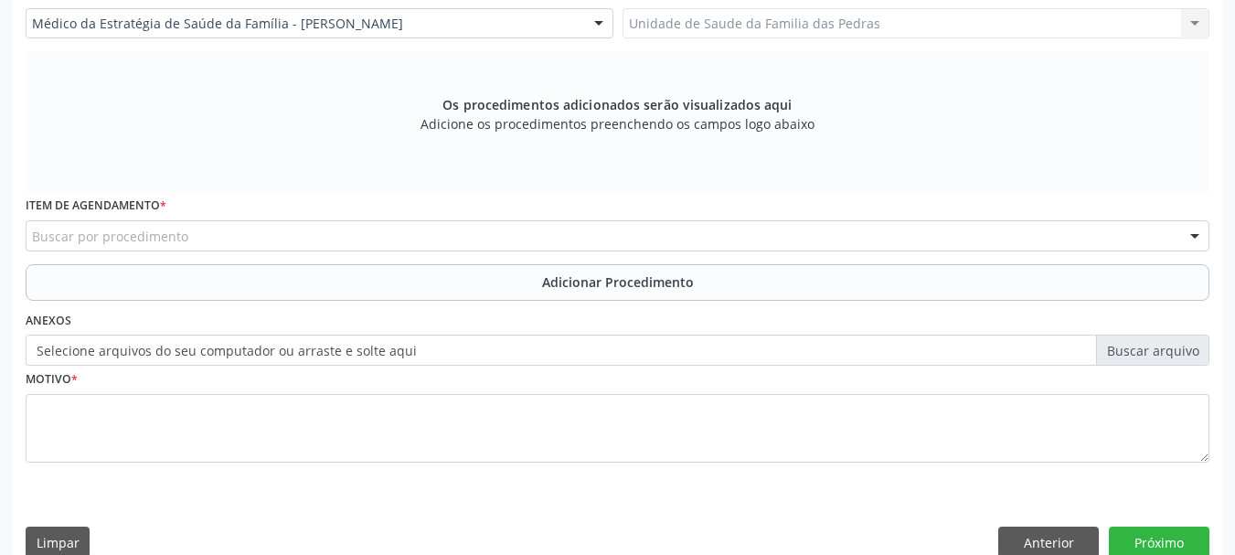
click at [646, 231] on div "Buscar por procedimento" at bounding box center [618, 235] width 1184 height 31
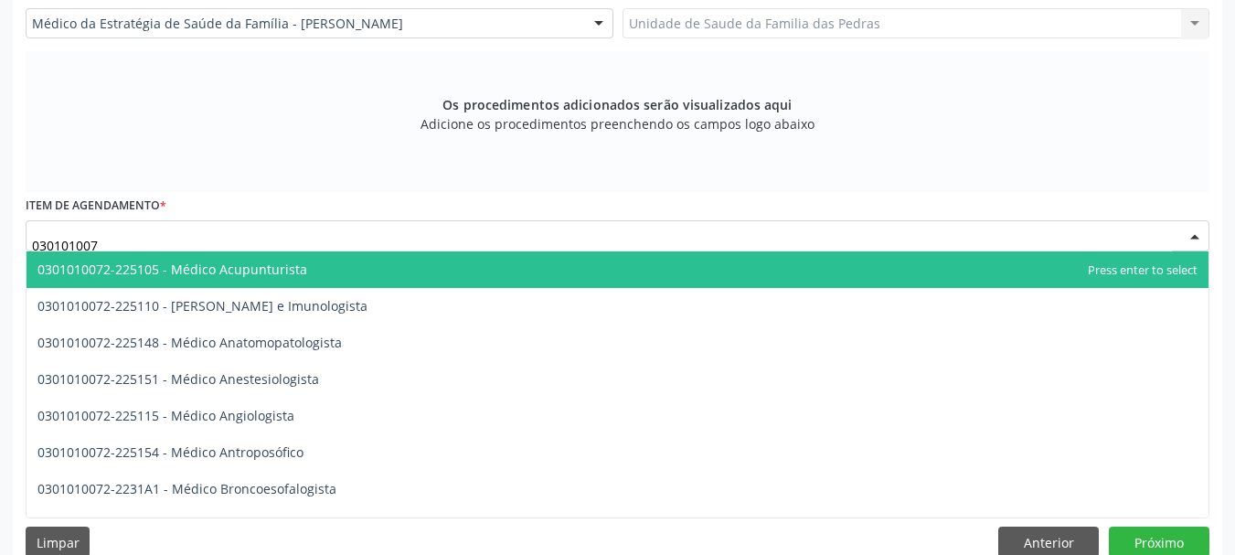
type input "0301010072"
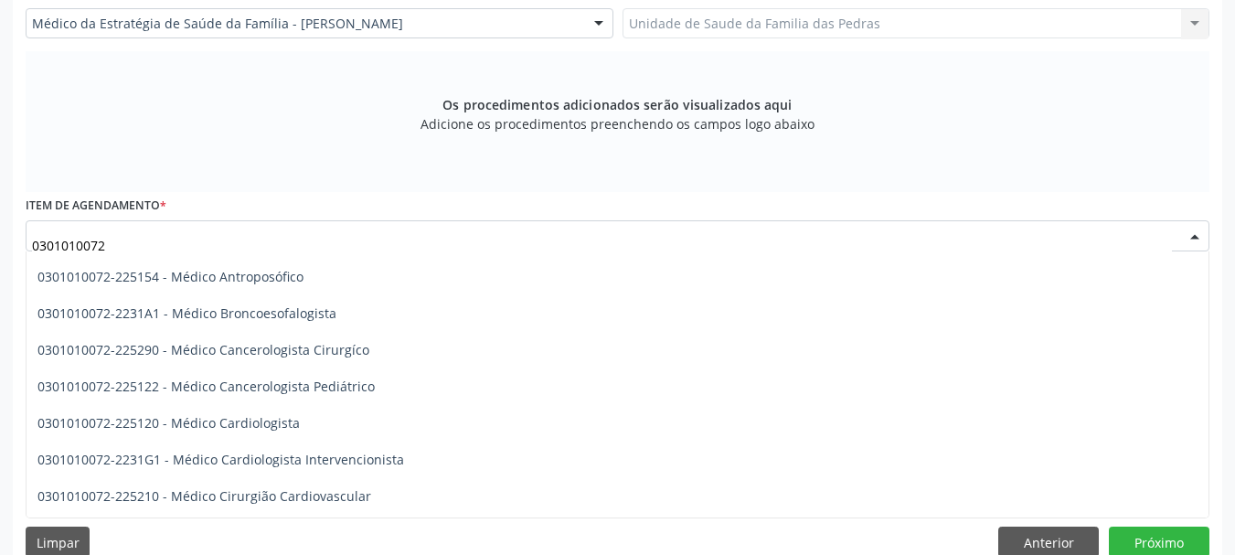
scroll to position [183, 0]
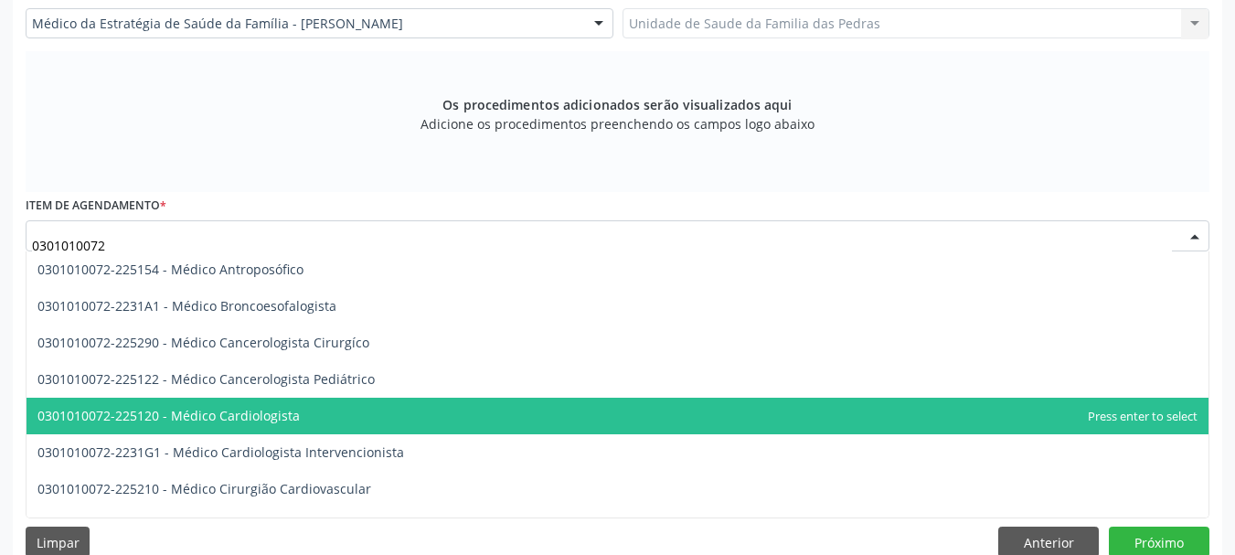
click at [492, 411] on span "0301010072-225120 - Médico Cardiologista" at bounding box center [618, 416] width 1182 height 37
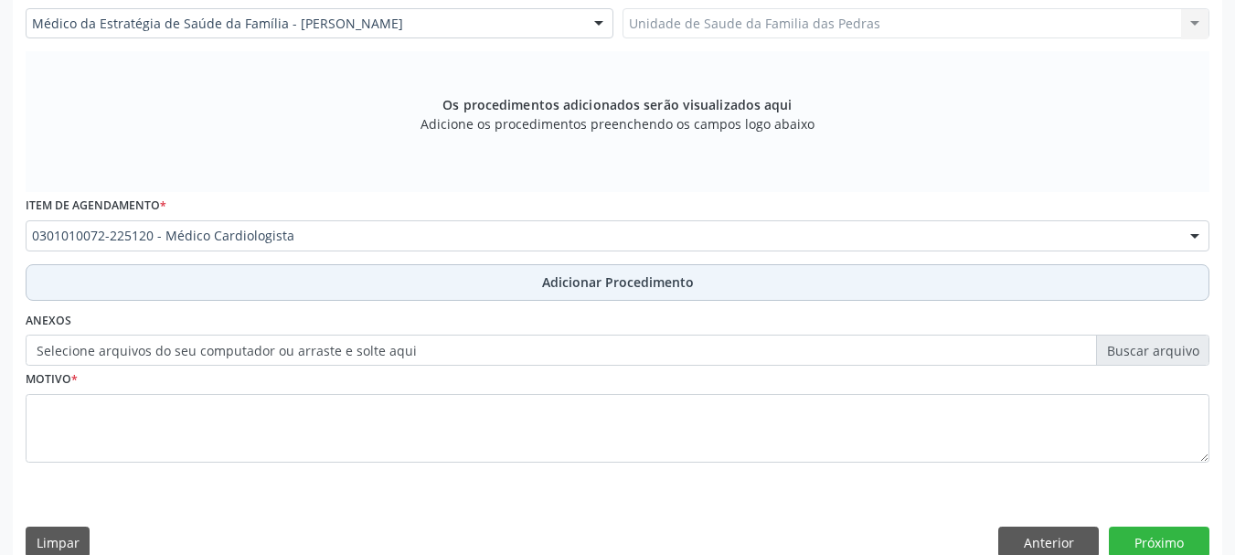
click at [87, 284] on button "Adicionar Procedimento" at bounding box center [618, 282] width 1184 height 37
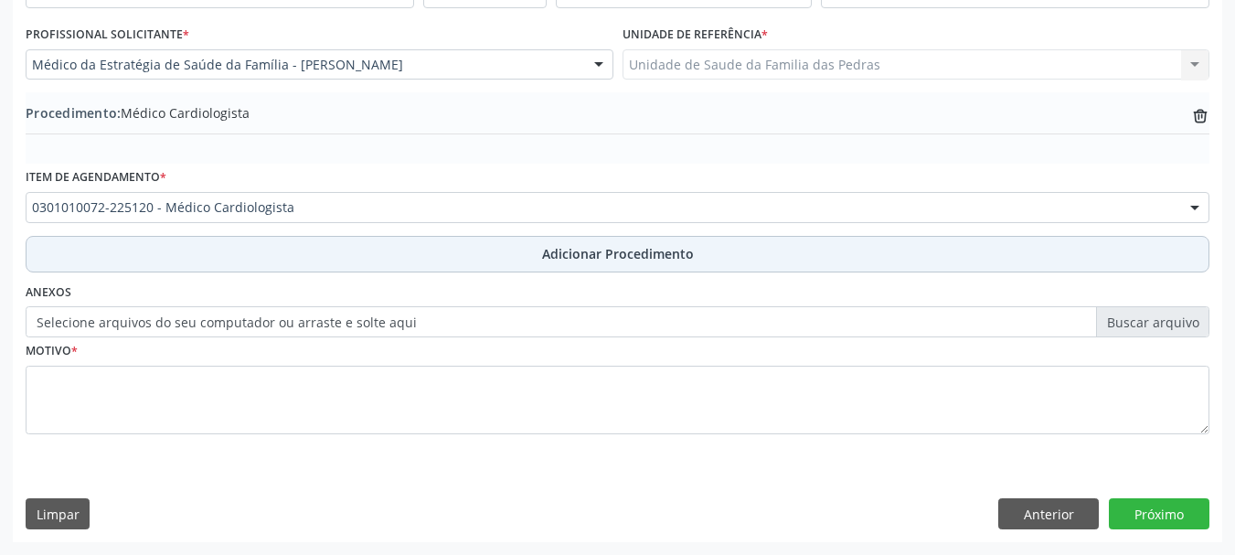
scroll to position [474, 0]
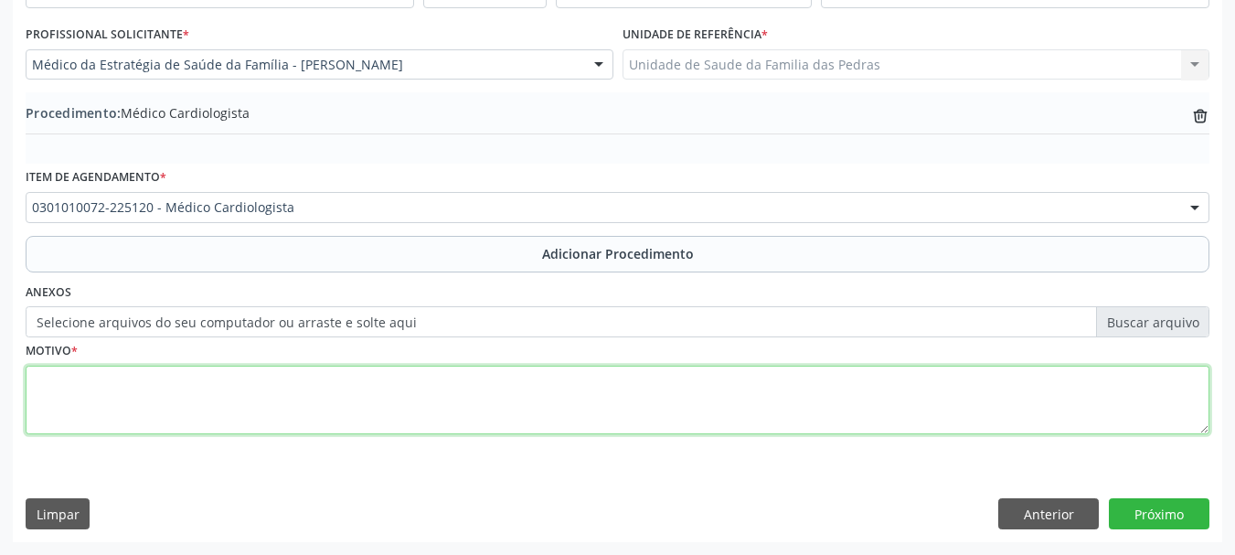
click at [108, 404] on textarea at bounding box center [618, 400] width 1184 height 69
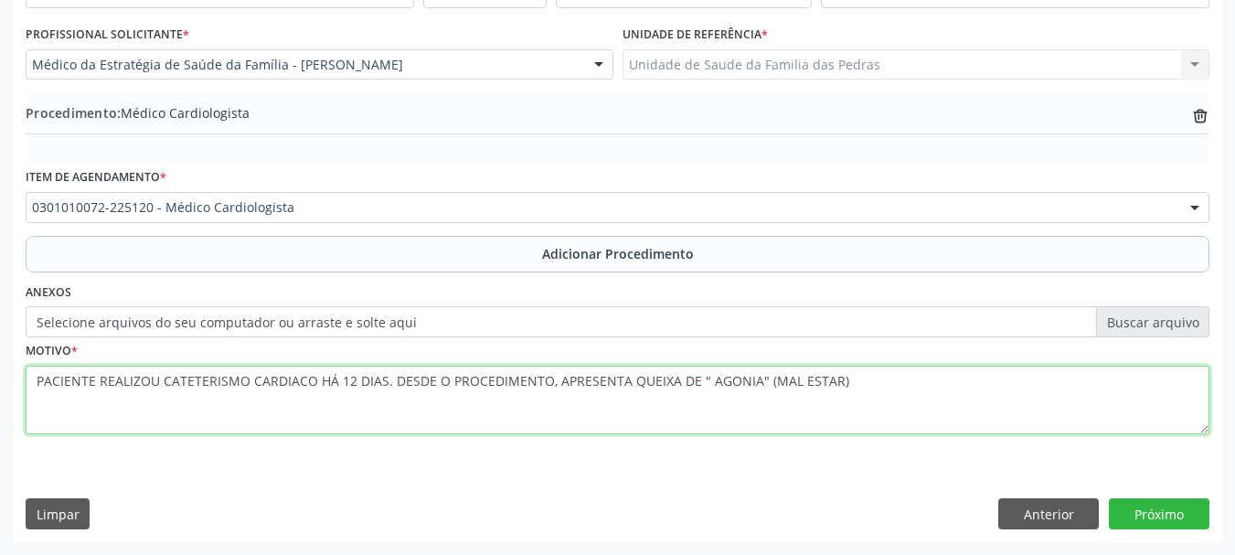
click at [108, 404] on textarea "PACIENTE REALIZOU CATETERISMO CARDIACO HÁ 12 DIAS. DESDE O PROCEDIMENTO, APRESE…" at bounding box center [618, 400] width 1184 height 69
type textarea "PACIENTE REALIZOU CATETERISMO CARDIACO HÁ 12 DIAS. DESDE O PROCEDIMENTO, APRESE…"
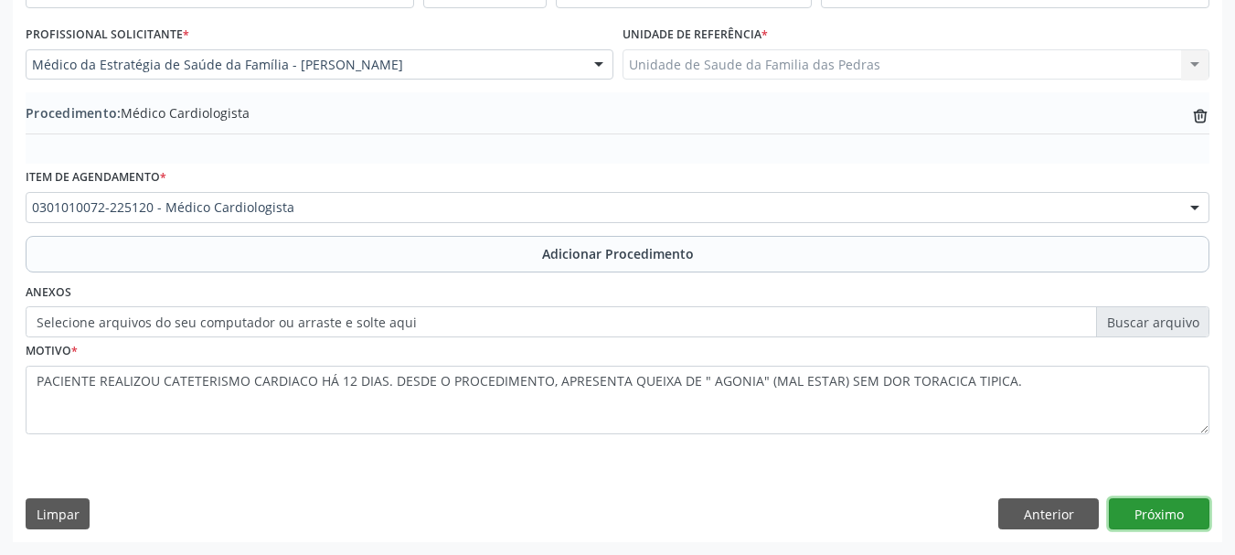
click at [1168, 509] on button "Próximo" at bounding box center [1159, 513] width 101 height 31
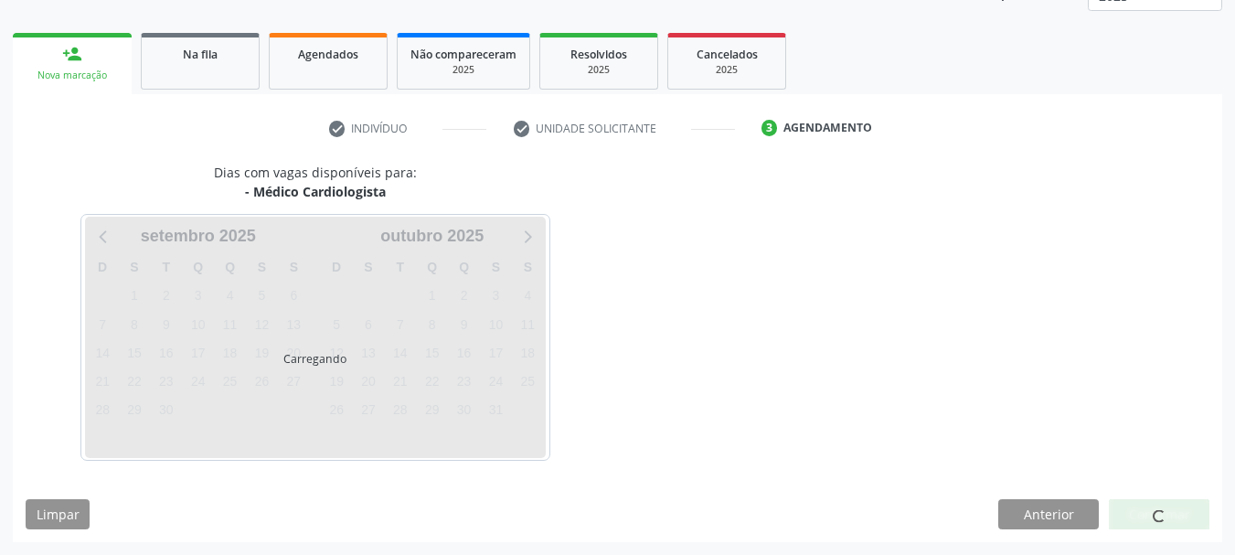
scroll to position [320, 0]
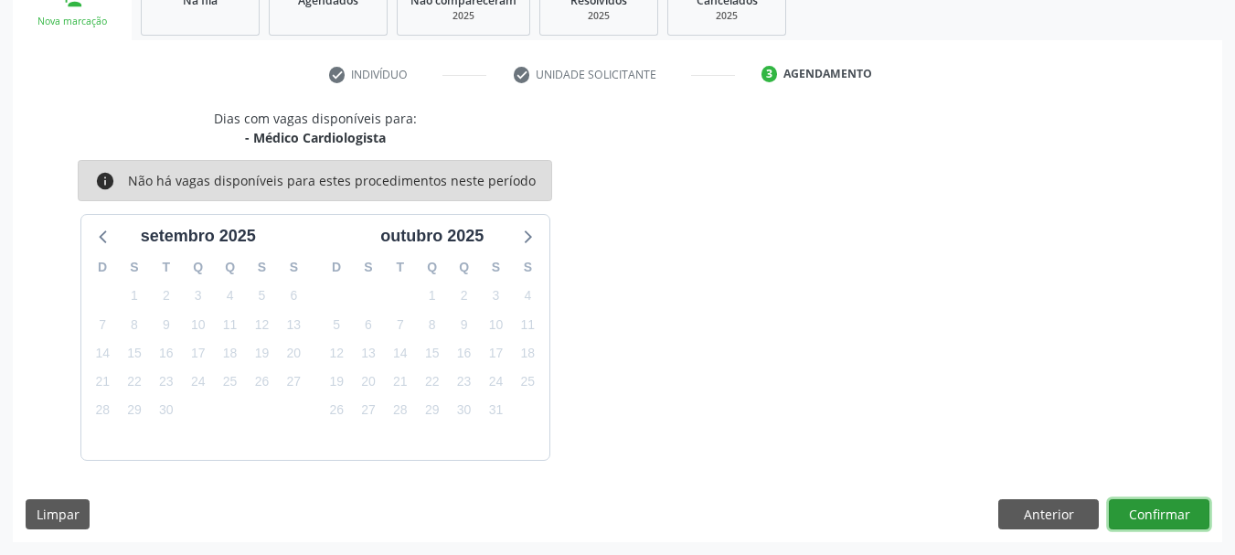
click at [1168, 509] on button "Confirmar" at bounding box center [1159, 514] width 101 height 31
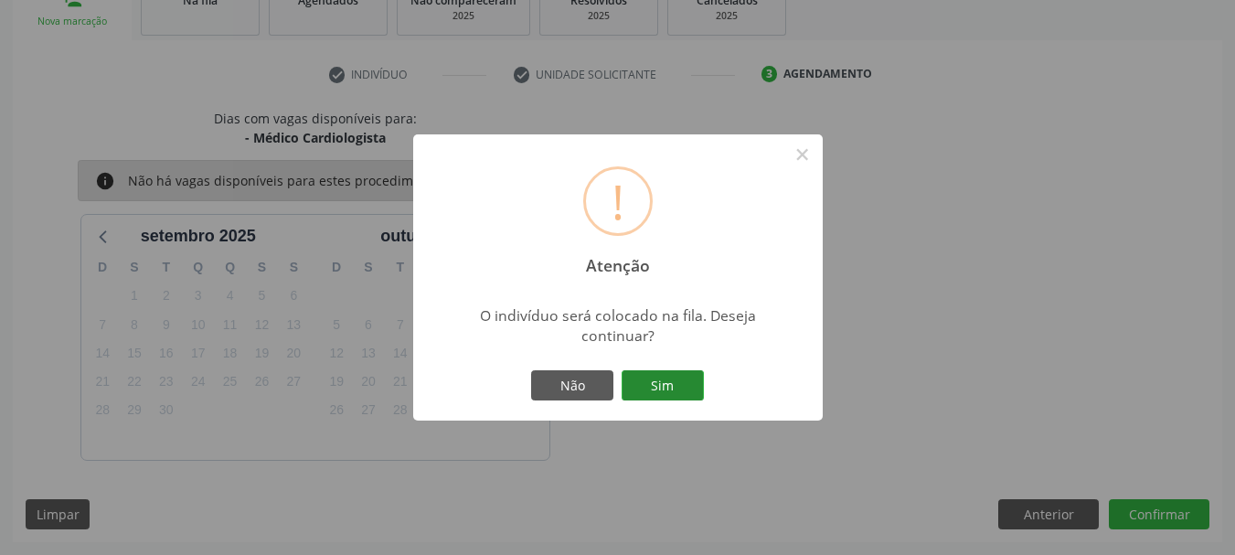
click at [635, 381] on button "Sim" at bounding box center [663, 385] width 82 height 31
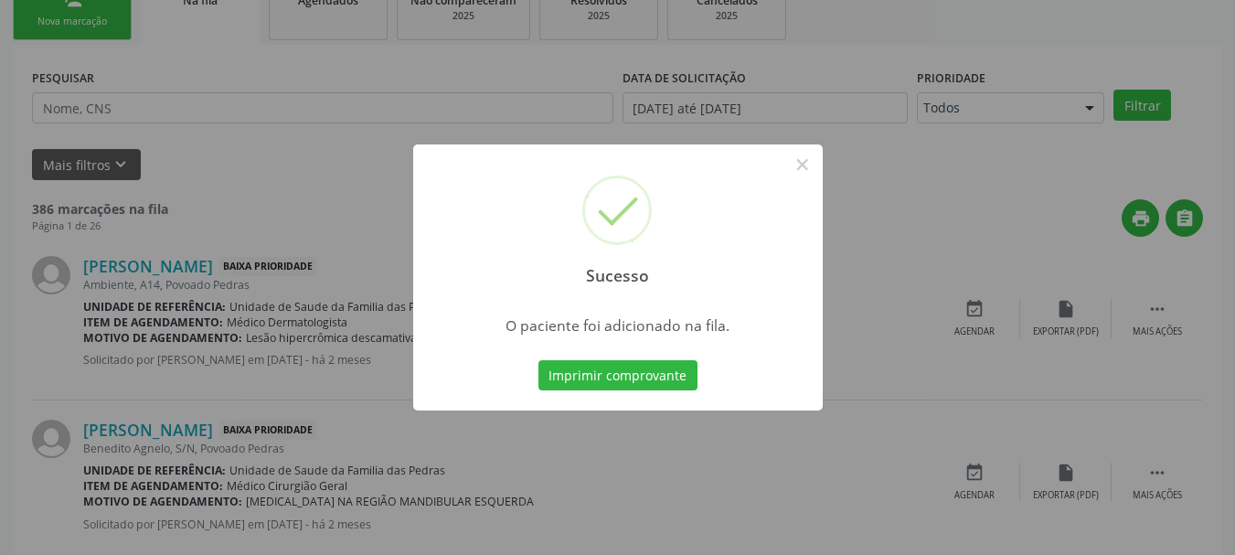
scroll to position [74, 0]
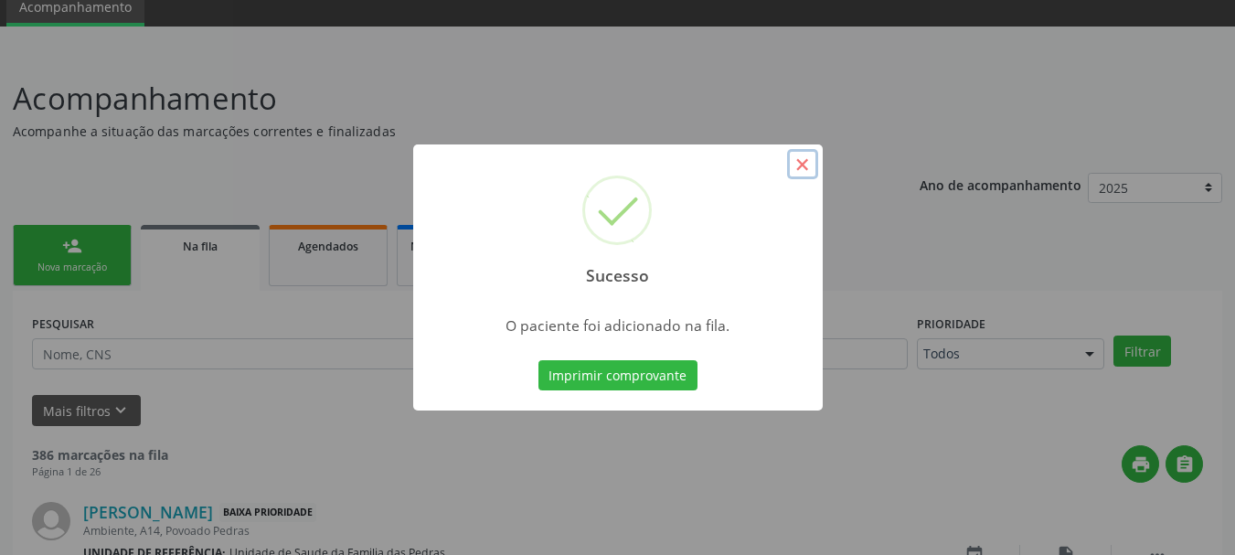
click at [802, 165] on button "×" at bounding box center [802, 164] width 31 height 31
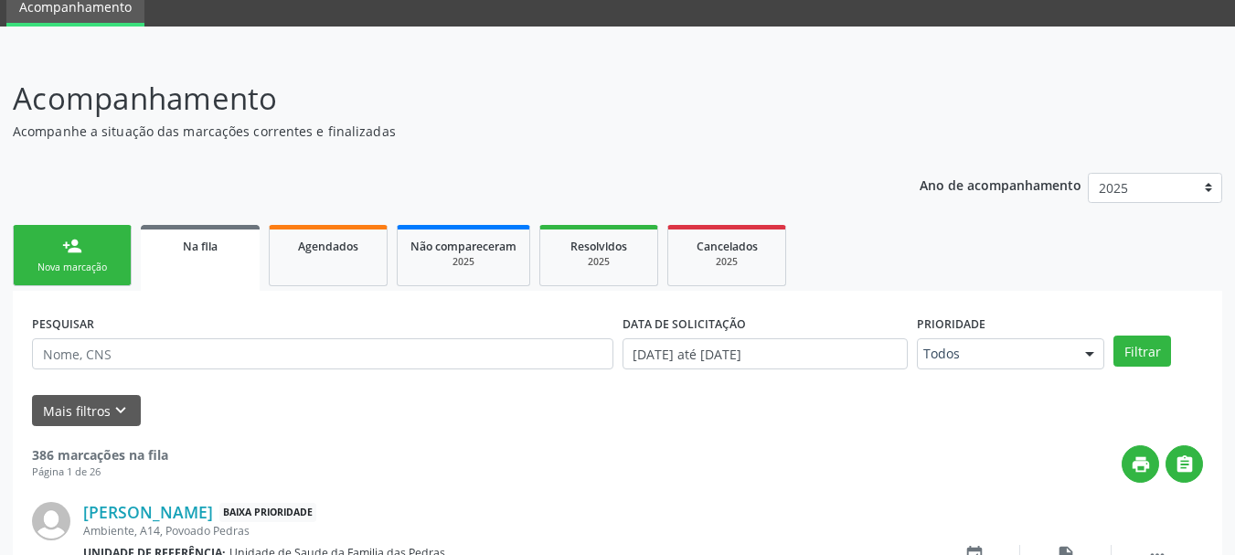
click at [103, 276] on link "person_add Nova marcação" at bounding box center [72, 255] width 119 height 61
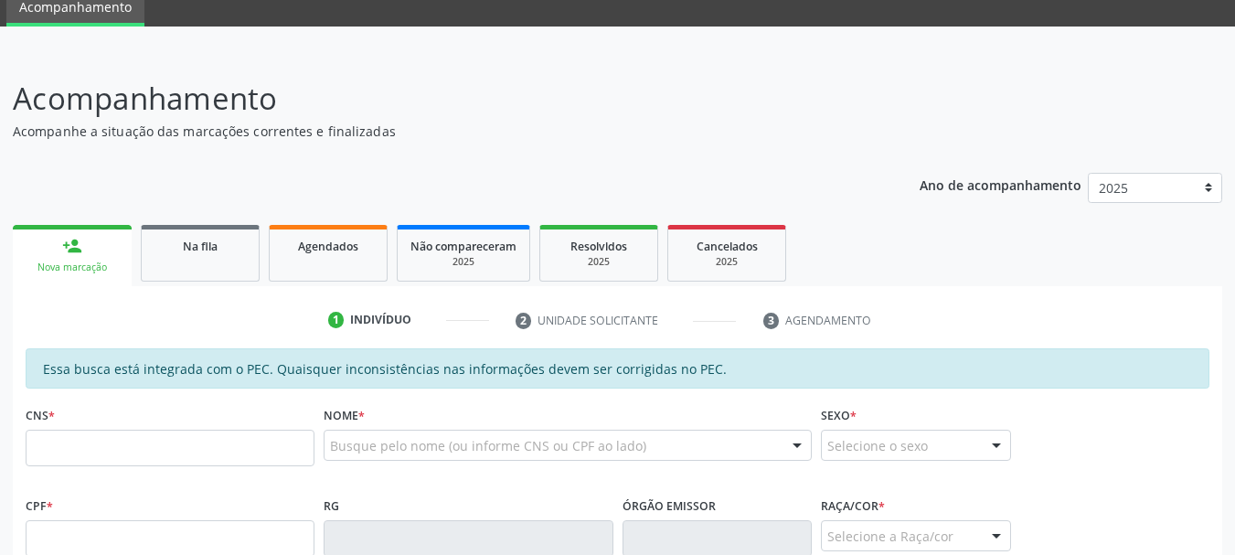
scroll to position [348, 0]
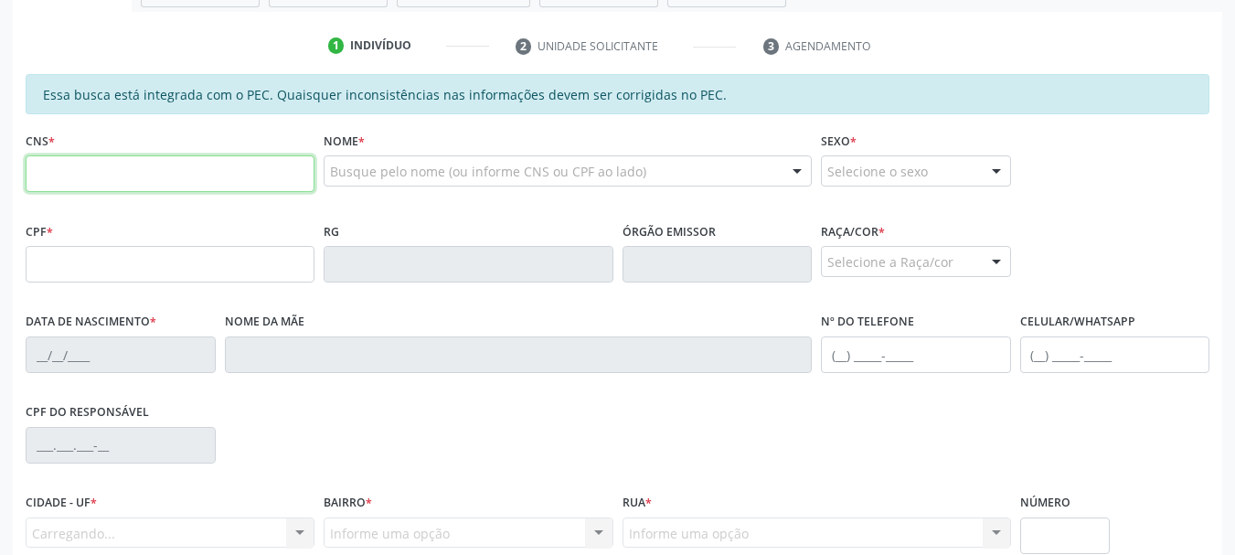
click at [113, 176] on input "text" at bounding box center [170, 173] width 289 height 37
paste input "708 4003 7756 3370"
type input "708 4003 7756 3370"
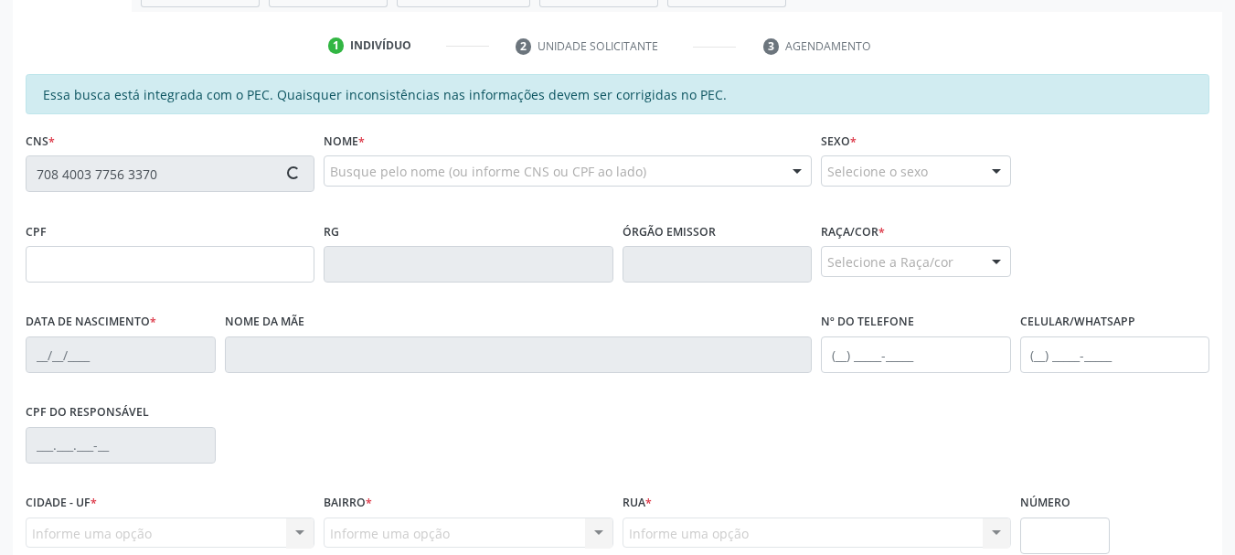
type input "006.570.414-24"
type input "[DATE]"
type input "[PERSON_NAME]"
type input "[PHONE_NUMBER]"
type input "S/N"
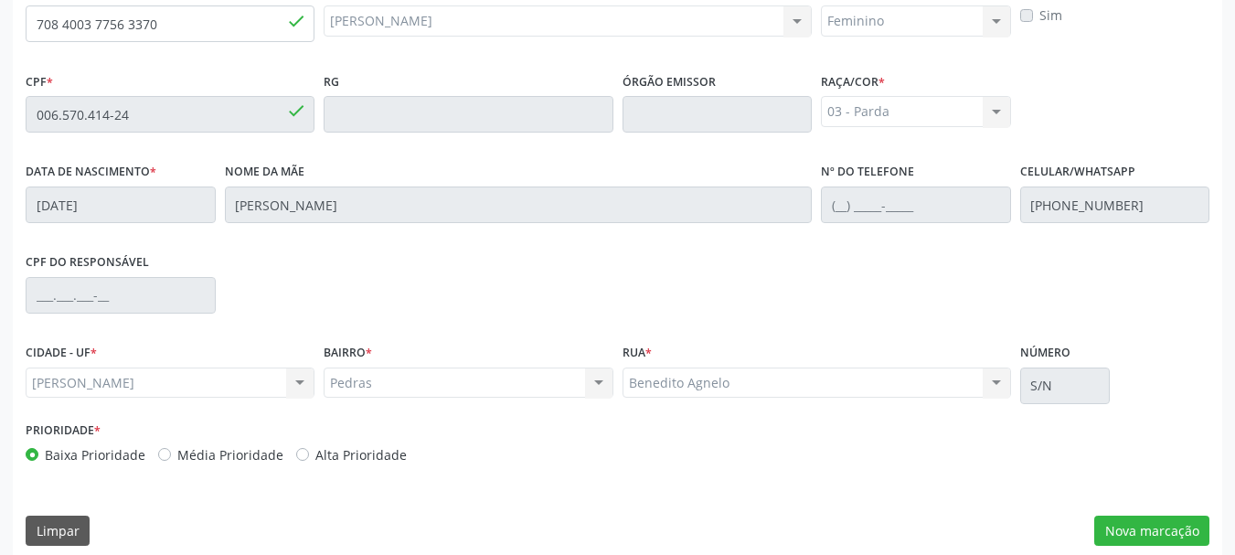
scroll to position [515, 0]
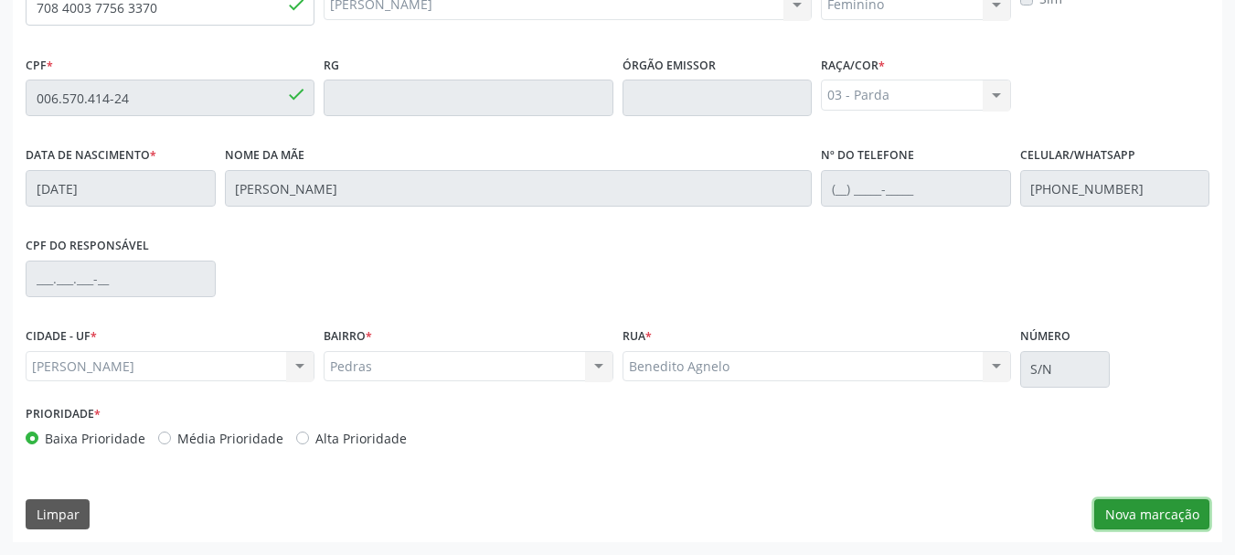
click at [1127, 512] on button "Nova marcação" at bounding box center [1151, 514] width 115 height 31
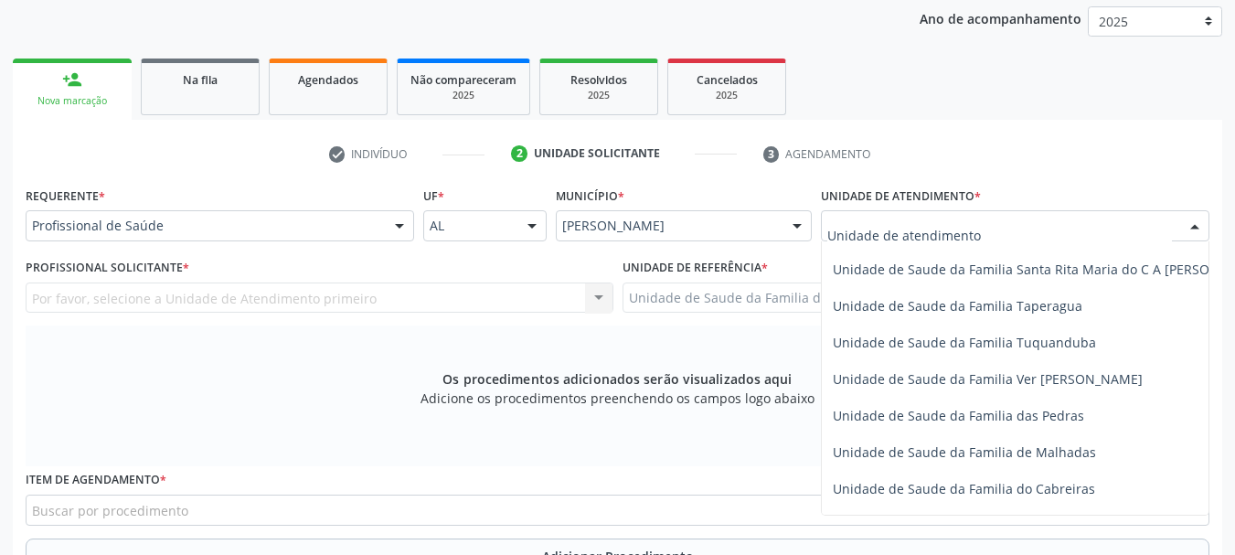
scroll to position [1280, 0]
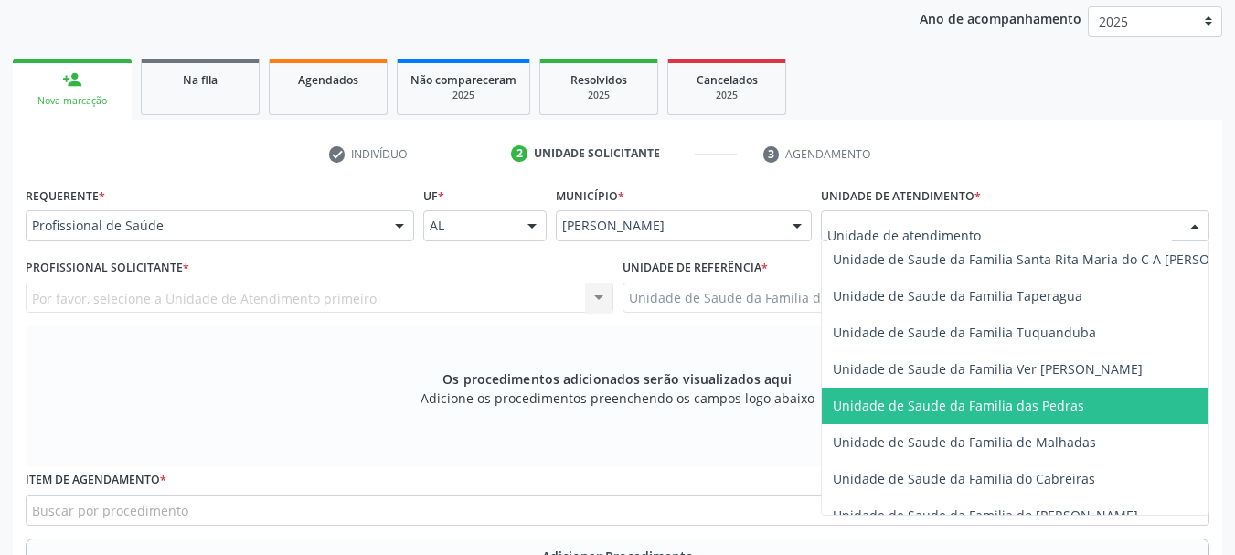
click at [849, 400] on span "Unidade de Saude da Familia das Pedras" at bounding box center [958, 405] width 251 height 17
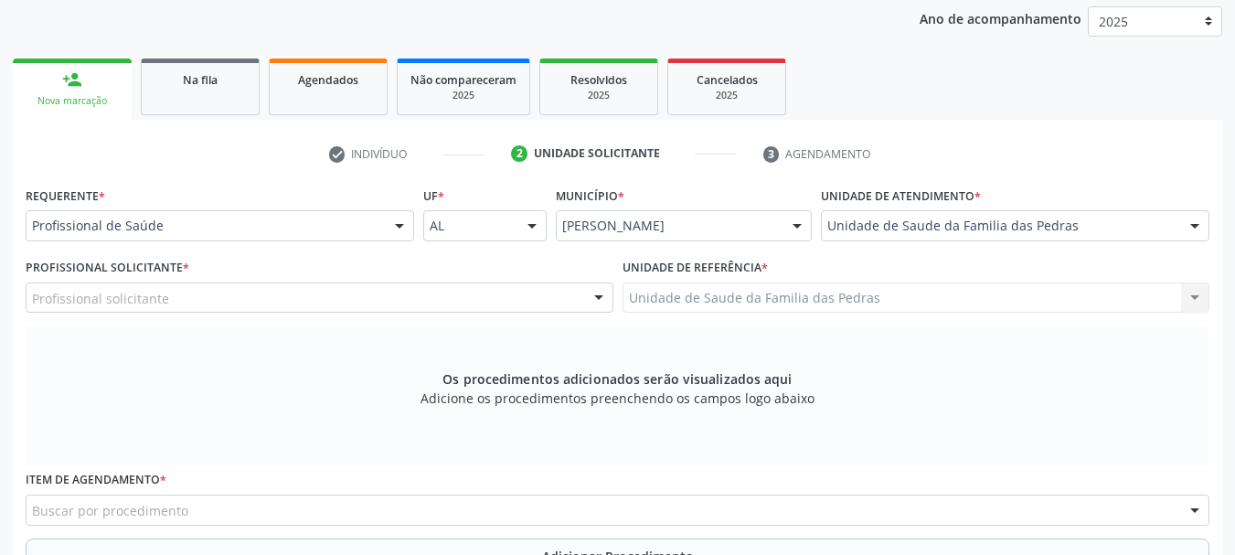
click at [565, 302] on div "Profissional solicitante" at bounding box center [320, 298] width 588 height 31
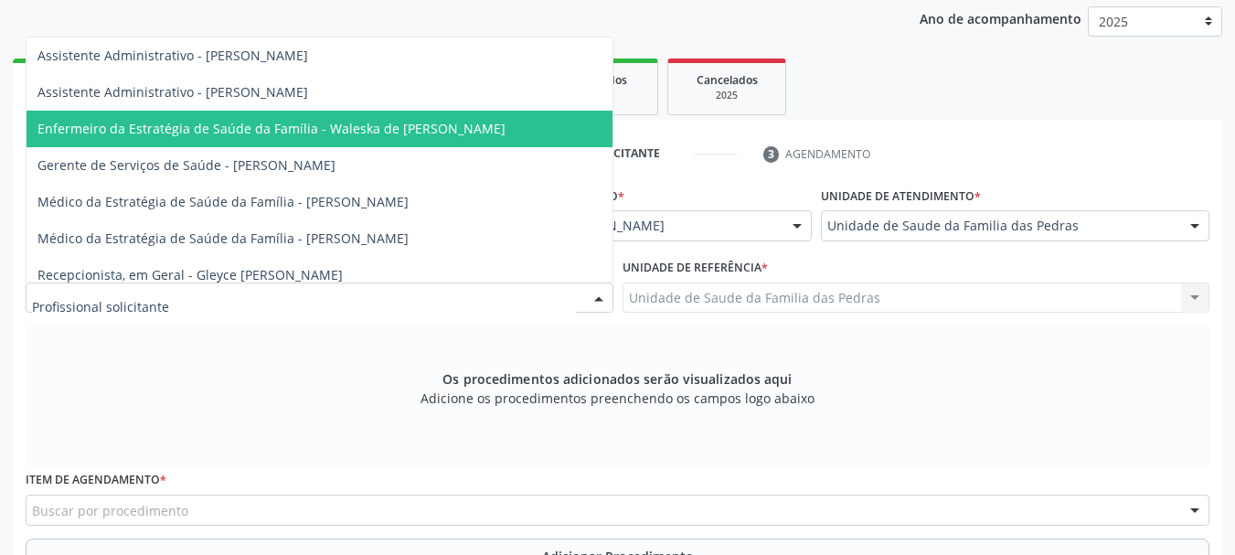
click at [482, 141] on span "Enfermeiro da Estratégia de Saúde da Família - Waleska de [PERSON_NAME]" at bounding box center [320, 129] width 586 height 37
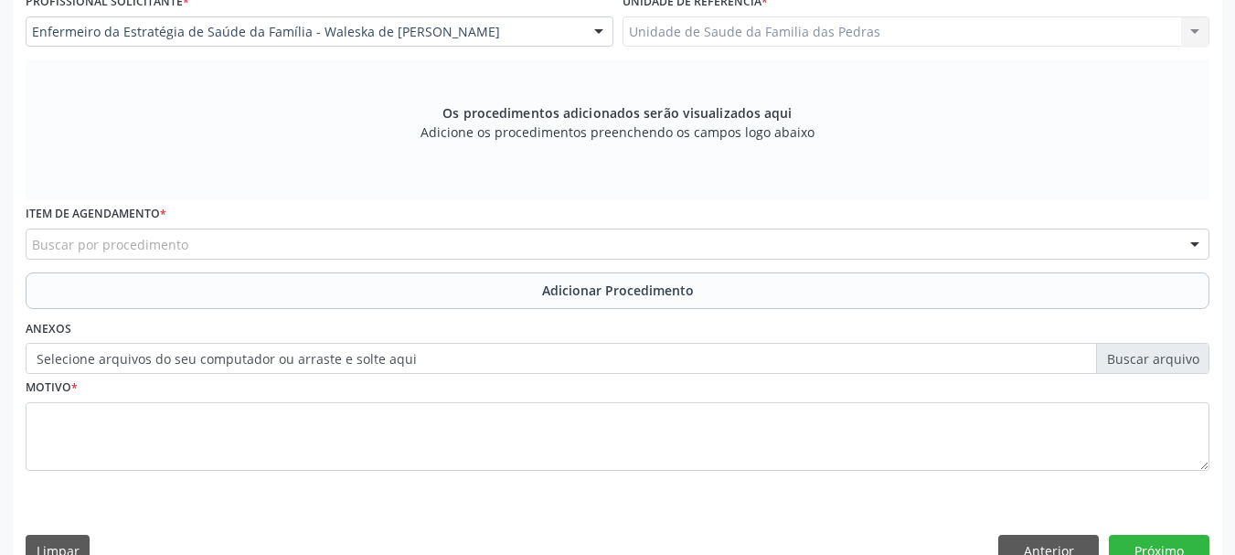
scroll to position [515, 0]
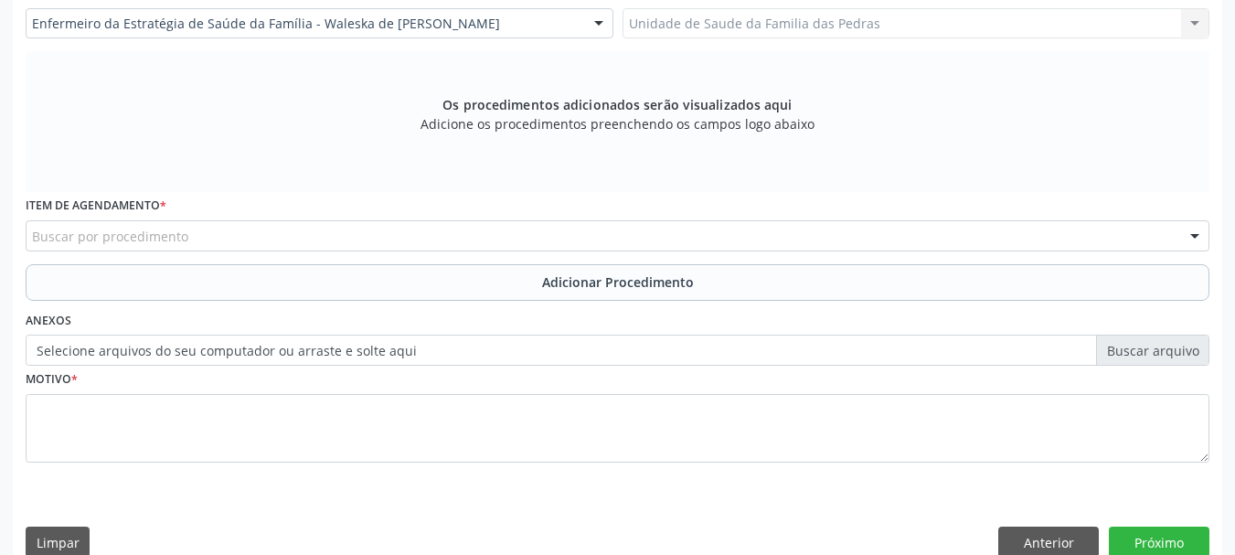
click at [467, 240] on div "Buscar por procedimento" at bounding box center [618, 235] width 1184 height 31
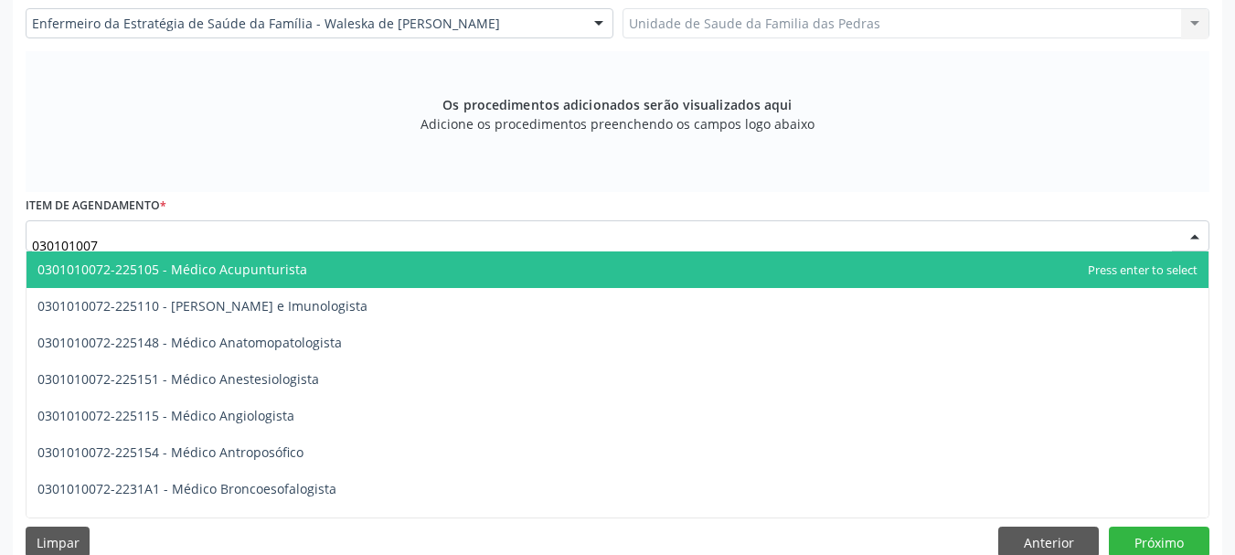
type input "0301010072"
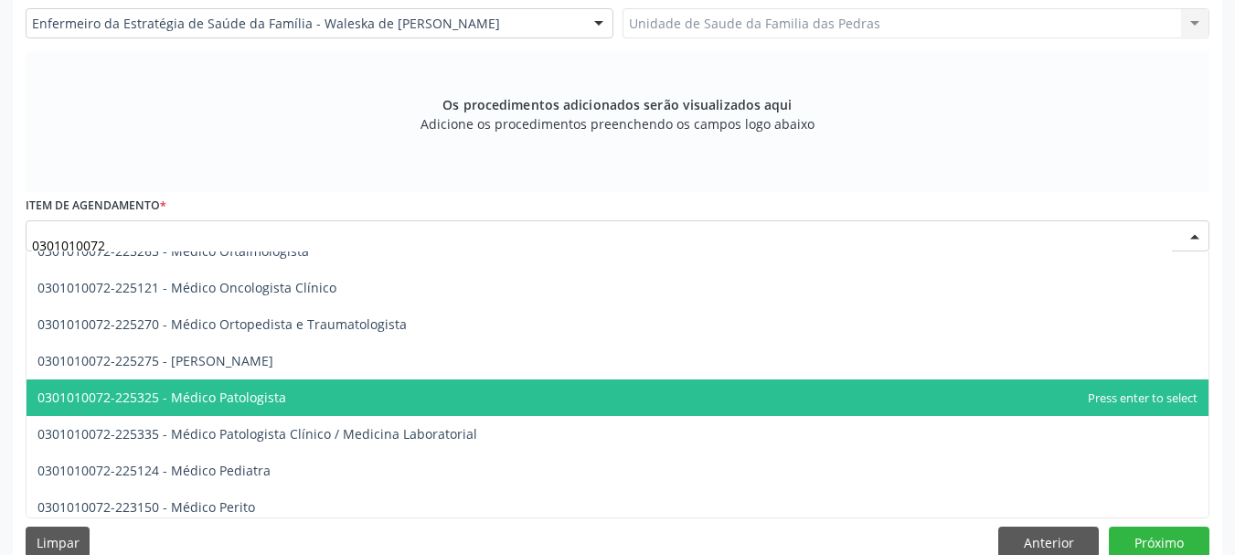
scroll to position [1646, 0]
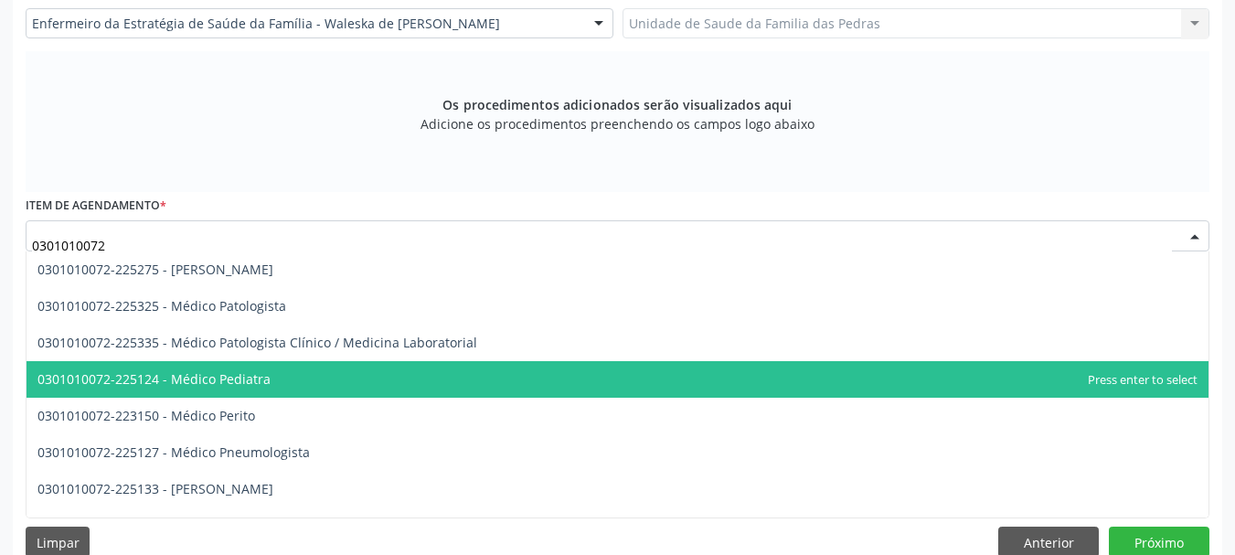
click at [346, 379] on span "0301010072-225124 - Médico Pediatra" at bounding box center [618, 379] width 1182 height 37
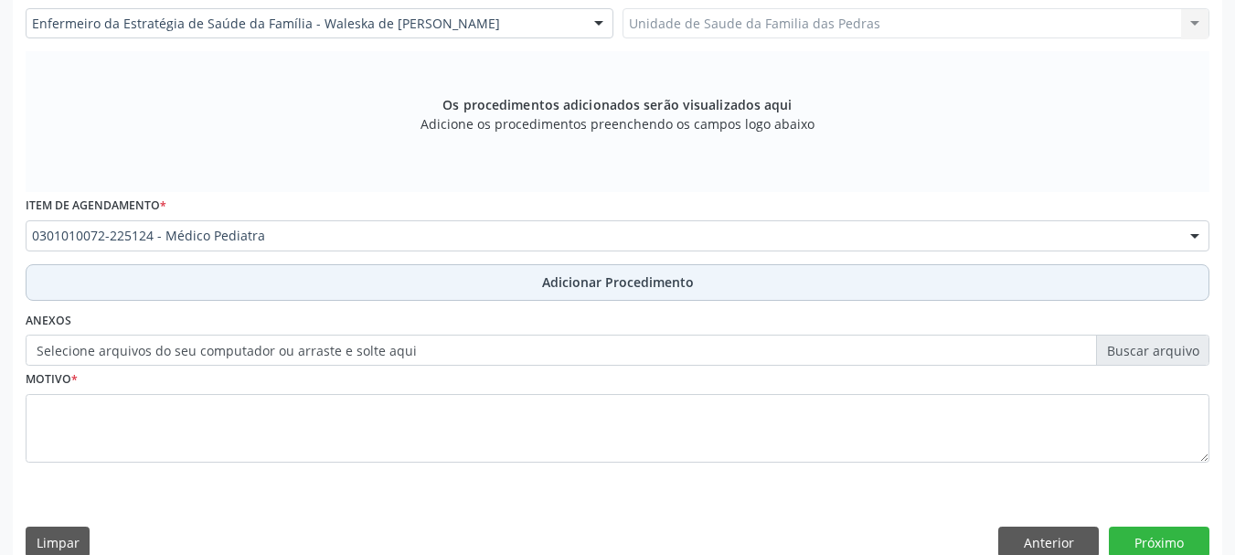
click at [350, 283] on button "Adicionar Procedimento" at bounding box center [618, 282] width 1184 height 37
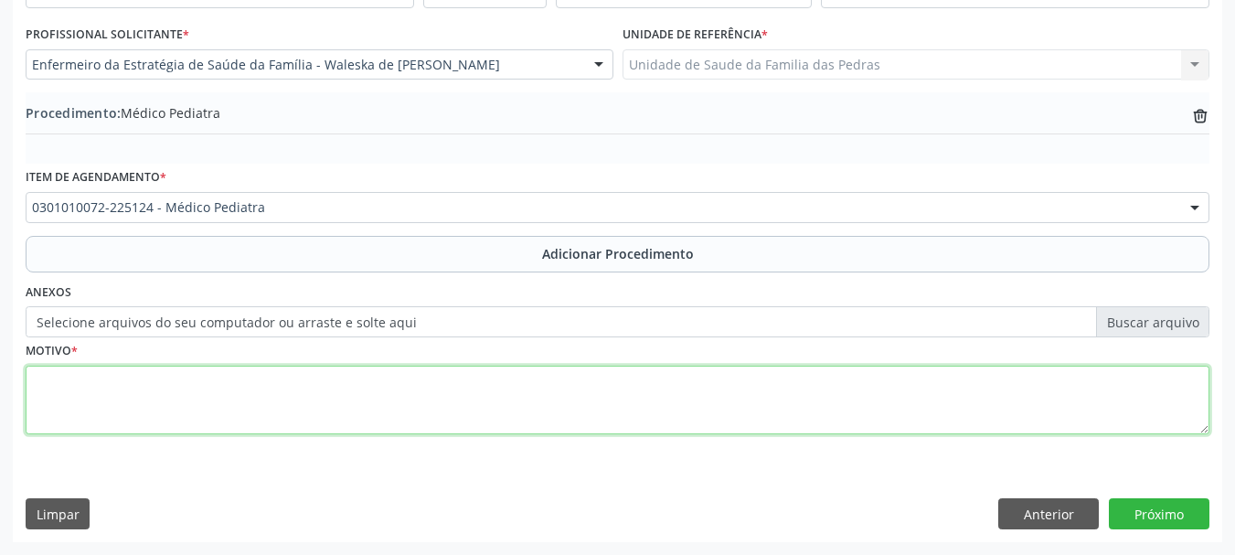
click at [300, 392] on textarea at bounding box center [618, 400] width 1184 height 69
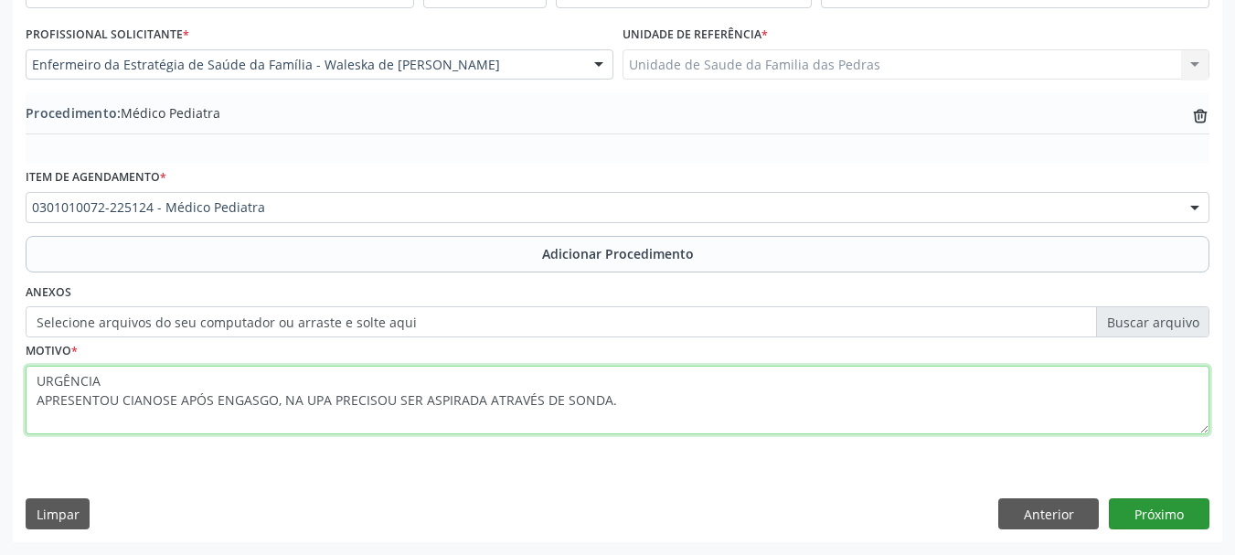
type textarea "URGÊNCIA APRESENTOU CIANOSE APÓS ENGASGO, NA UPA PRECISOU SER ASPIRADA ATRAVÉS …"
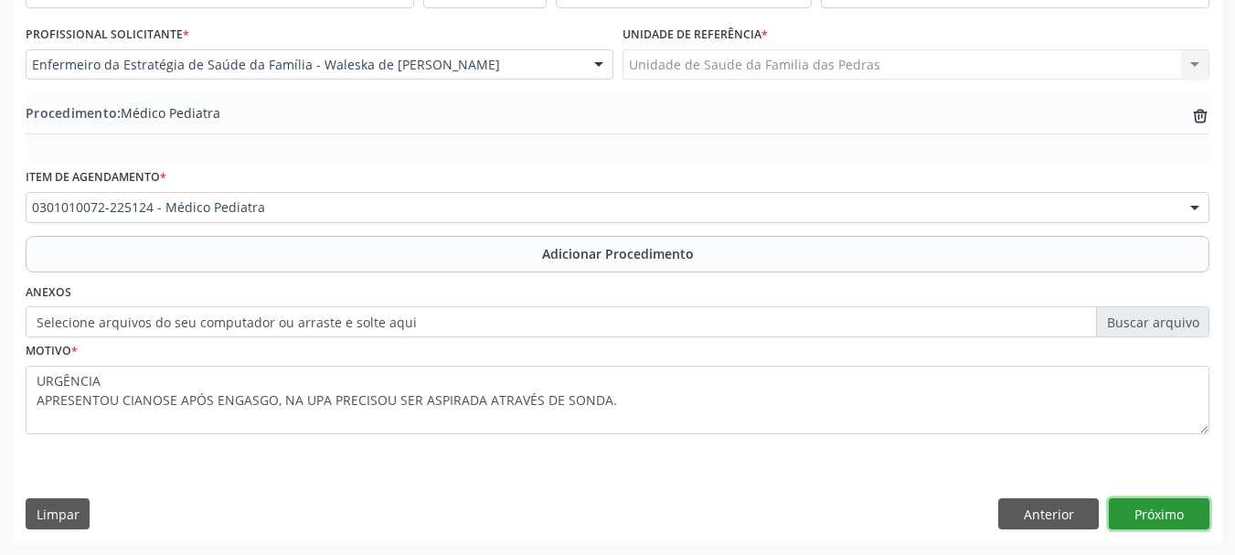
click at [1172, 521] on button "Próximo" at bounding box center [1159, 513] width 101 height 31
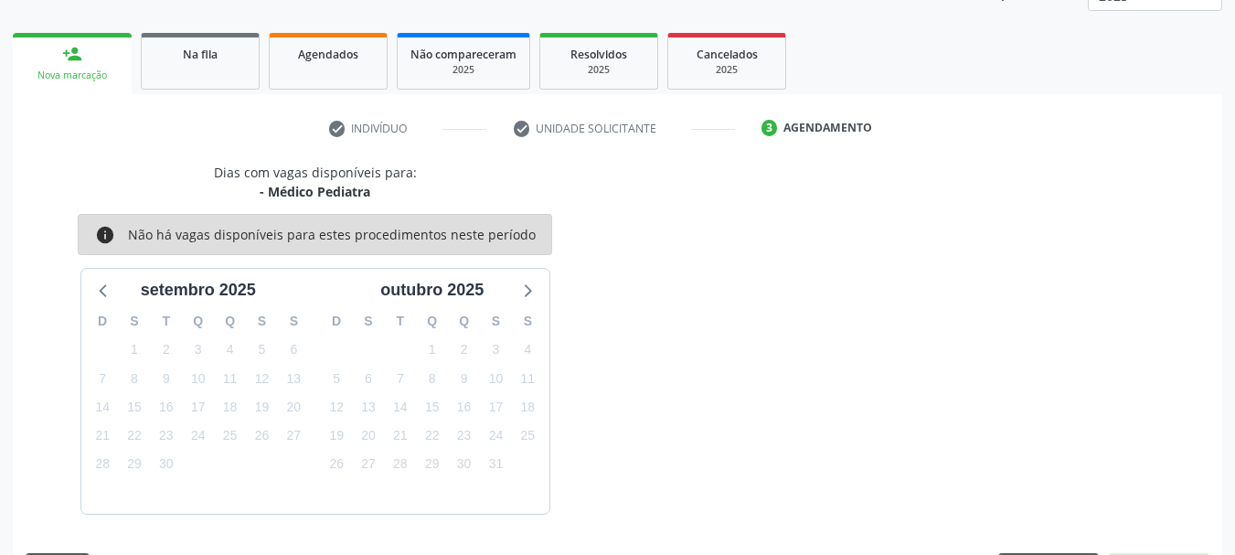
scroll to position [320, 0]
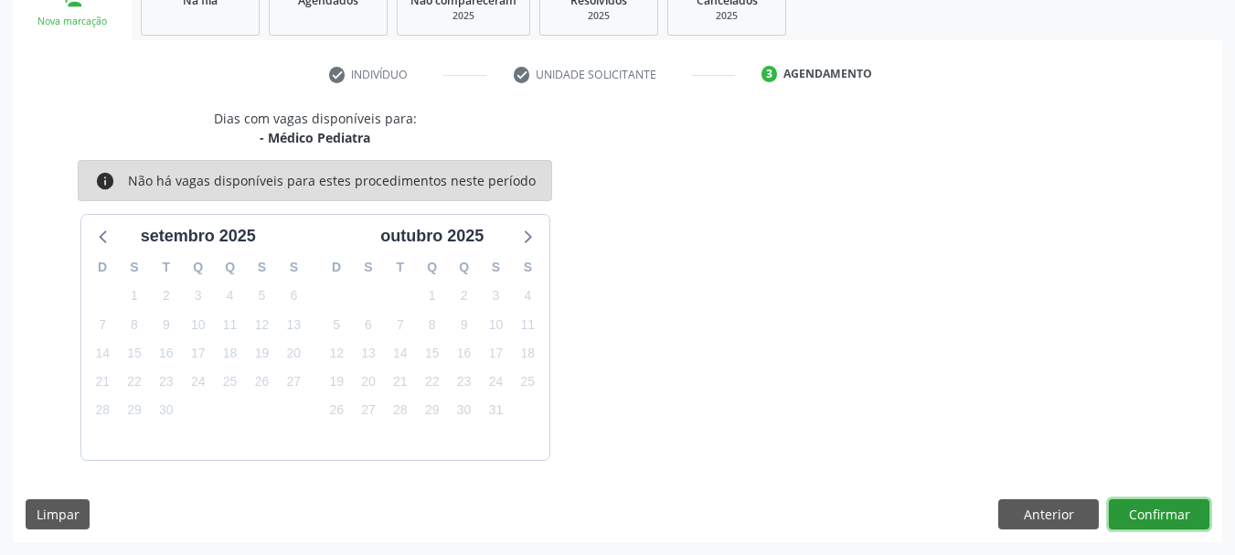
click at [1172, 521] on button "Confirmar" at bounding box center [1159, 514] width 101 height 31
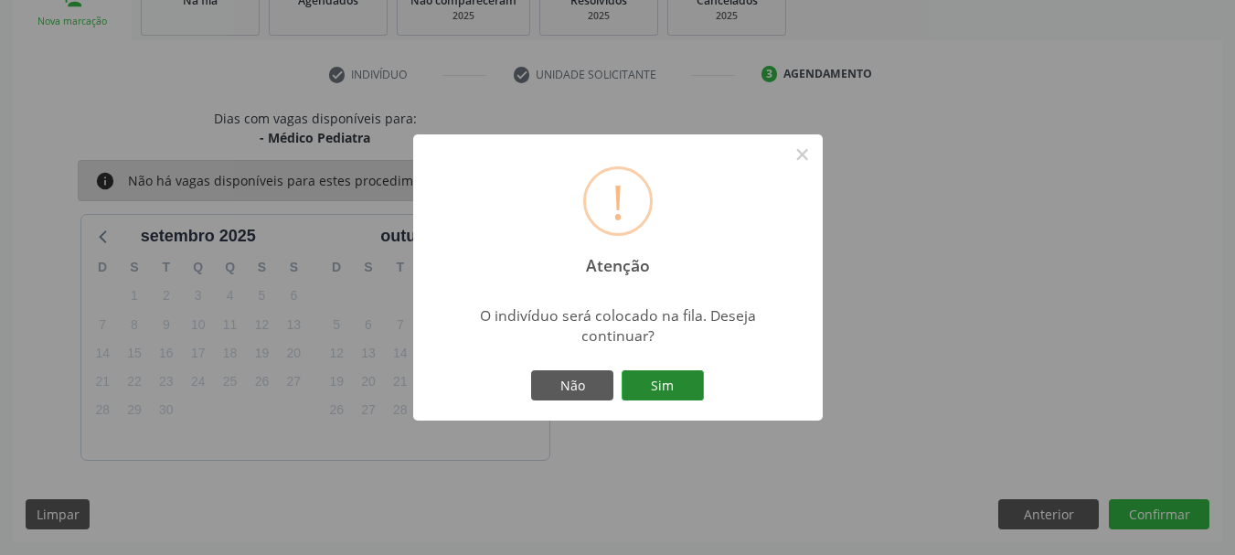
click at [680, 390] on button "Sim" at bounding box center [663, 385] width 82 height 31
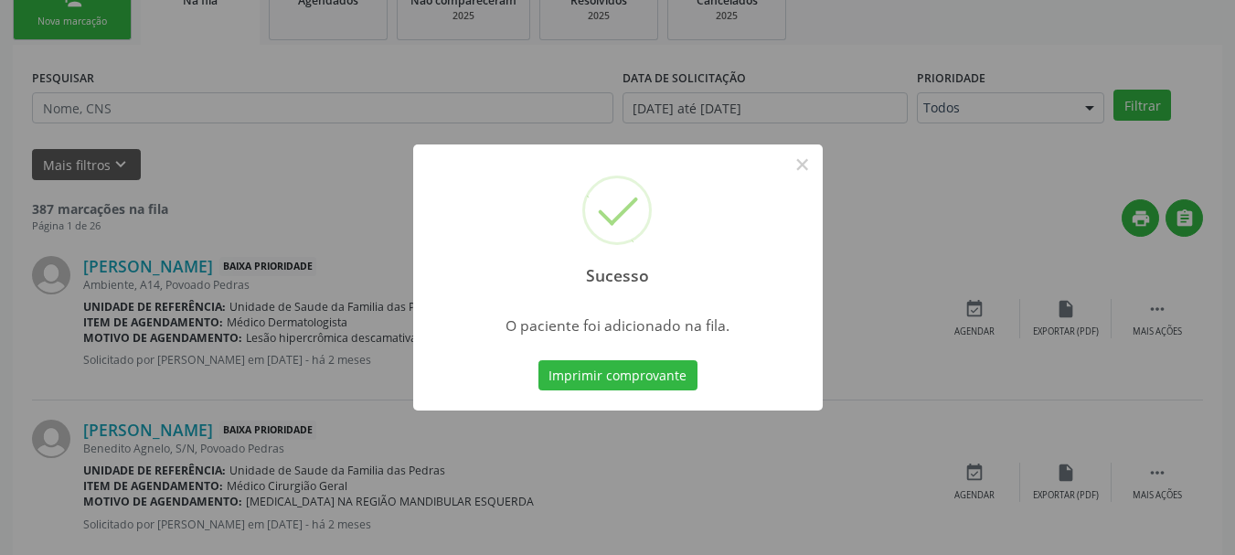
scroll to position [74, 0]
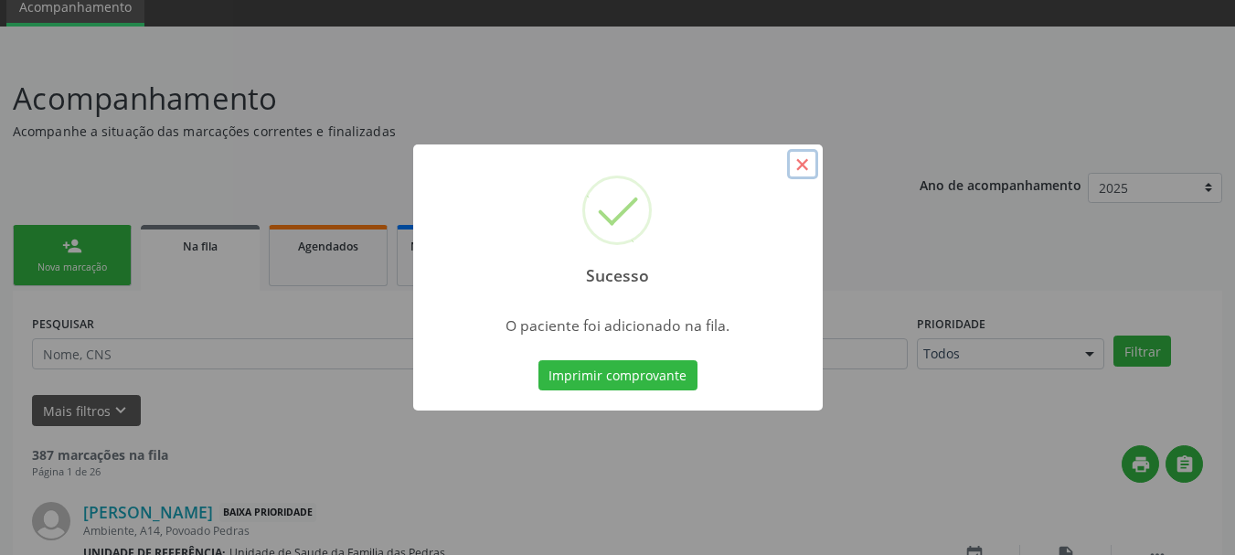
click at [793, 166] on button "×" at bounding box center [802, 164] width 31 height 31
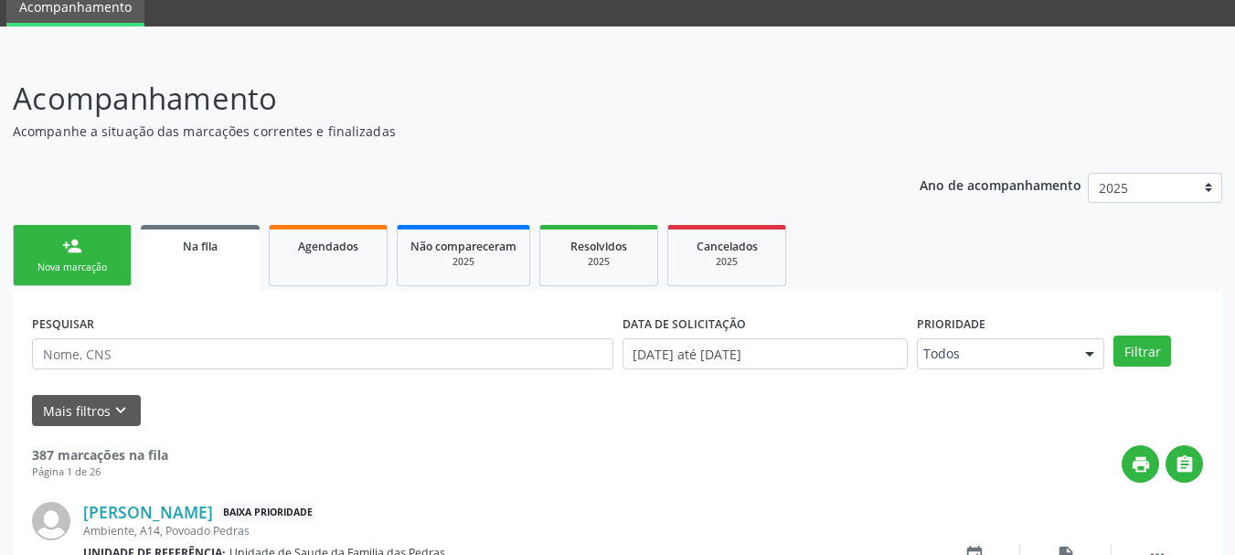
click at [78, 260] on link "person_add Nova marcação" at bounding box center [72, 255] width 119 height 61
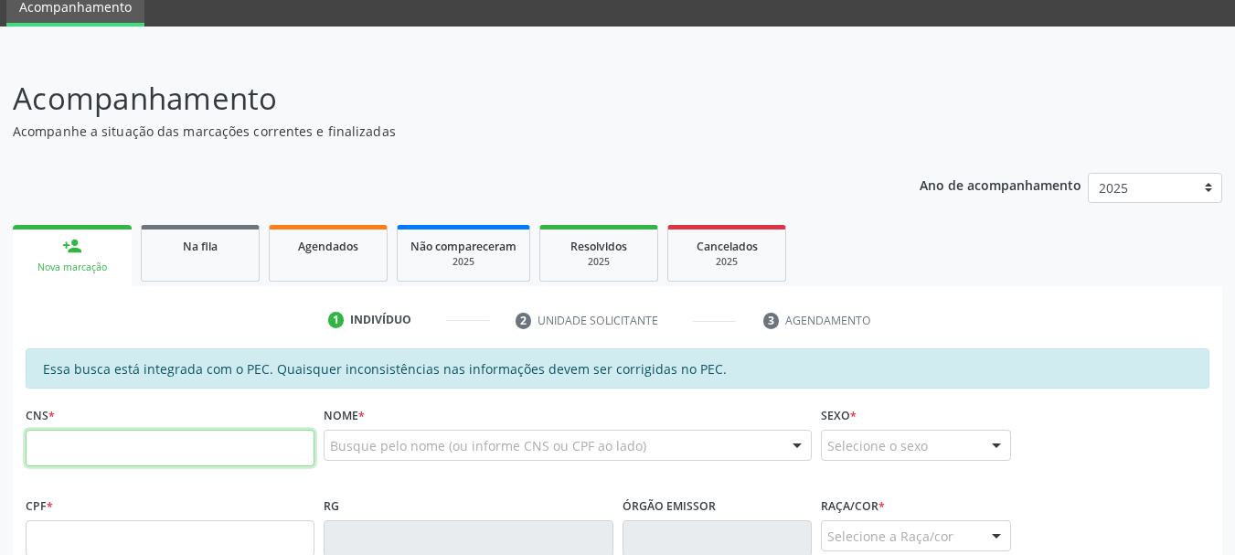
click at [188, 438] on input "text" at bounding box center [170, 448] width 289 height 37
paste input "700 4094 1254 3248"
type input "700 4094 1254 3248"
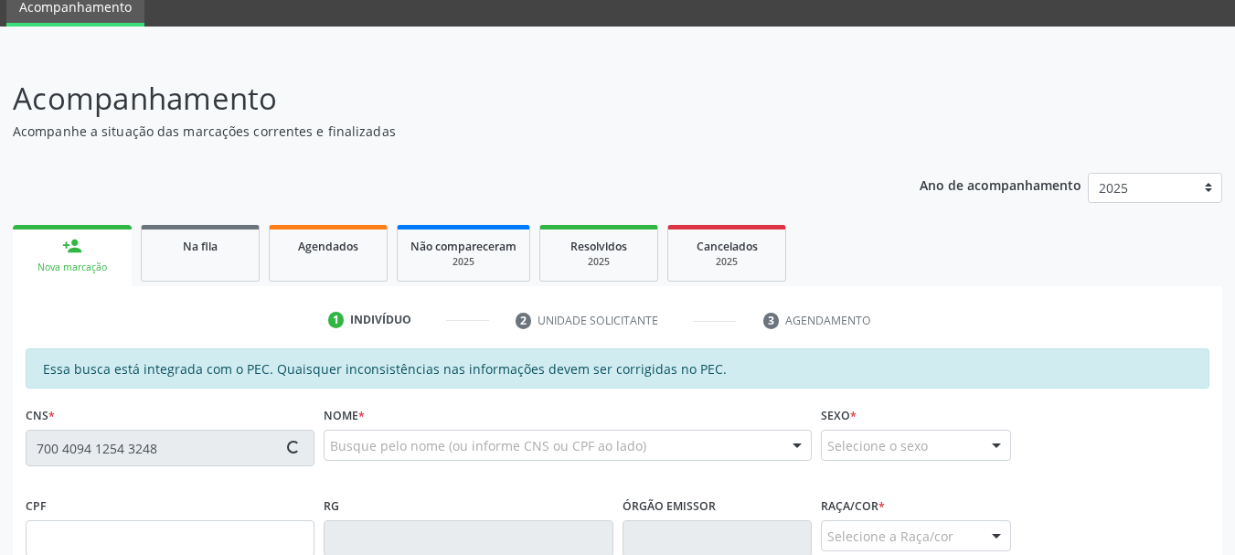
scroll to position [348, 0]
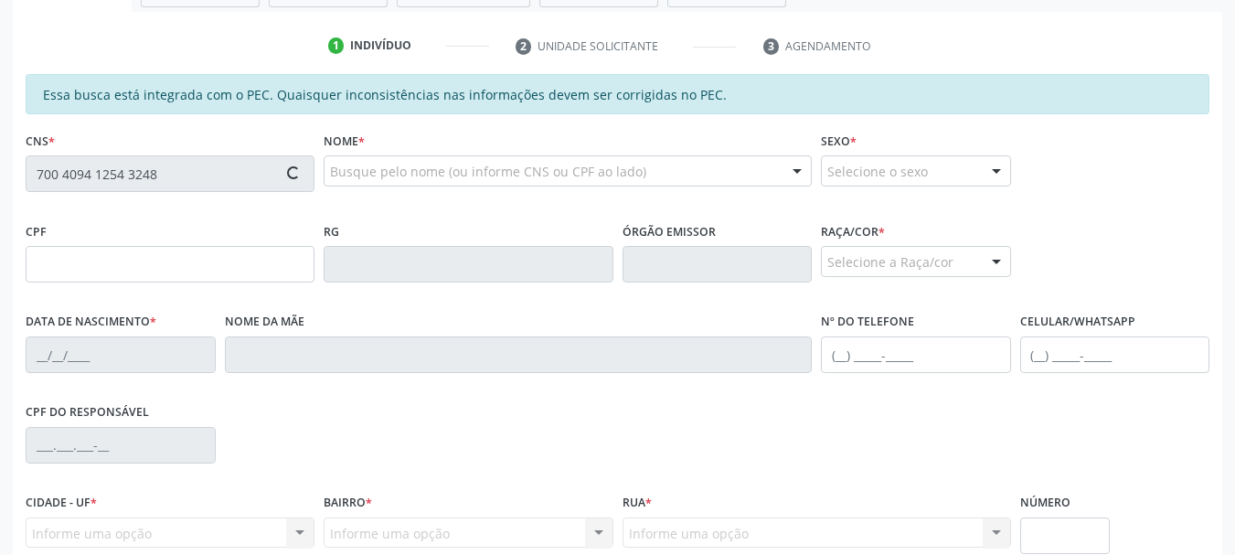
type input "150.434.724-21"
type input "[DATE]"
type input "[PERSON_NAME]"
type input "[PHONE_NUMBER]"
type input "100"
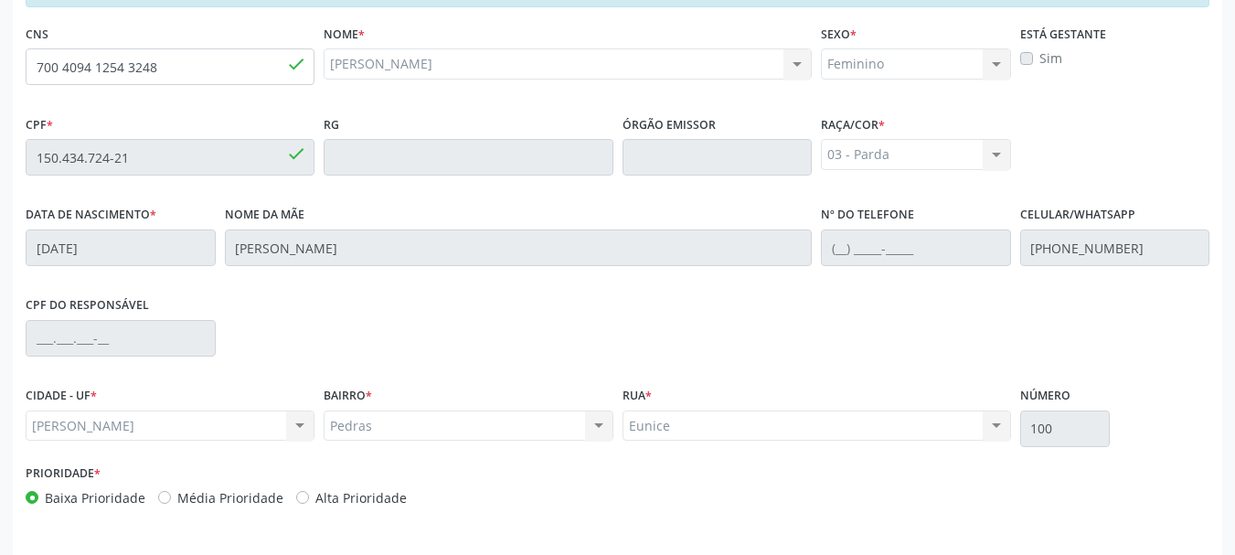
scroll to position [515, 0]
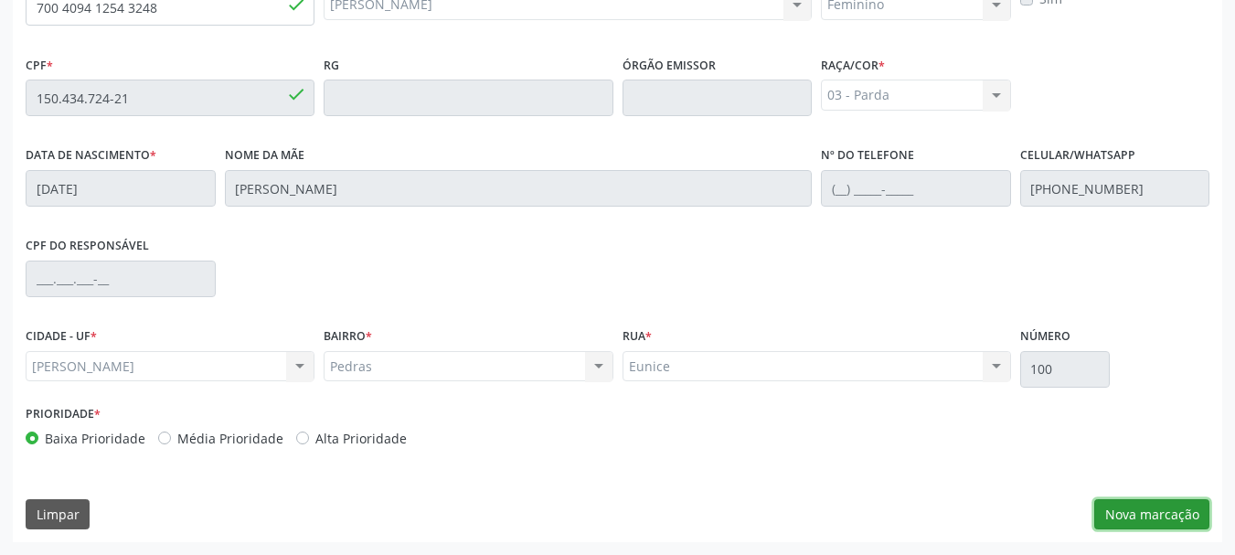
click at [1111, 510] on button "Nova marcação" at bounding box center [1151, 514] width 115 height 31
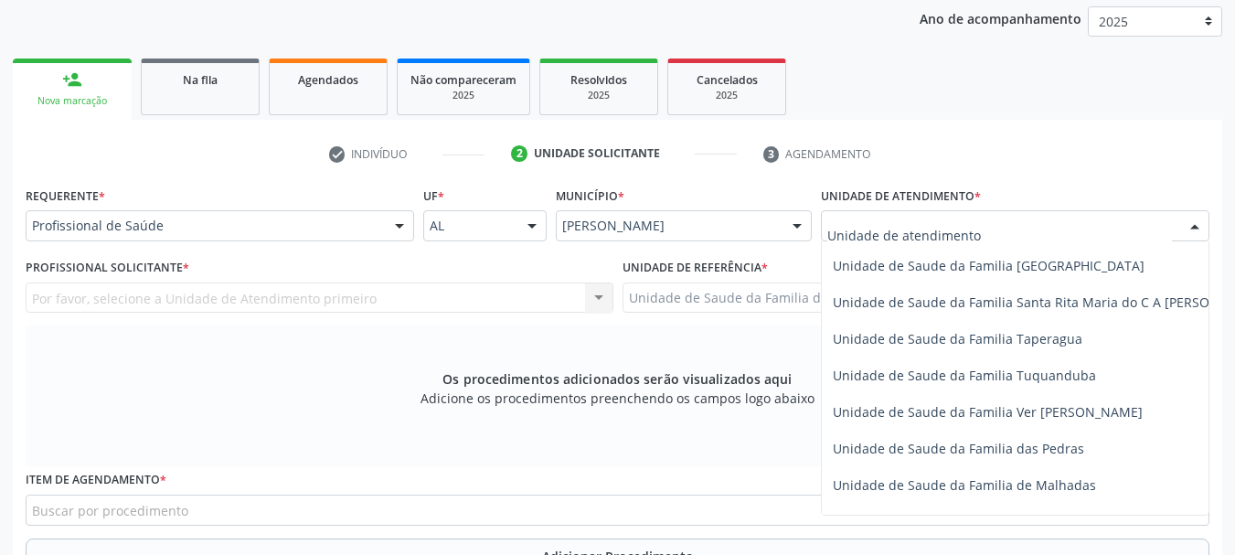
scroll to position [1280, 0]
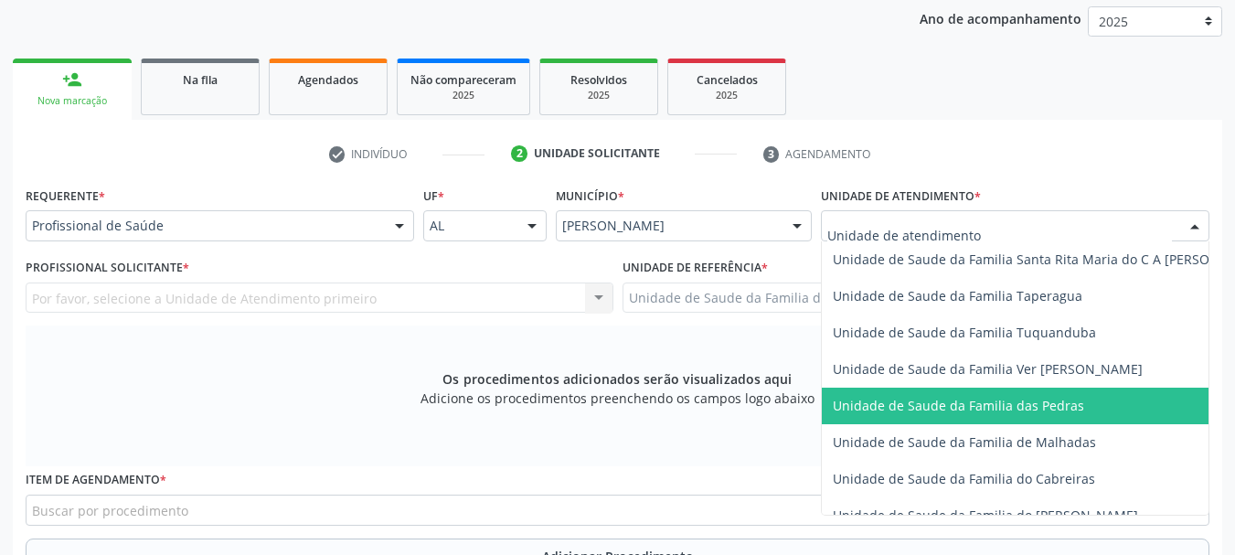
click at [861, 395] on span "Unidade de Saude da Familia das Pedras" at bounding box center [1050, 406] width 456 height 37
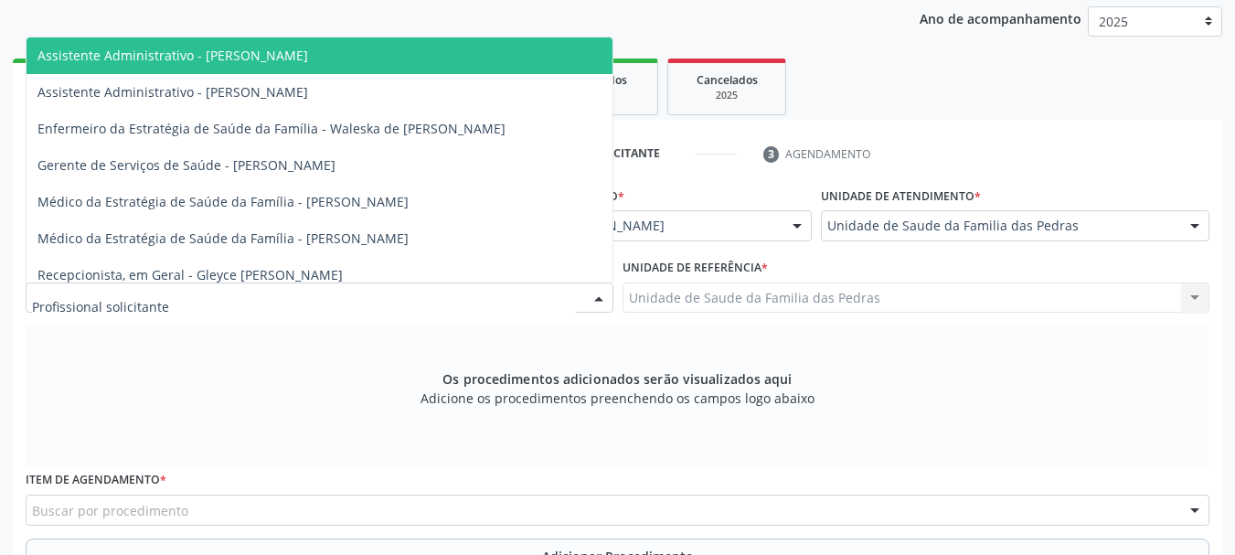
click at [530, 296] on div at bounding box center [320, 298] width 588 height 31
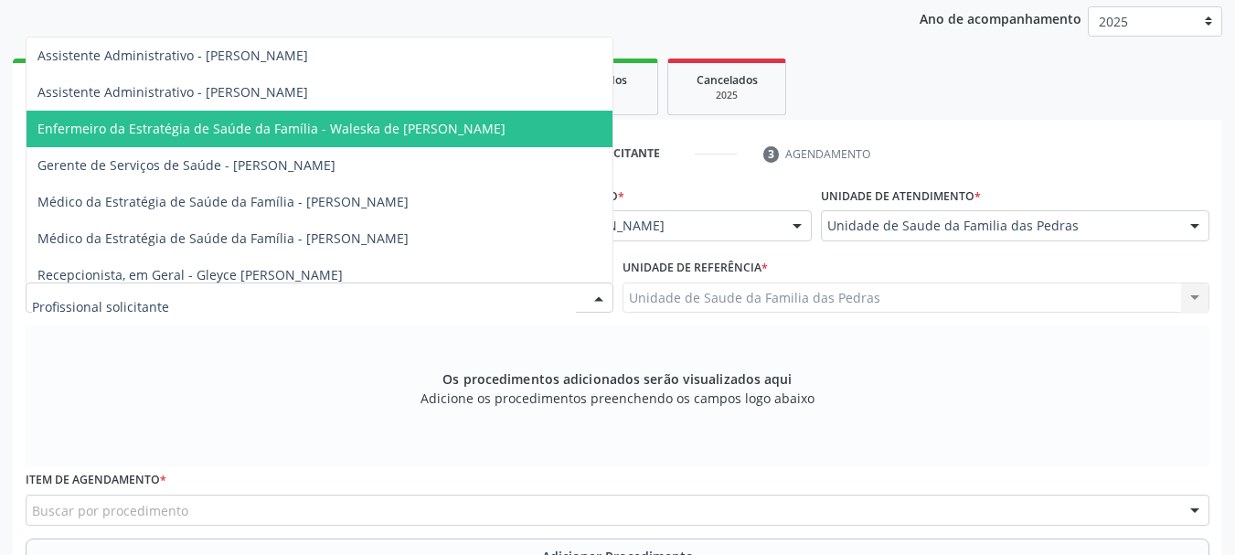
click at [482, 118] on span "Enfermeiro da Estratégia de Saúde da Família - Waleska de [PERSON_NAME]" at bounding box center [320, 129] width 586 height 37
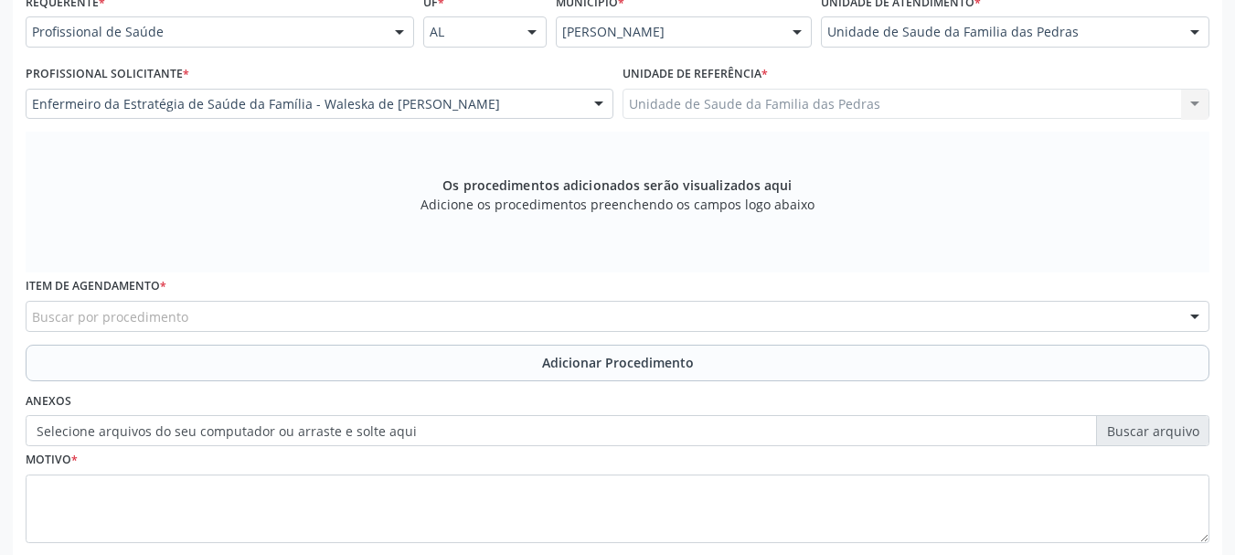
scroll to position [515, 0]
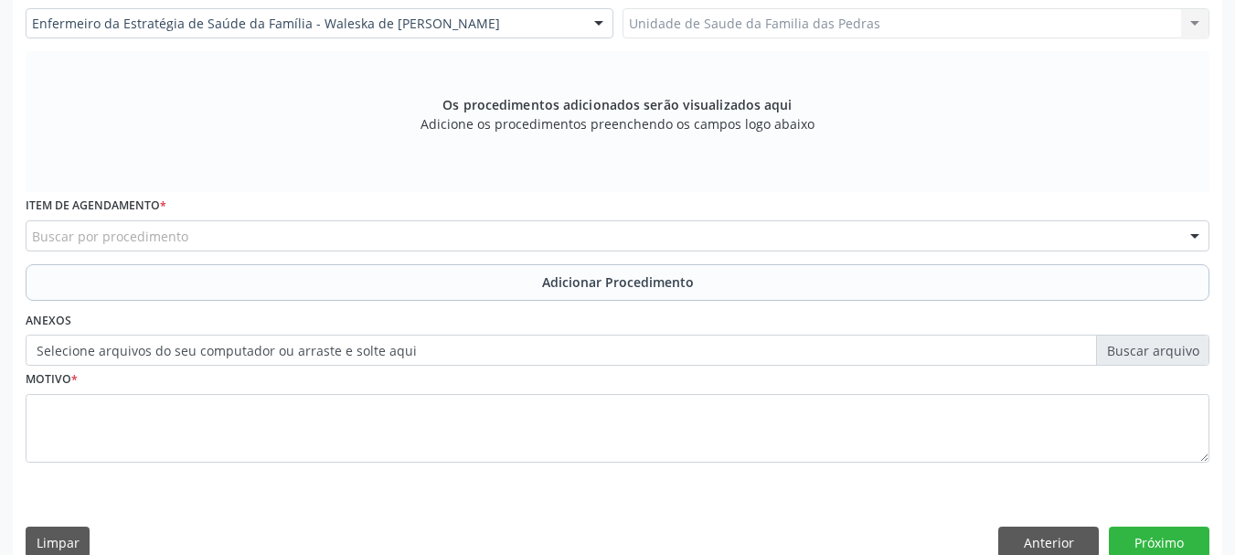
click at [512, 246] on div "Buscar por procedimento" at bounding box center [618, 235] width 1184 height 31
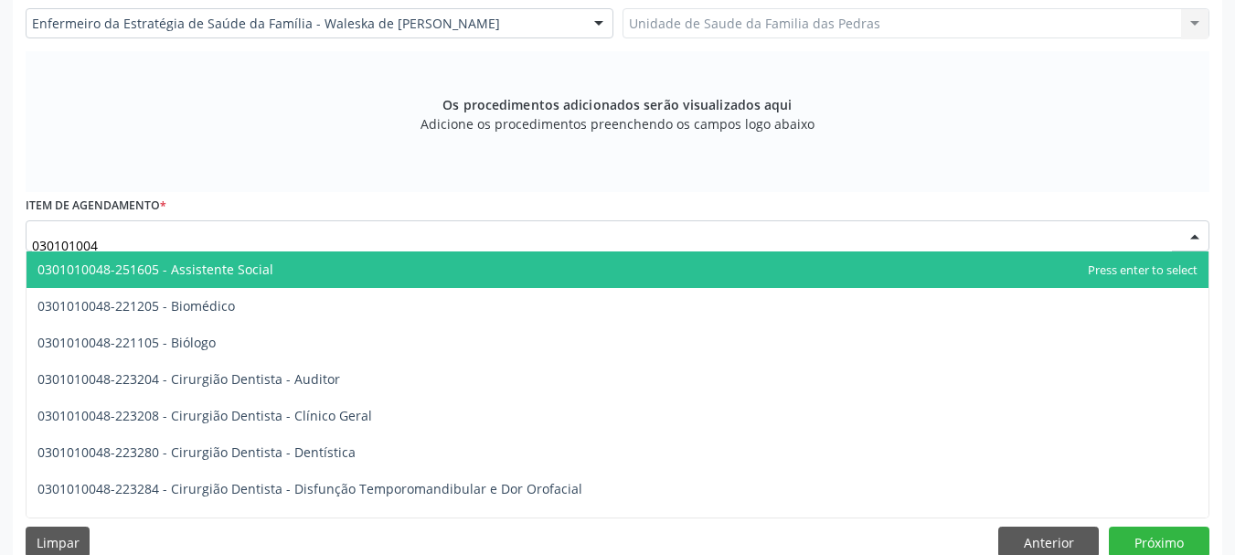
type input "0301010048"
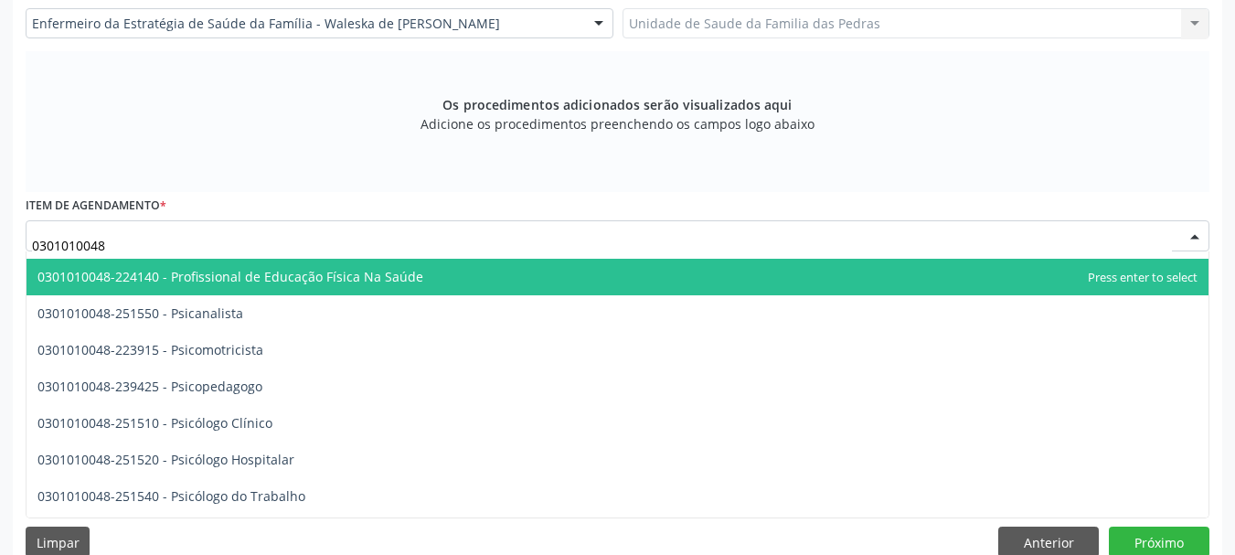
scroll to position [2926, 0]
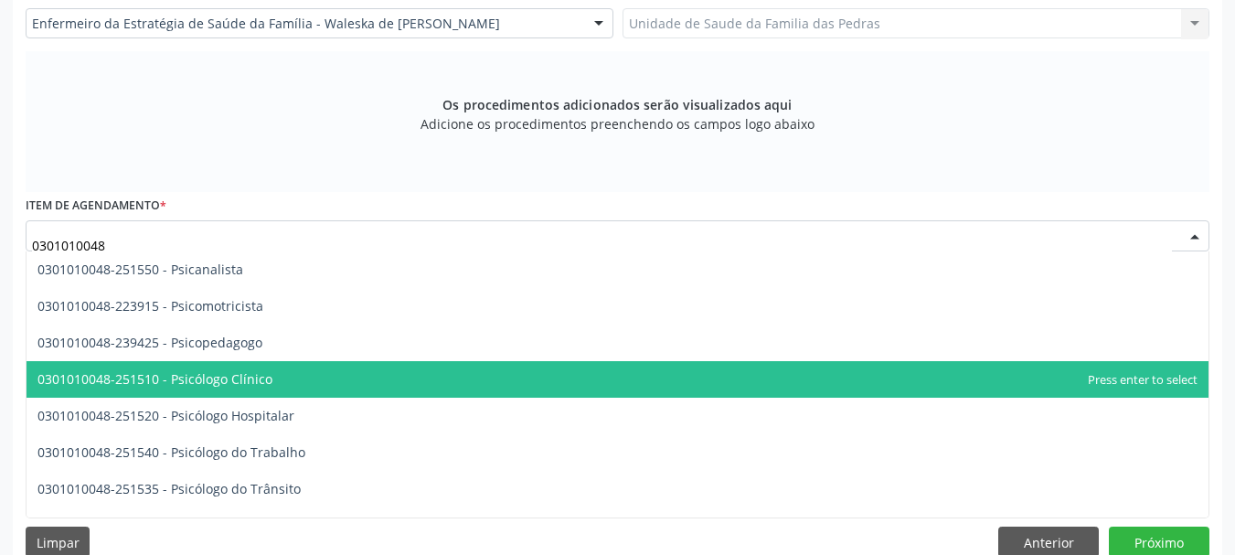
click at [469, 373] on span "0301010048-251510 - Psicólogo Clínico" at bounding box center [618, 379] width 1182 height 37
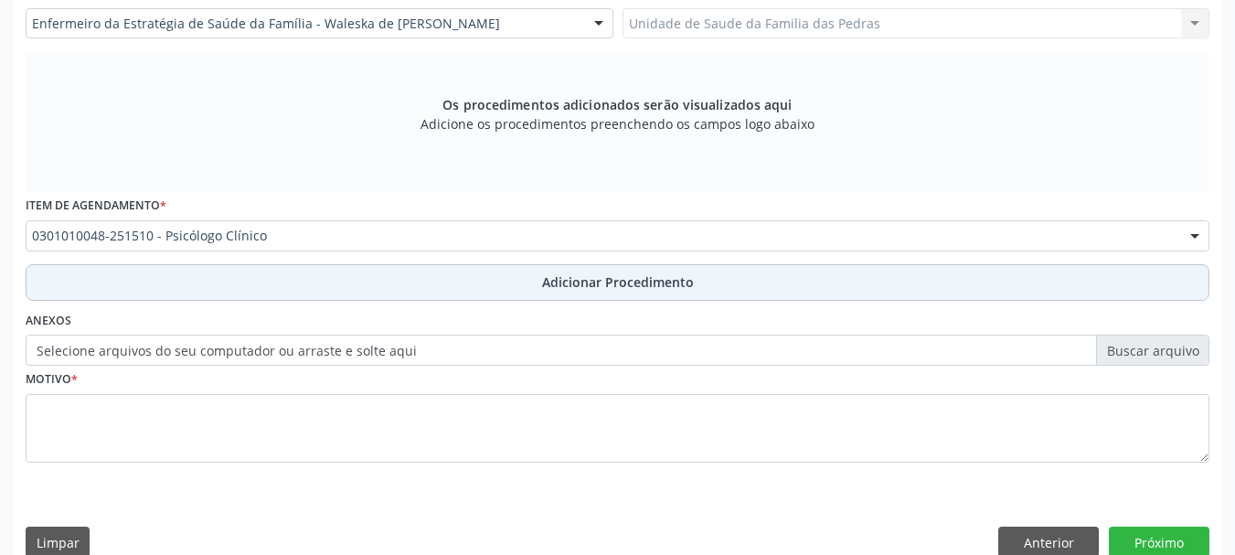
click at [485, 274] on button "Adicionar Procedimento" at bounding box center [618, 282] width 1184 height 37
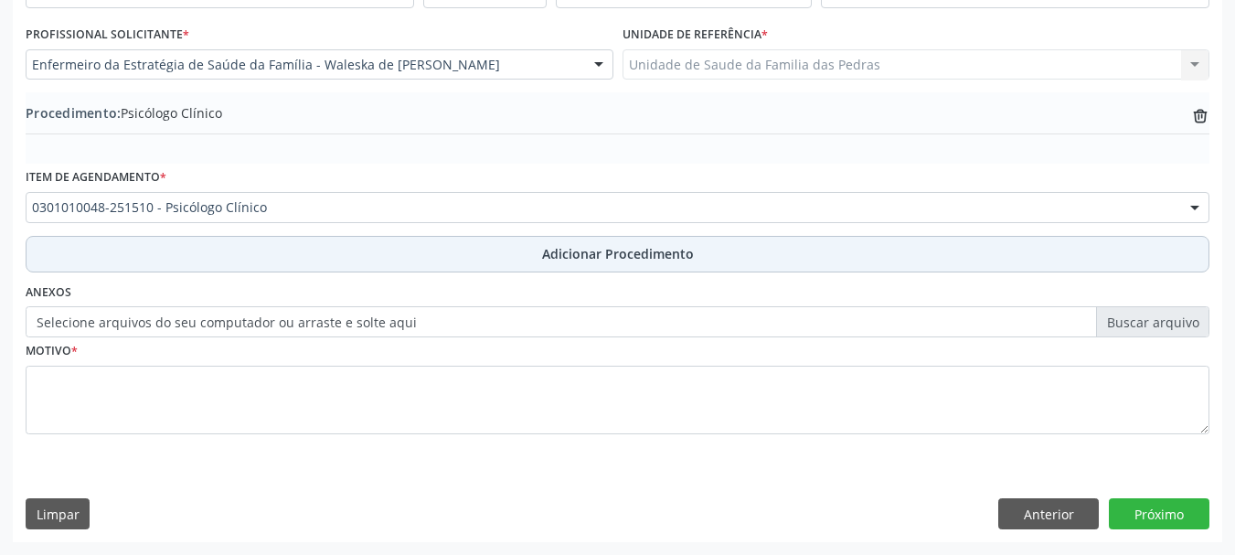
scroll to position [474, 0]
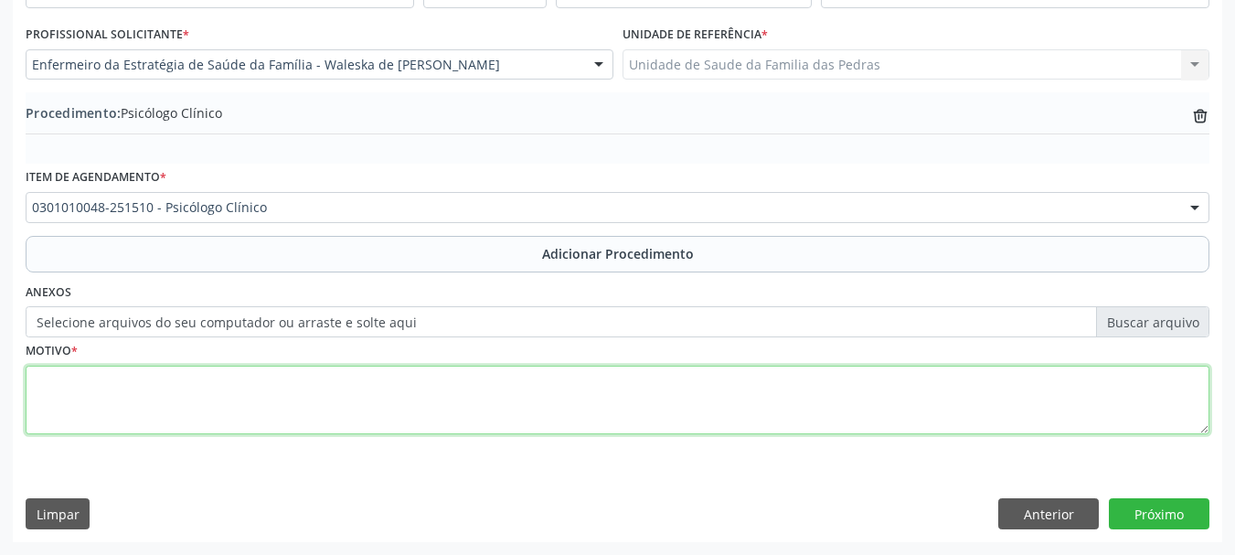
click at [405, 403] on textarea at bounding box center [618, 400] width 1184 height 69
type textarea "PRIORITÁRIO NERVOSISMO"
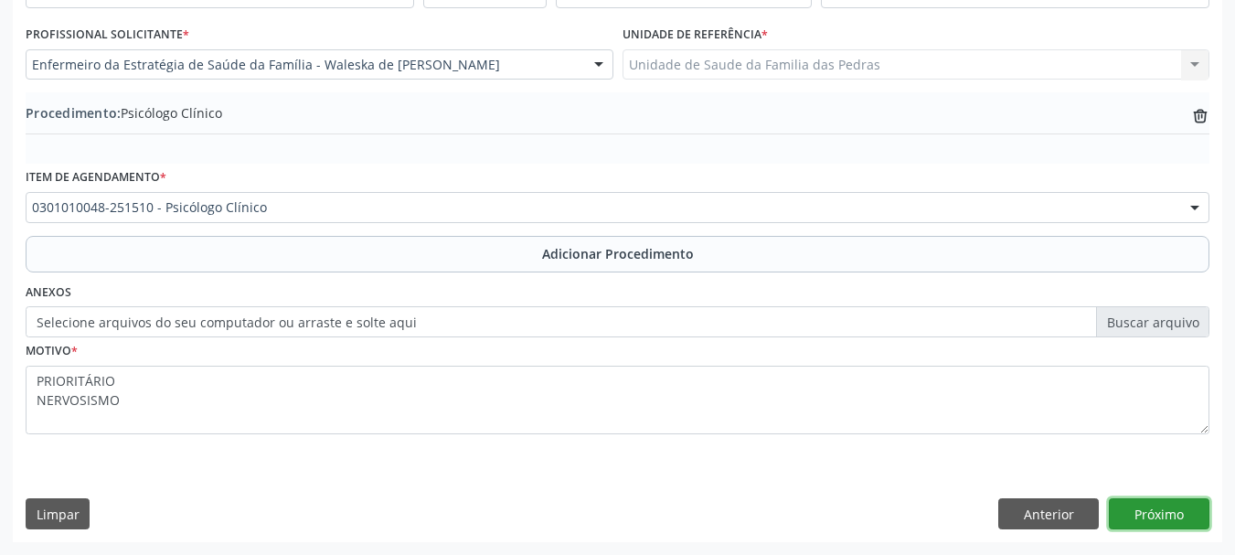
click at [1161, 508] on button "Próximo" at bounding box center [1159, 513] width 101 height 31
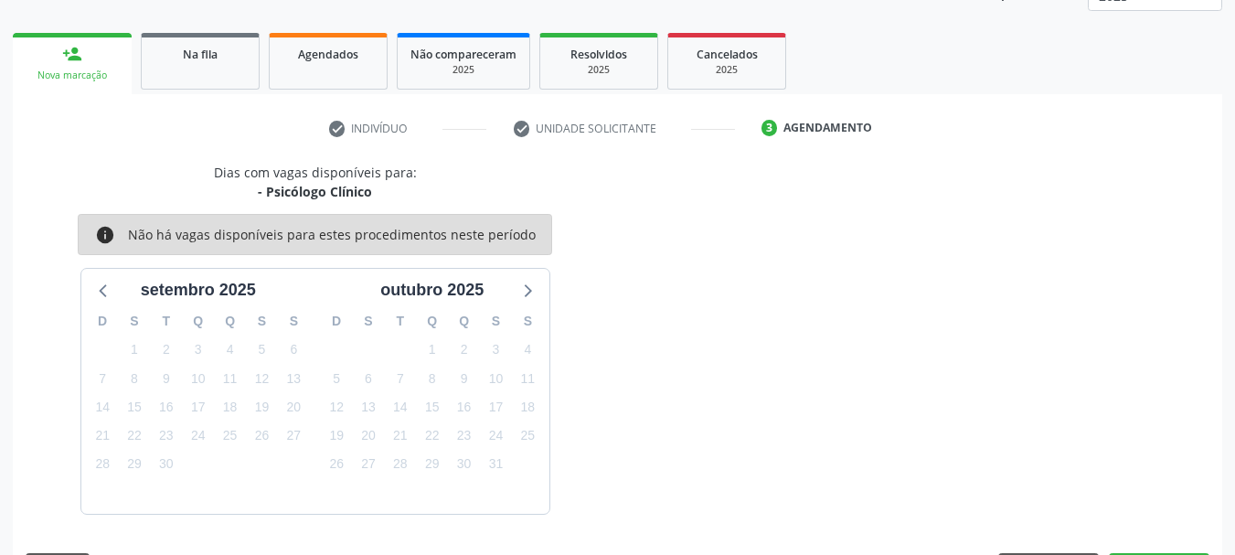
scroll to position [320, 0]
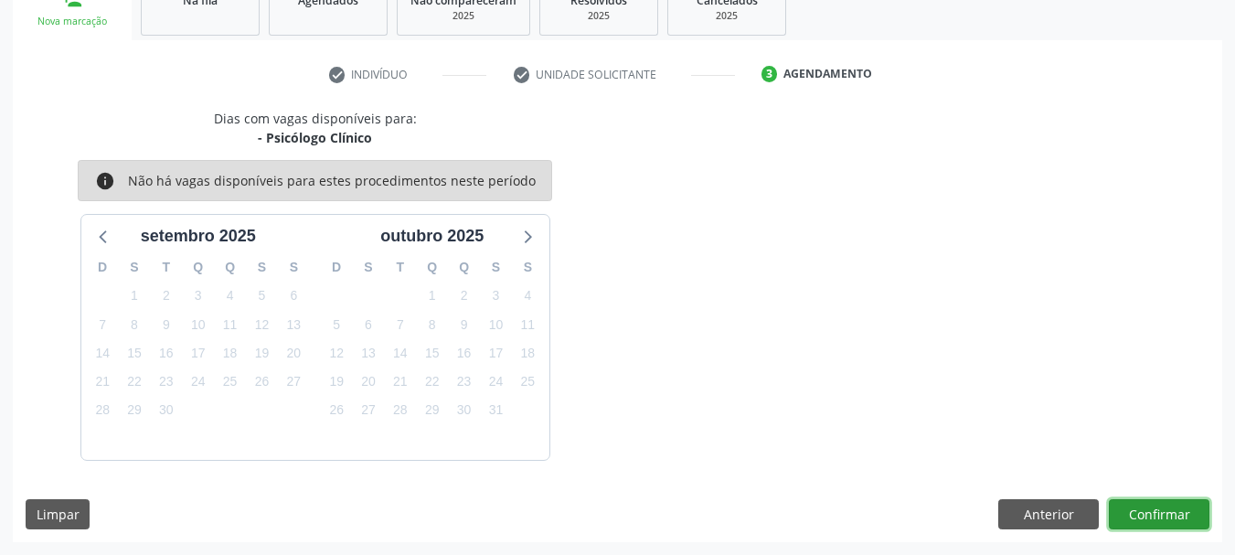
click at [1161, 508] on button "Confirmar" at bounding box center [1159, 514] width 101 height 31
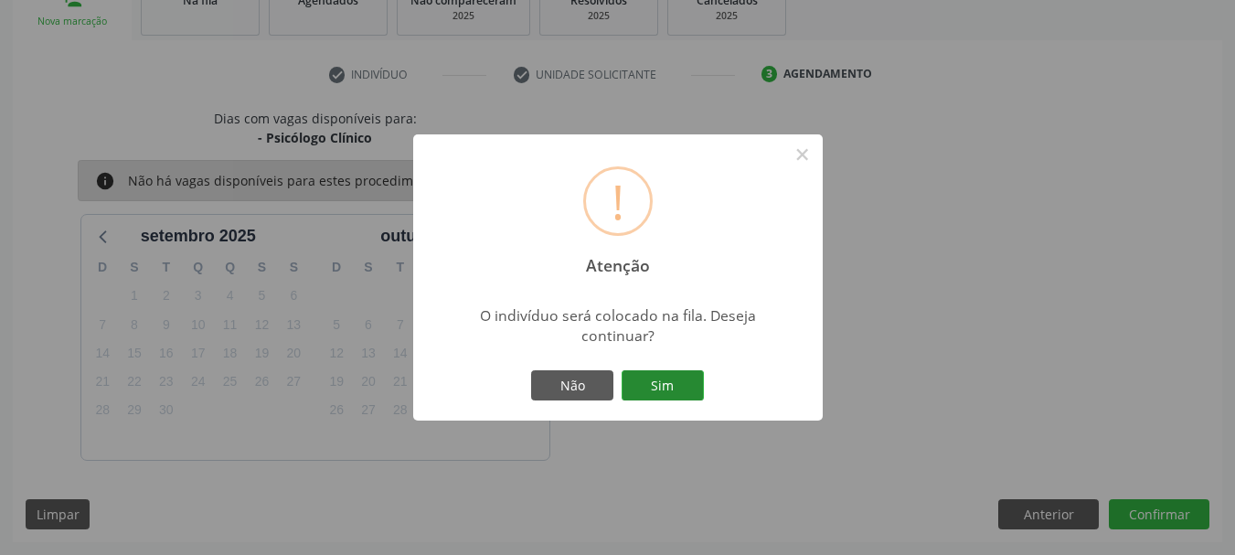
click at [688, 386] on button "Sim" at bounding box center [663, 385] width 82 height 31
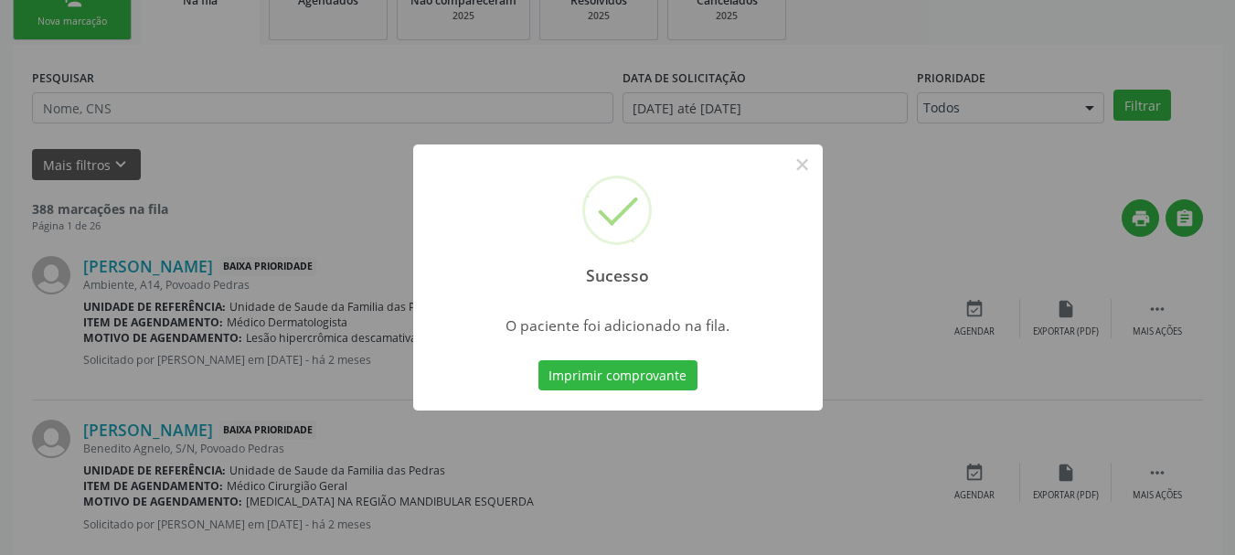
scroll to position [74, 0]
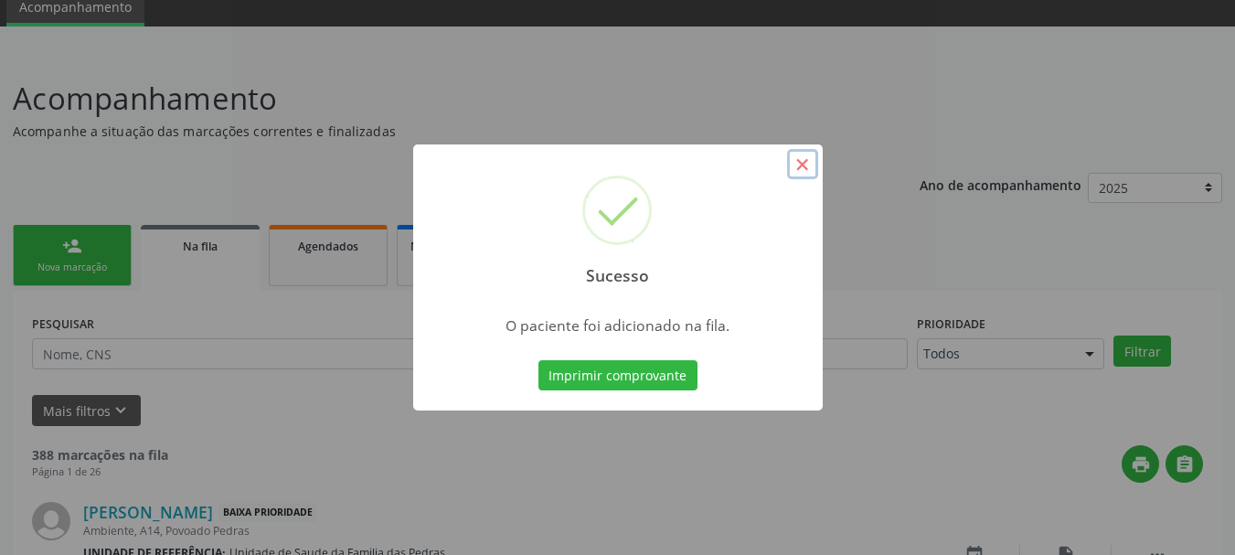
click at [805, 165] on button "×" at bounding box center [802, 164] width 31 height 31
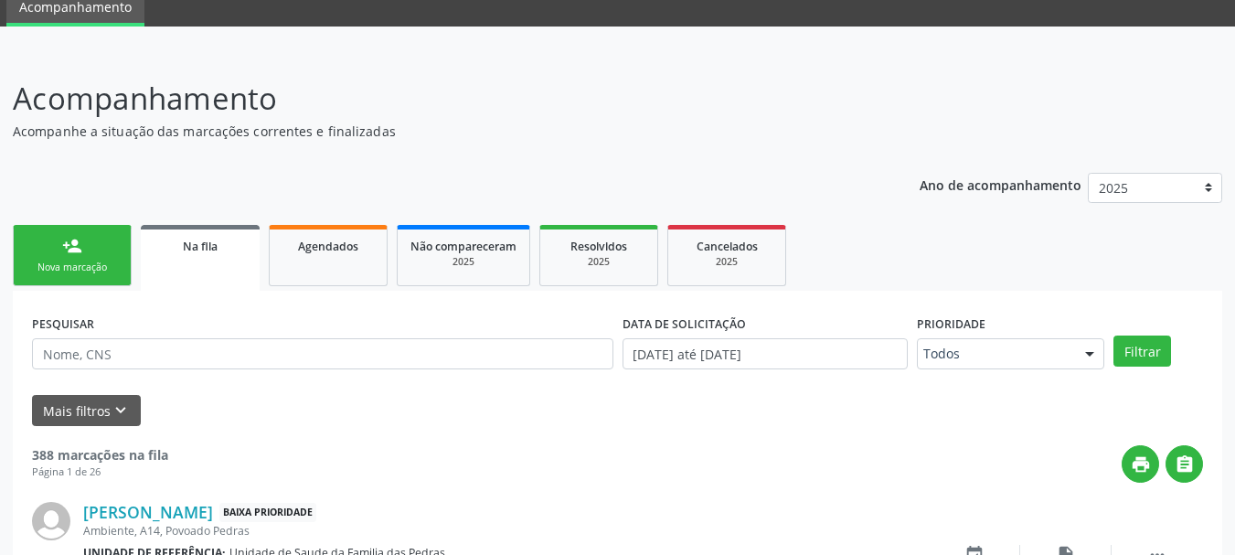
click at [60, 273] on div "Nova marcação" at bounding box center [72, 268] width 91 height 14
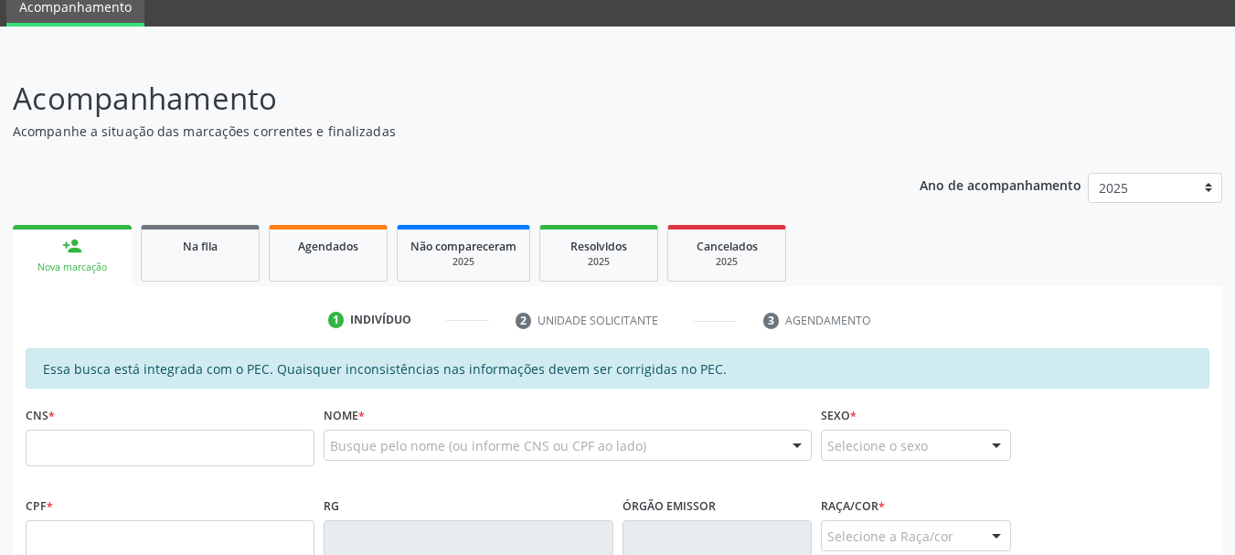
scroll to position [440, 0]
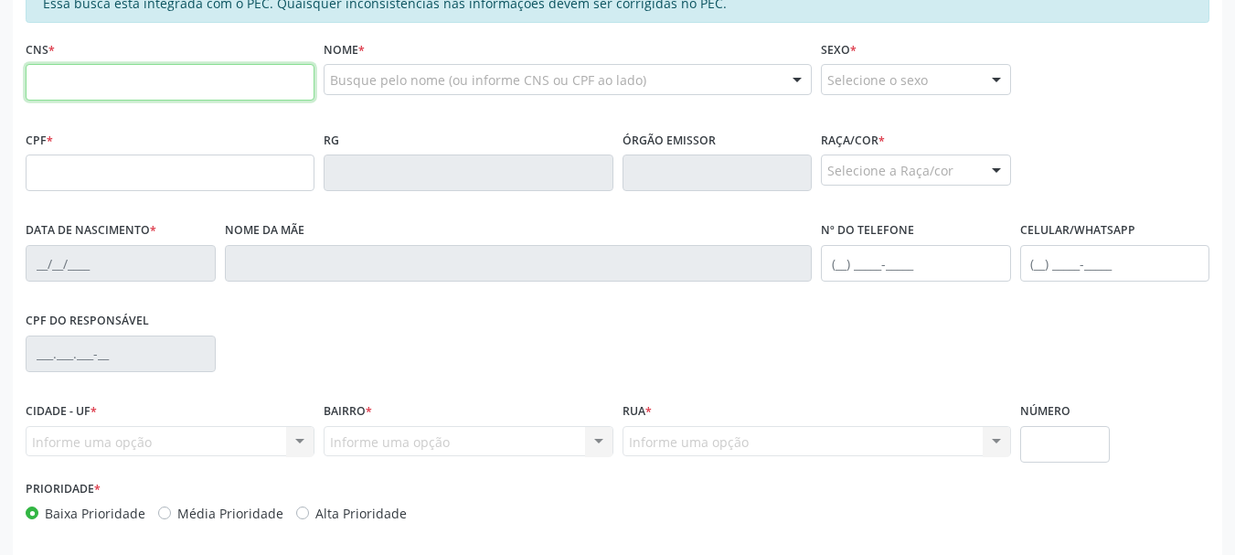
click at [69, 76] on input "text" at bounding box center [170, 82] width 289 height 37
type input "704 8005 8214 3942"
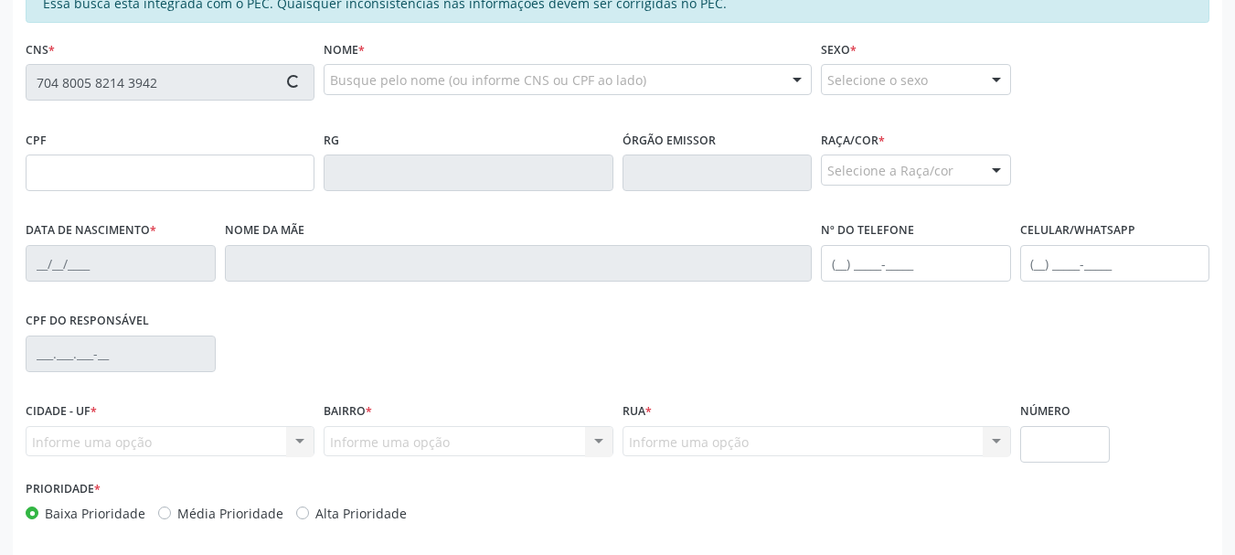
type input "151.833.024-05"
type input "2[DATE]"
type input "[PERSON_NAME]"
type input "[PHONE_NUMBER]"
type input "S/N"
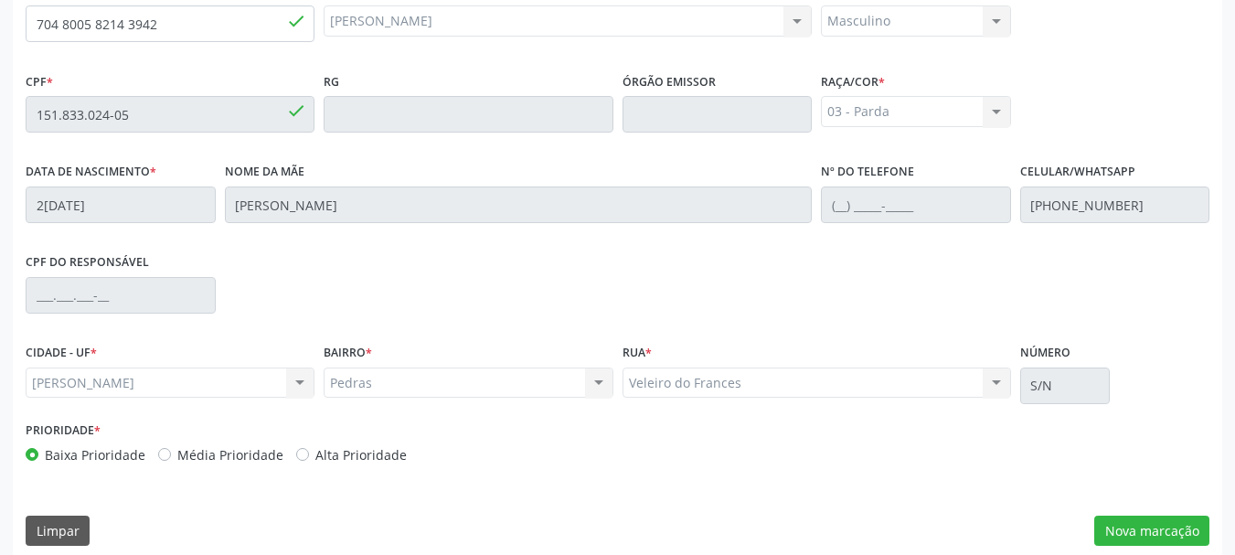
scroll to position [515, 0]
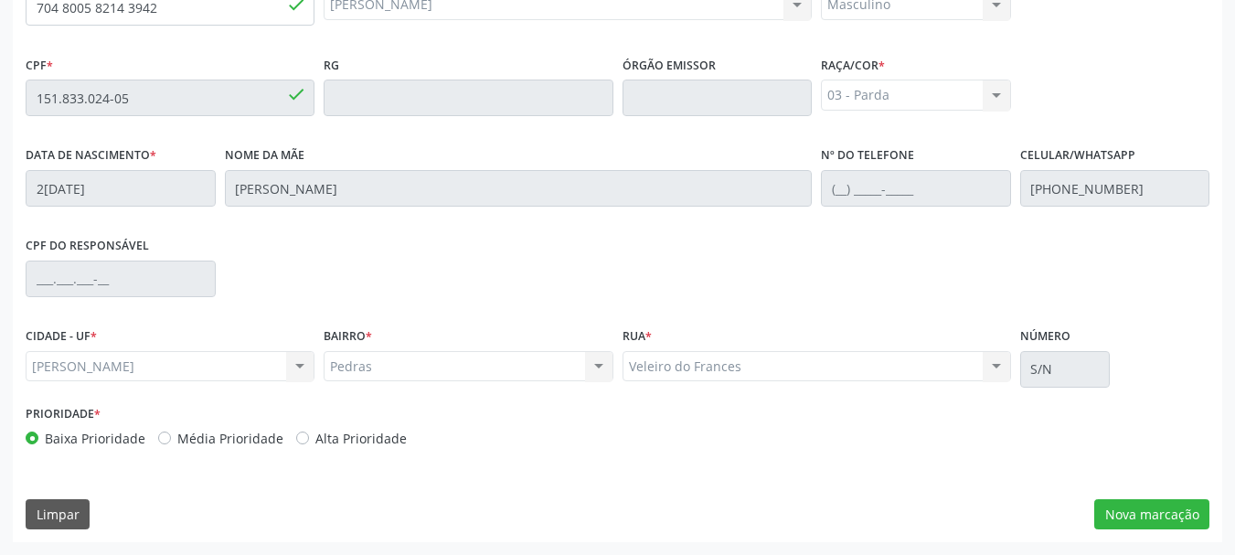
click at [1210, 512] on div "Essa busca está integrada com o PEC. Quaisquer inconsistências nas informações …" at bounding box center [618, 225] width 1210 height 635
click at [1160, 517] on button "Nova marcação" at bounding box center [1151, 514] width 115 height 31
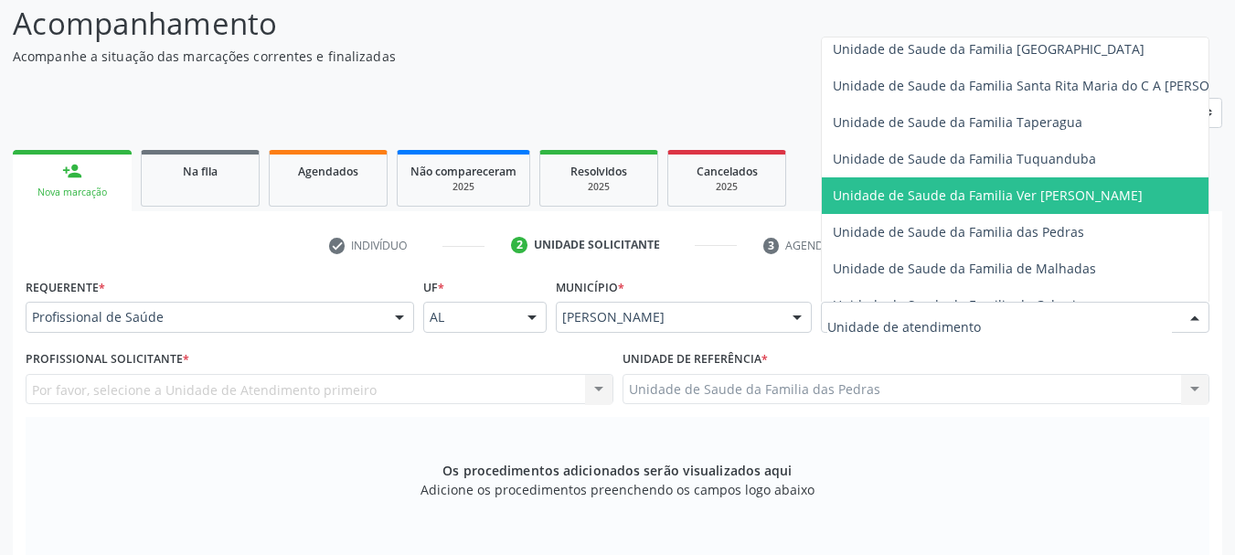
scroll to position [1280, 0]
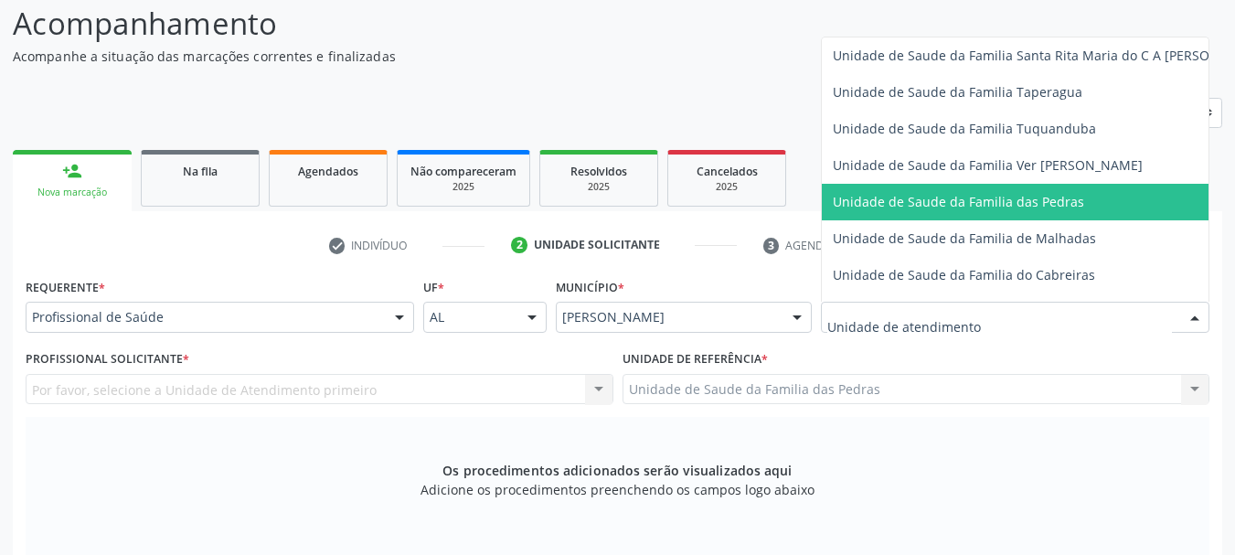
click at [916, 189] on span "Unidade de Saude da Familia das Pedras" at bounding box center [1050, 202] width 456 height 37
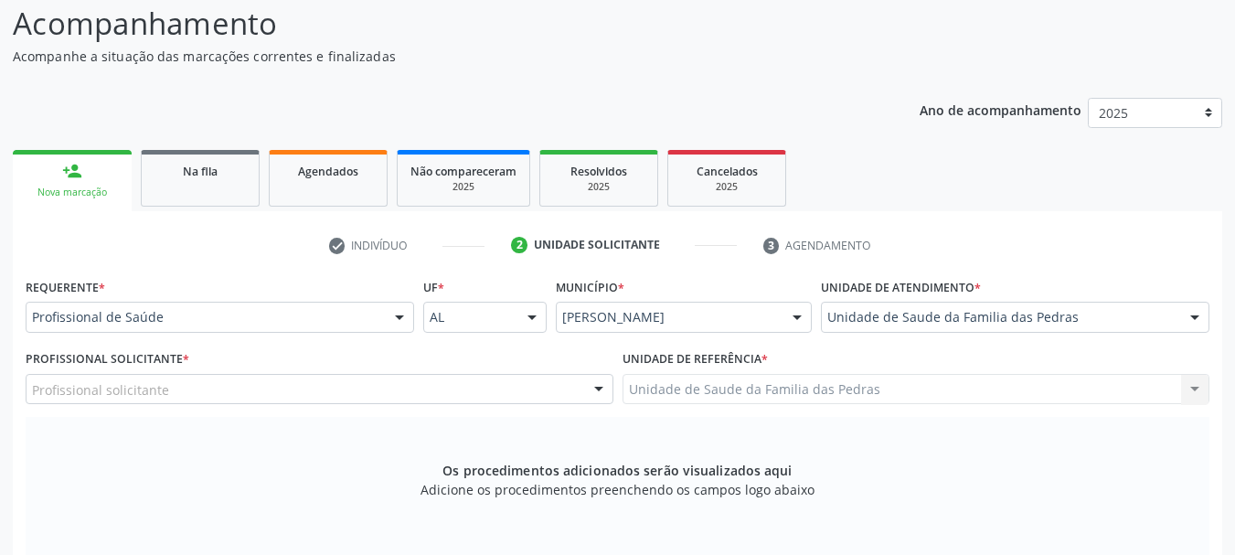
click at [465, 388] on div "Profissional solicitante" at bounding box center [320, 389] width 588 height 31
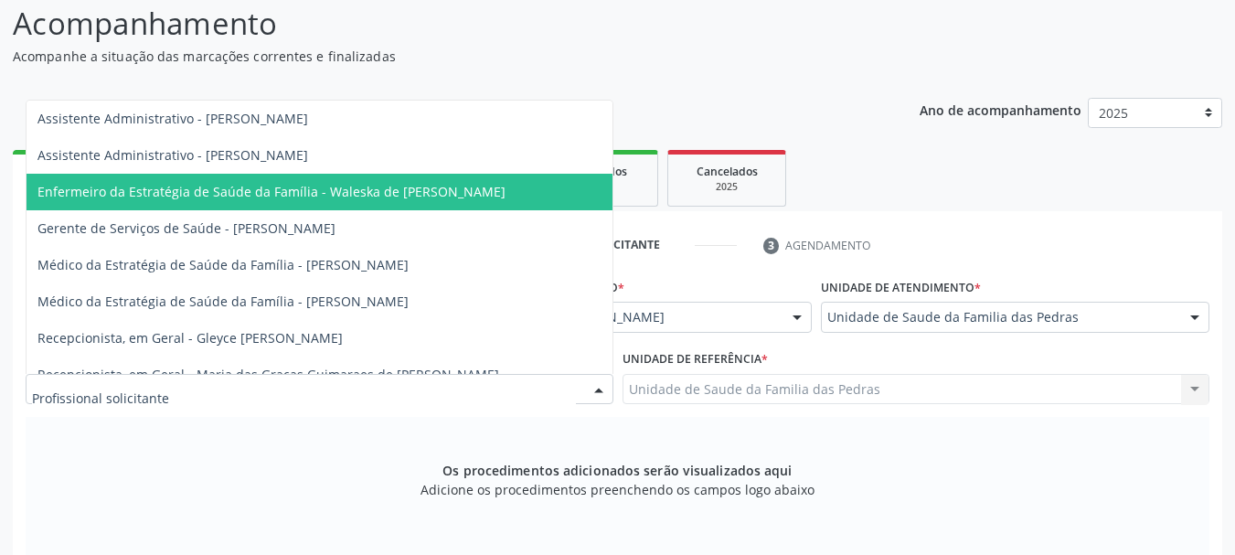
click at [437, 197] on span "Enfermeiro da Estratégia de Saúde da Família - Waleska de [PERSON_NAME]" at bounding box center [271, 191] width 468 height 17
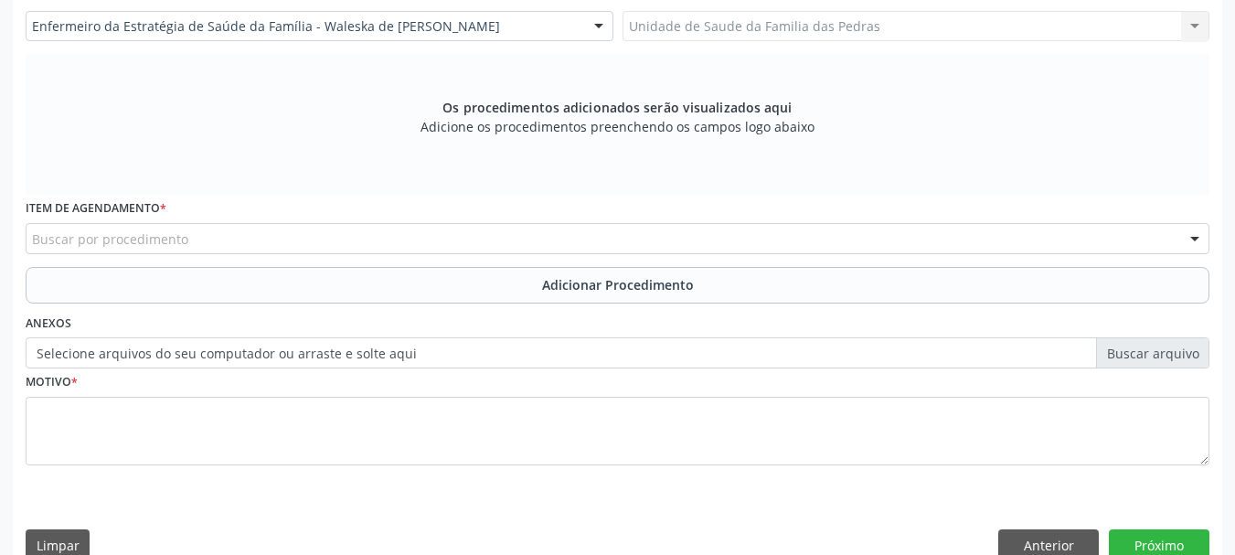
scroll to position [515, 0]
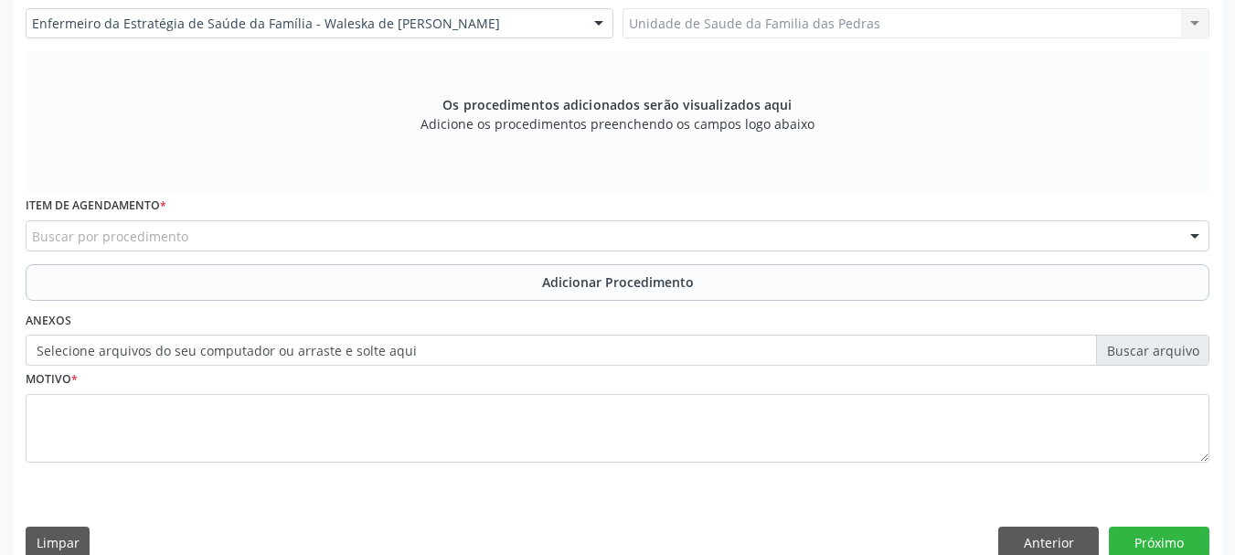
click at [439, 234] on div "Buscar por procedimento" at bounding box center [618, 235] width 1184 height 31
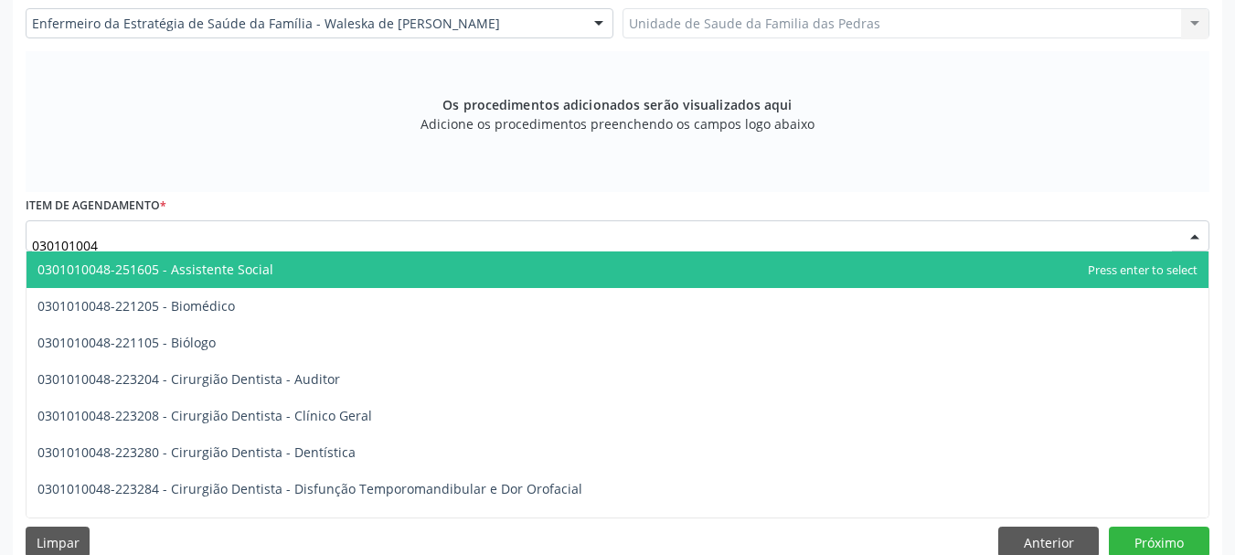
type input "0301010048"
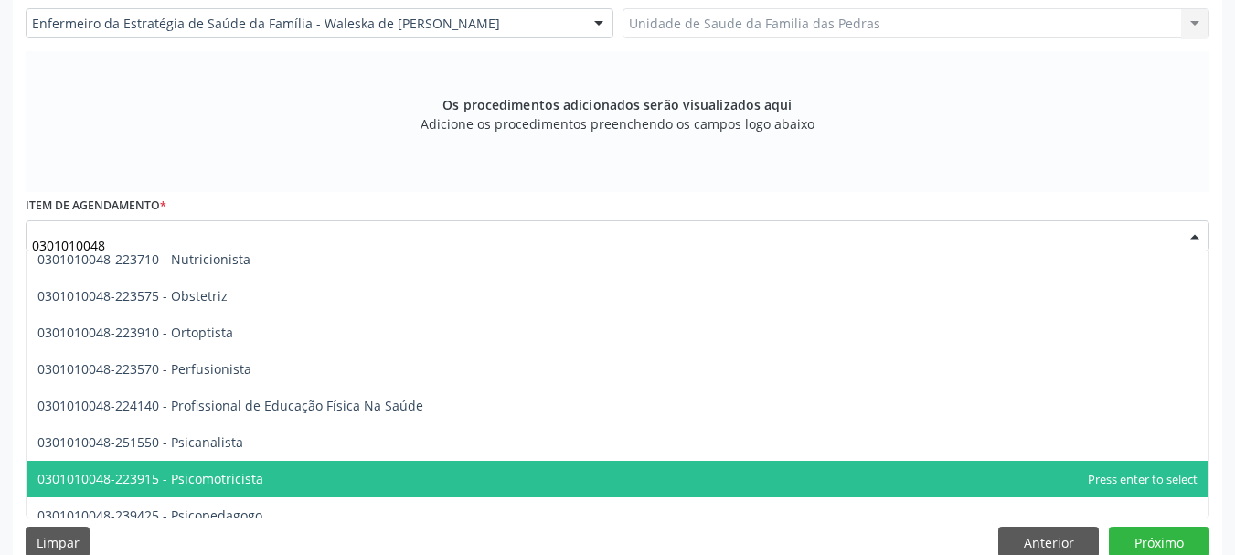
scroll to position [2641, 0]
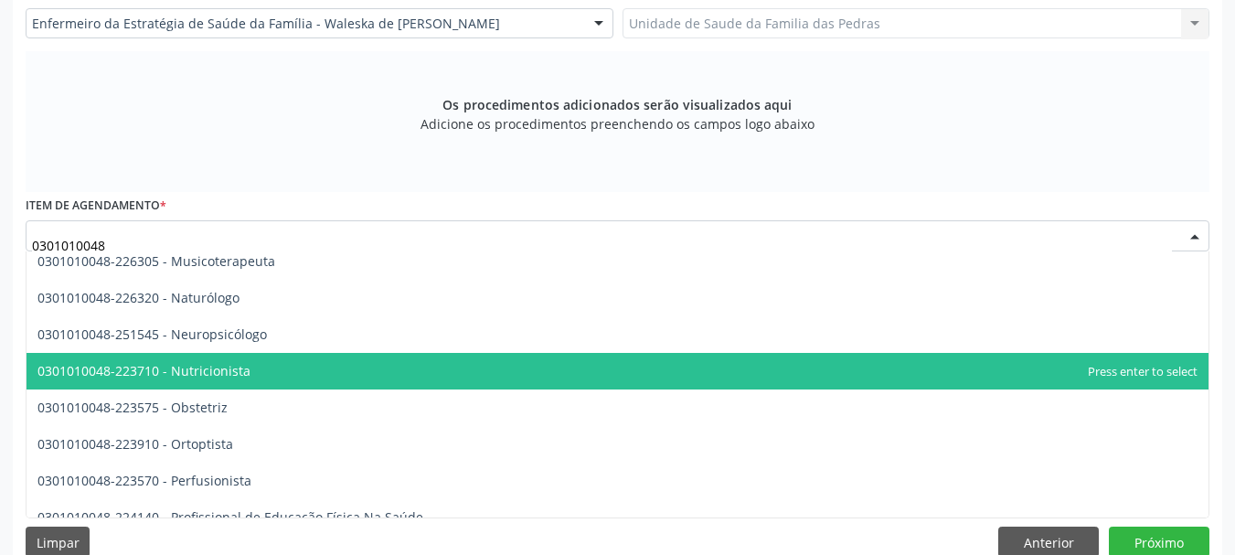
click at [240, 372] on span "0301010048-223710 - Nutricionista" at bounding box center [143, 370] width 213 height 17
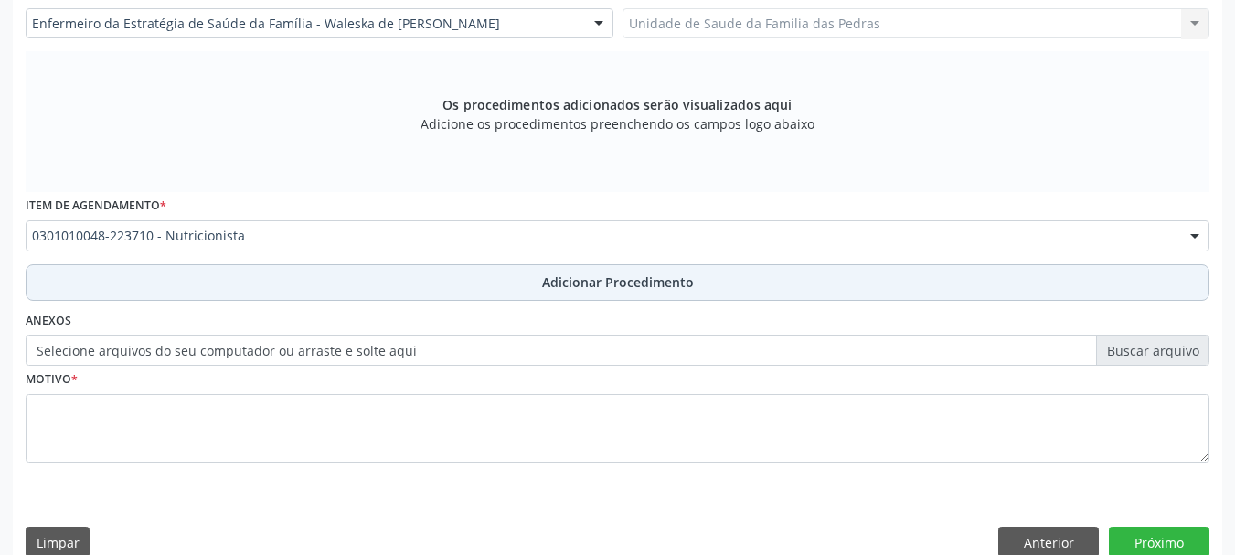
click at [284, 291] on button "Adicionar Procedimento" at bounding box center [618, 282] width 1184 height 37
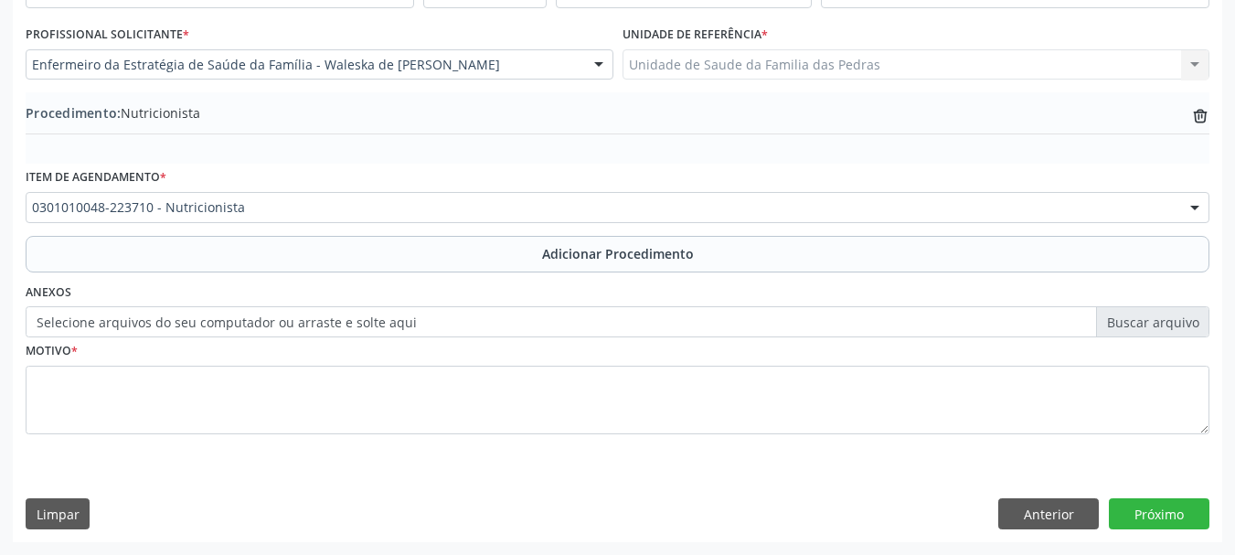
scroll to position [474, 0]
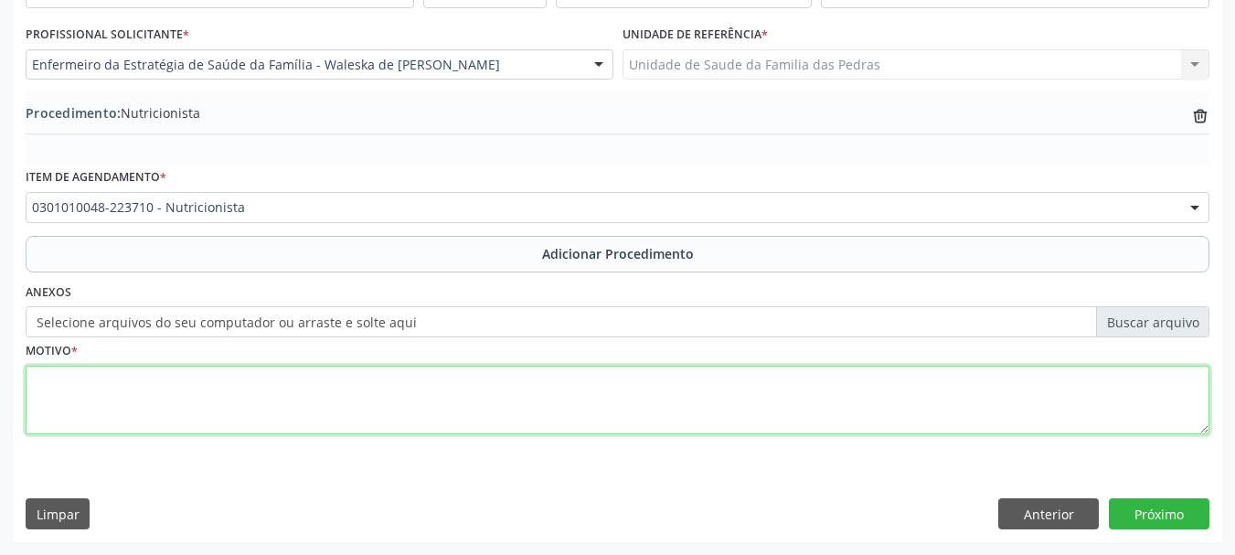
click at [268, 379] on textarea at bounding box center [618, 400] width 1184 height 69
type textarea "GANHO DE PESO ANORMAL"
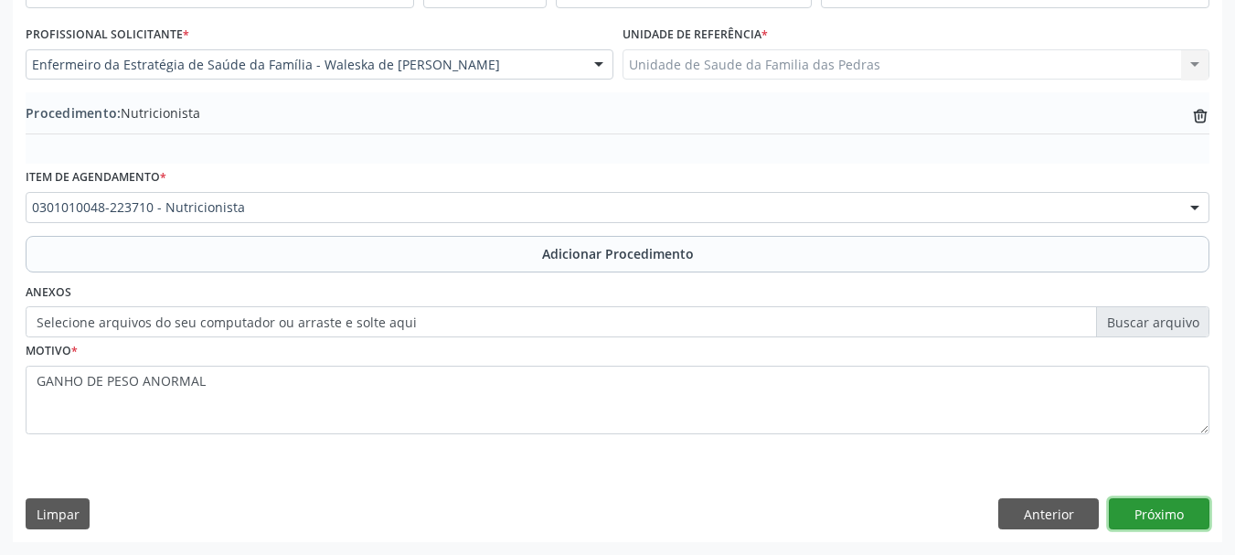
click at [1179, 519] on button "Próximo" at bounding box center [1159, 513] width 101 height 31
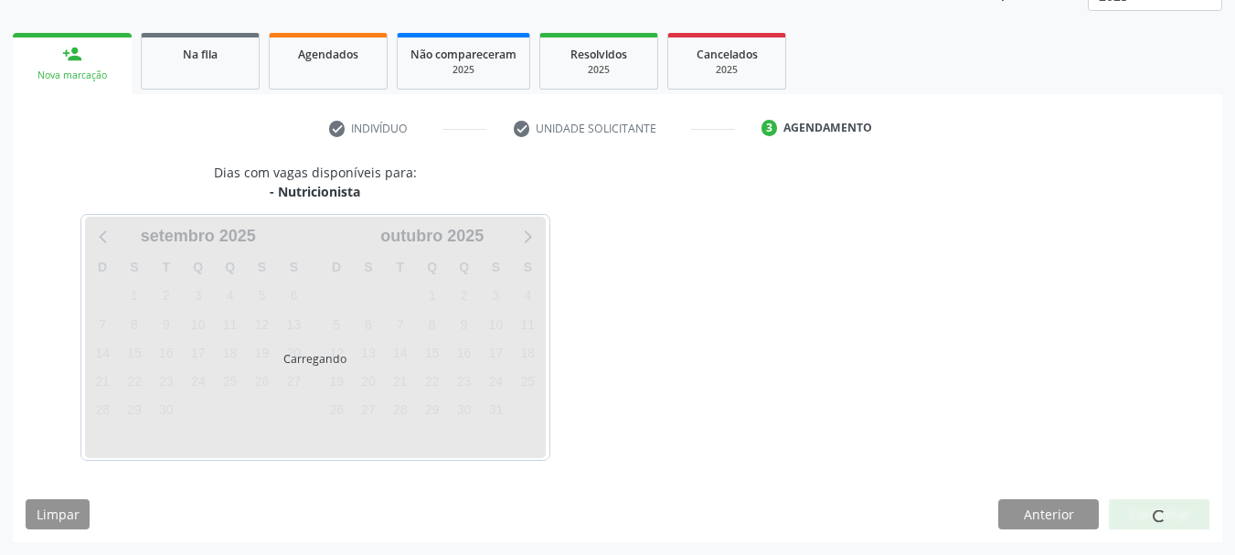
scroll to position [320, 0]
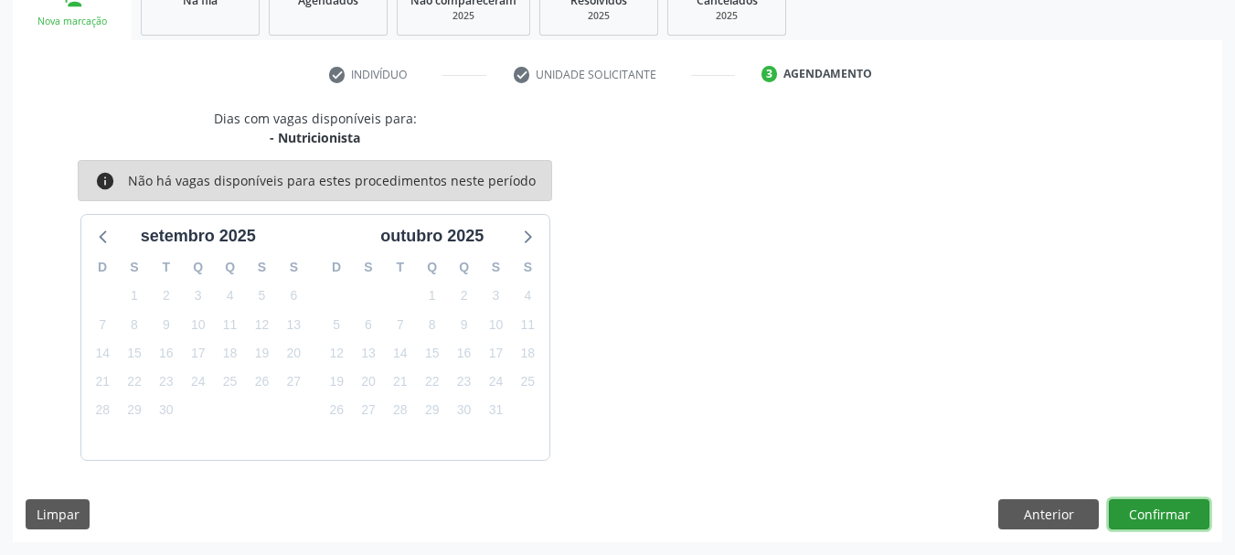
click at [1179, 519] on button "Confirmar" at bounding box center [1159, 514] width 101 height 31
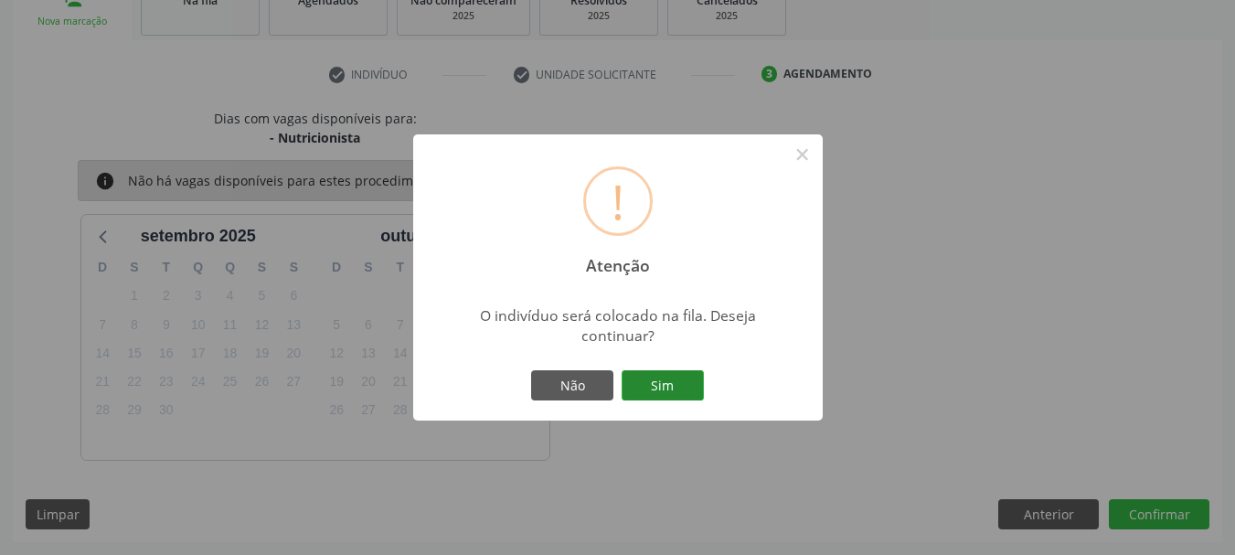
click at [668, 386] on button "Sim" at bounding box center [663, 385] width 82 height 31
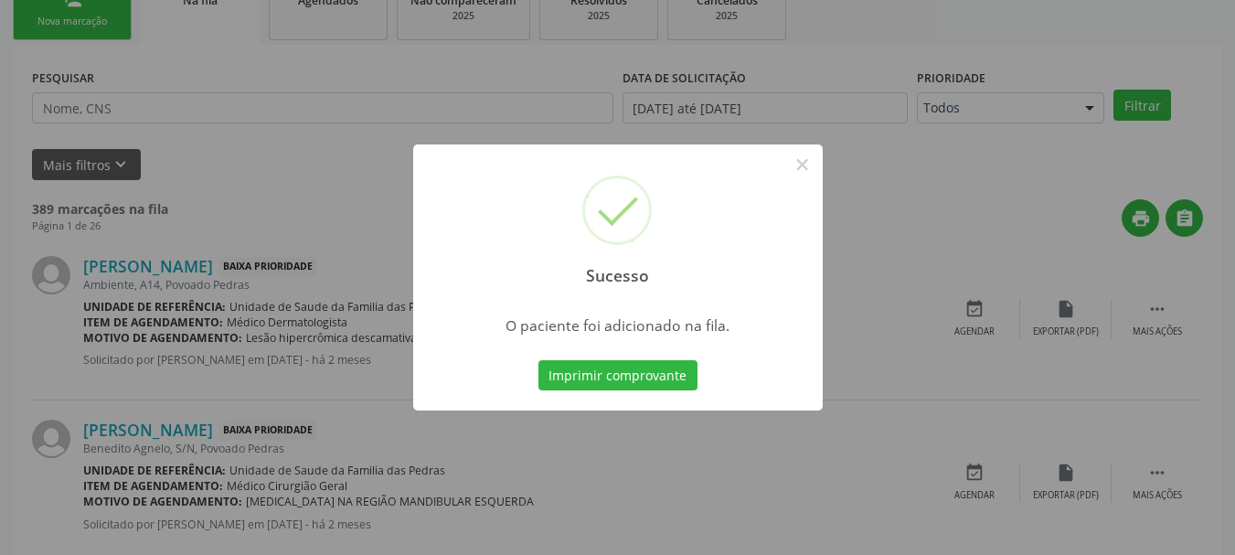
scroll to position [74, 0]
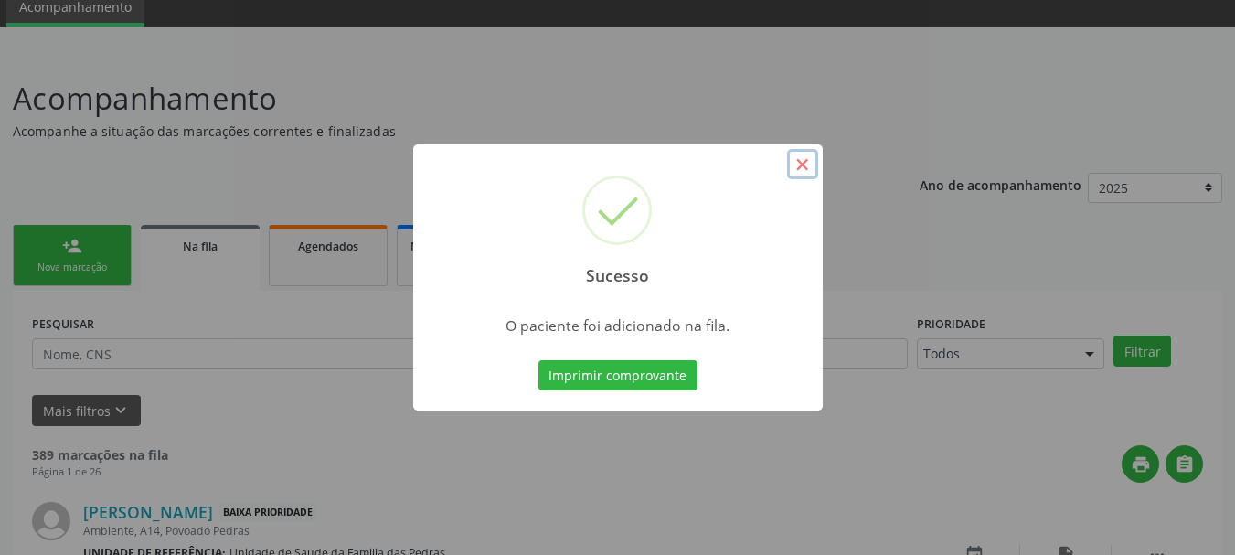
click at [797, 168] on button "×" at bounding box center [802, 164] width 31 height 31
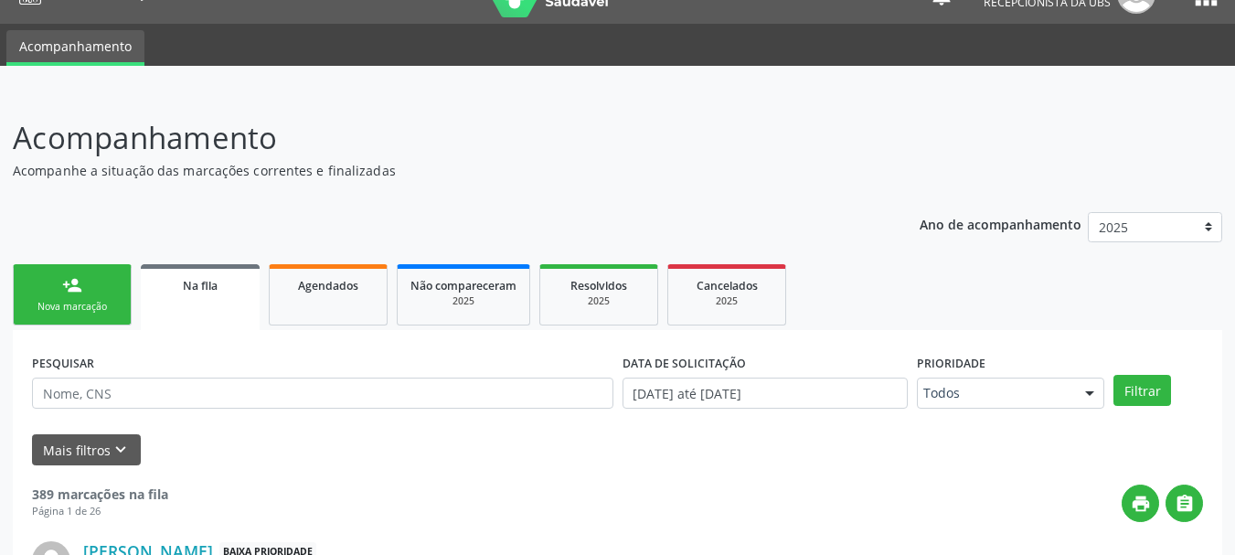
scroll to position [0, 0]
